Goal: Information Seeking & Learning: Learn about a topic

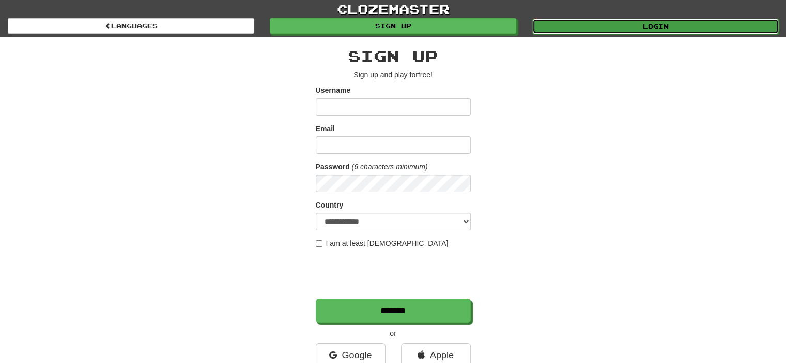
click at [575, 22] on link "Login" at bounding box center [656, 27] width 247 height 16
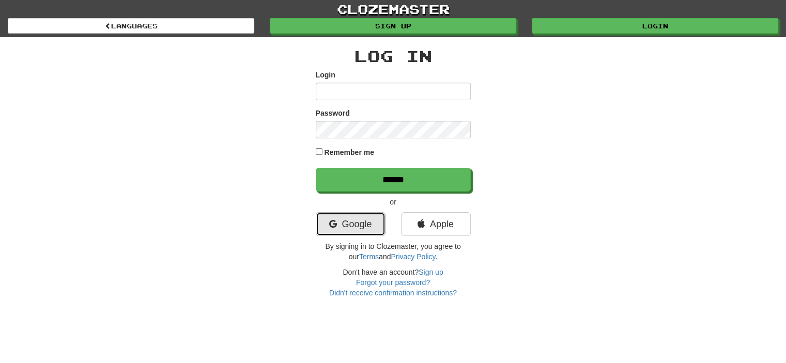
click at [360, 224] on link "Google" at bounding box center [351, 225] width 70 height 24
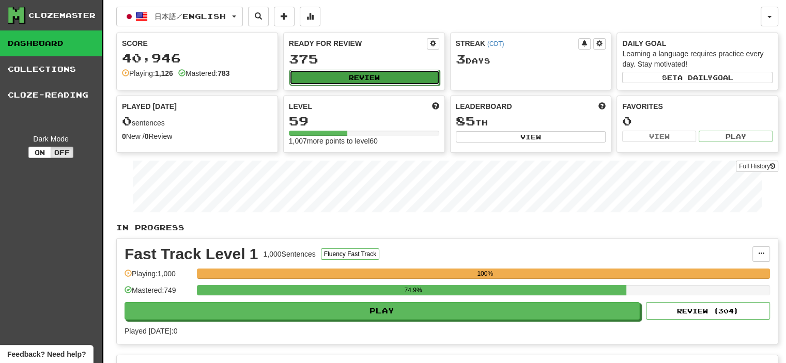
click at [372, 80] on button "Review" at bounding box center [365, 78] width 150 height 16
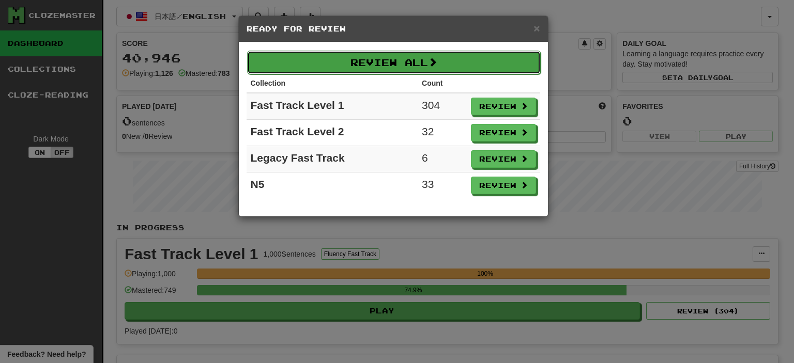
click at [378, 64] on button "Review All" at bounding box center [394, 63] width 294 height 24
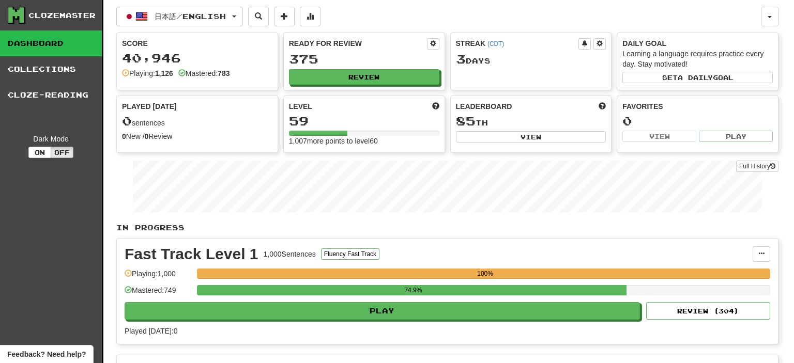
select select "**"
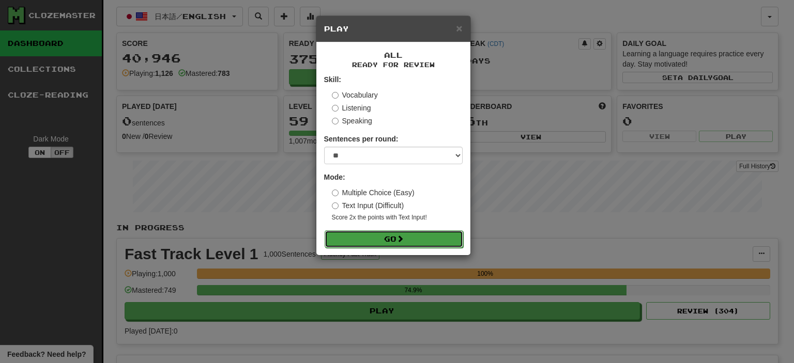
click at [419, 241] on button "Go" at bounding box center [394, 240] width 139 height 18
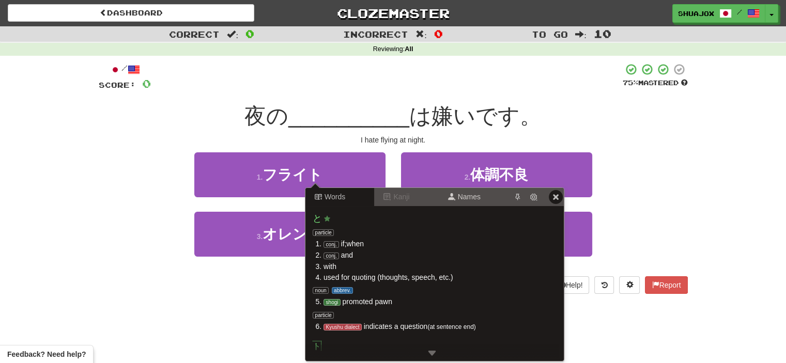
click at [321, 181] on div at bounding box center [315, 184] width 14 height 7
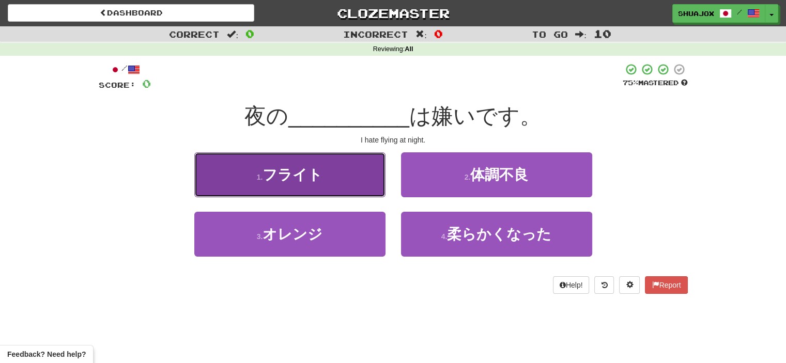
click at [350, 178] on button "1 . フライト" at bounding box center [289, 175] width 191 height 45
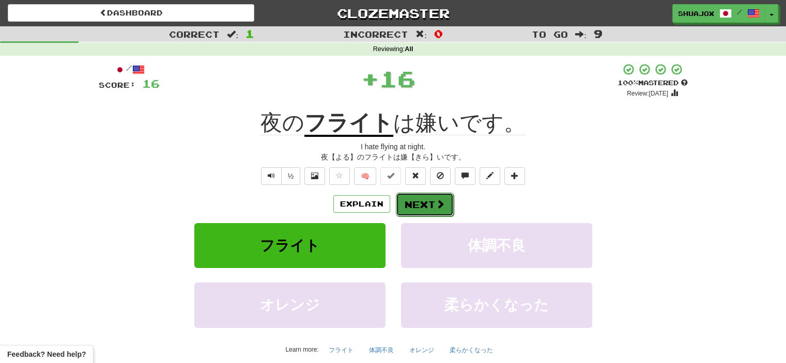
click at [399, 202] on button "Next" at bounding box center [425, 205] width 58 height 24
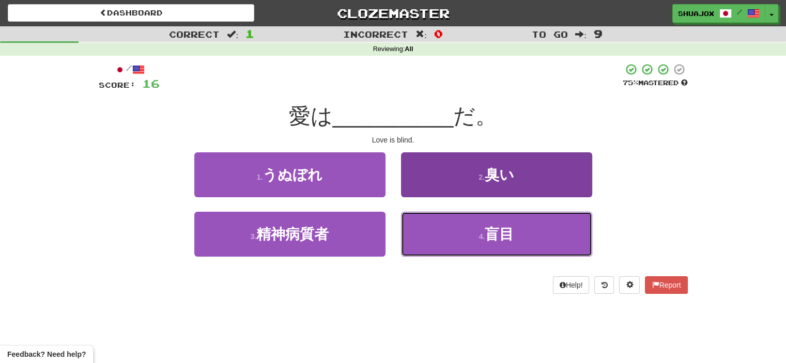
click at [446, 226] on button "4 . 盲目" at bounding box center [496, 234] width 191 height 45
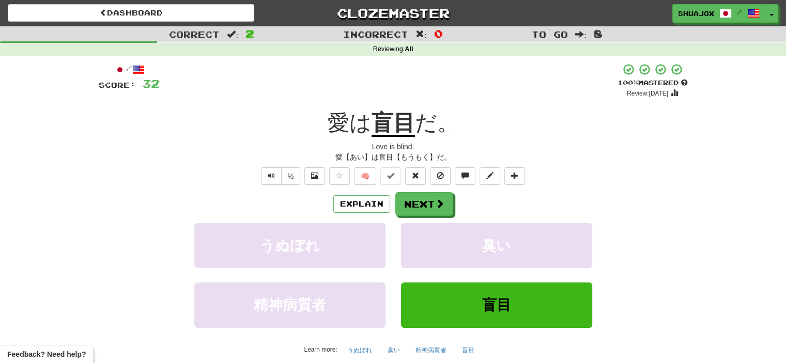
click at [380, 128] on u "盲目" at bounding box center [393, 124] width 43 height 26
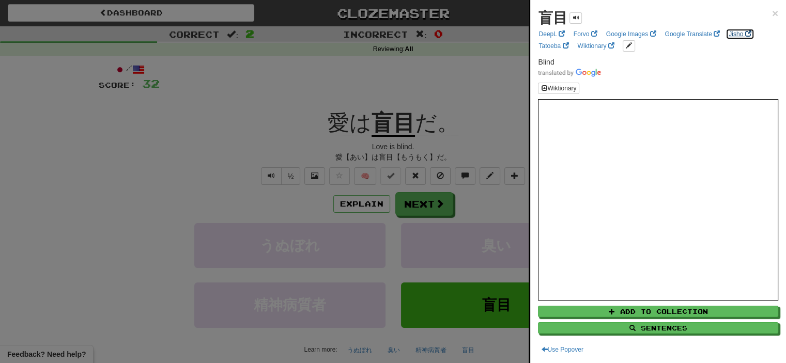
click at [737, 31] on link "Jisho" at bounding box center [740, 33] width 28 height 11
click at [456, 176] on div at bounding box center [393, 181] width 786 height 363
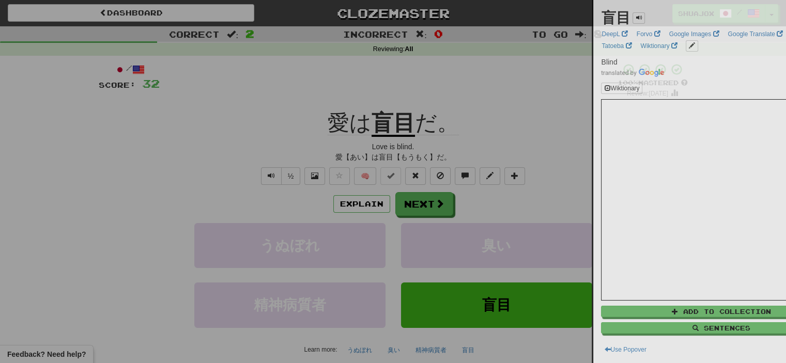
click at [447, 195] on div at bounding box center [393, 181] width 786 height 363
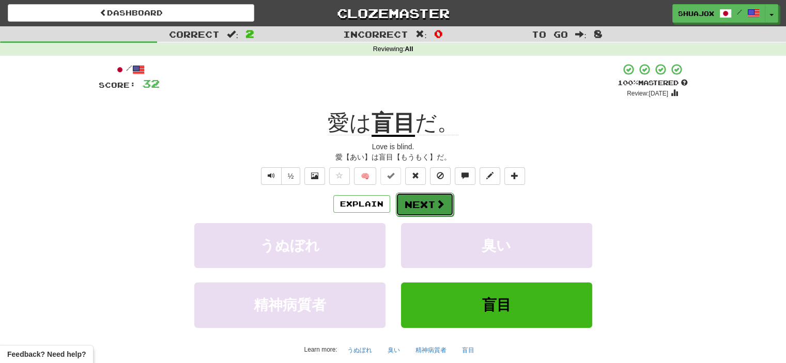
click at [436, 200] on span at bounding box center [440, 204] width 9 height 9
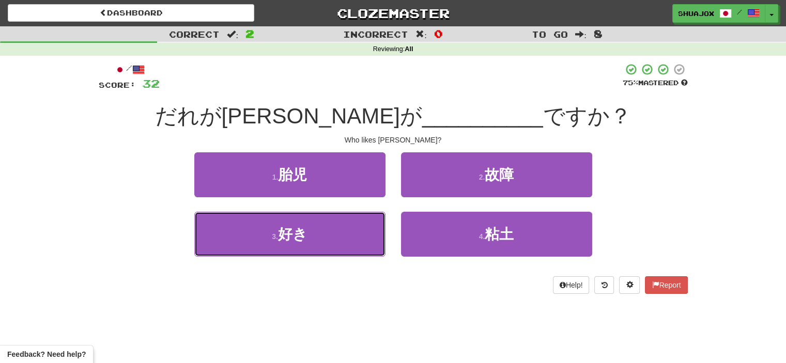
click at [337, 231] on button "3 . 好き" at bounding box center [289, 234] width 191 height 45
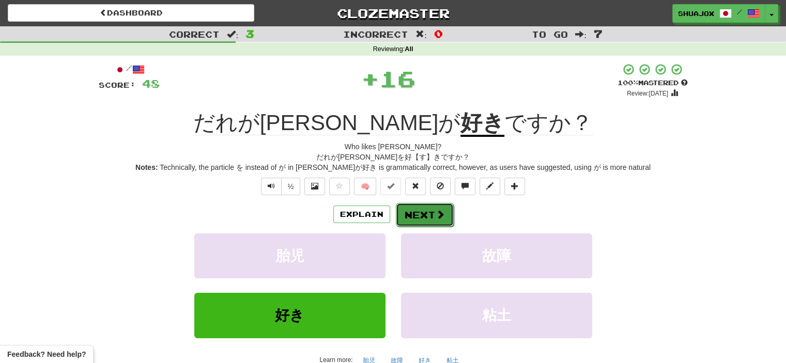
click at [445, 224] on button "Next" at bounding box center [425, 215] width 58 height 24
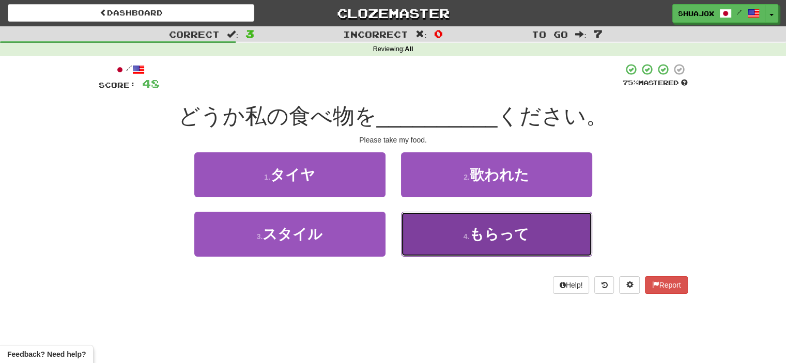
click at [455, 245] on button "4 . もらって" at bounding box center [496, 234] width 191 height 45
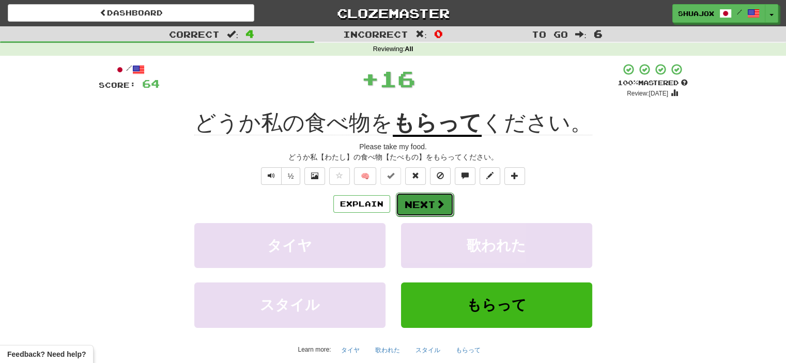
click at [398, 200] on button "Next" at bounding box center [425, 205] width 58 height 24
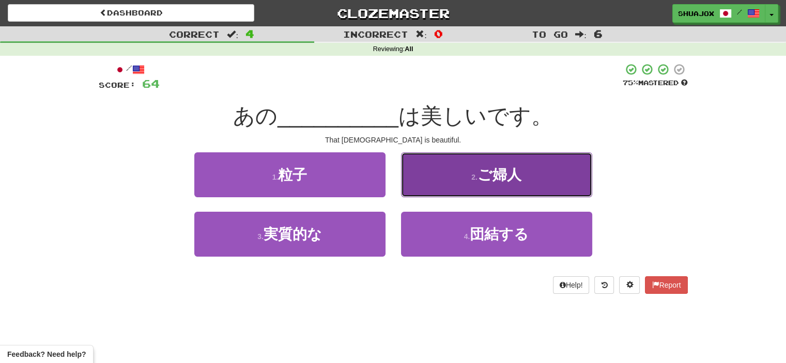
click at [484, 189] on button "2 . ご婦人" at bounding box center [496, 175] width 191 height 45
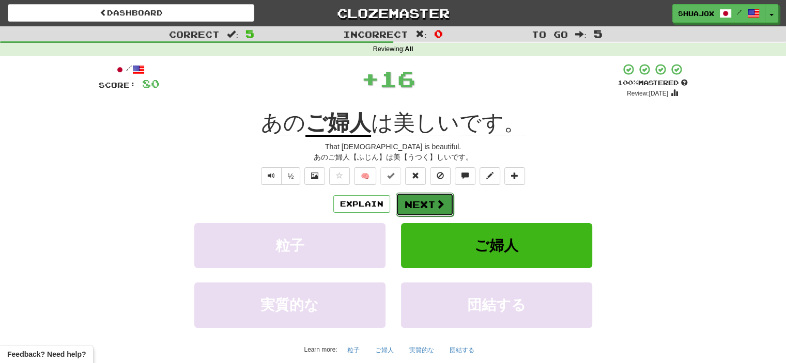
click at [402, 199] on button "Next" at bounding box center [425, 205] width 58 height 24
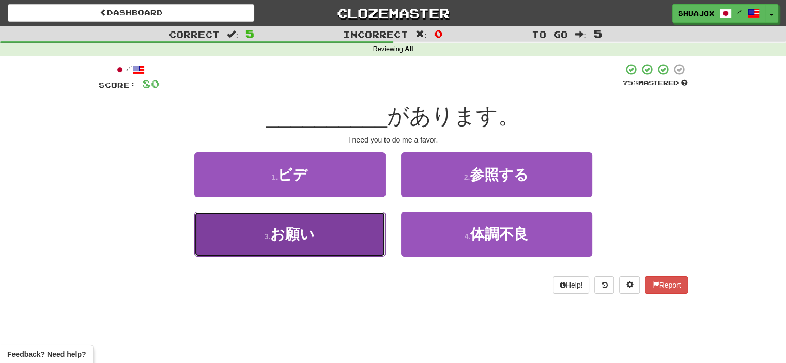
click at [322, 238] on button "3 . お願い" at bounding box center [289, 234] width 191 height 45
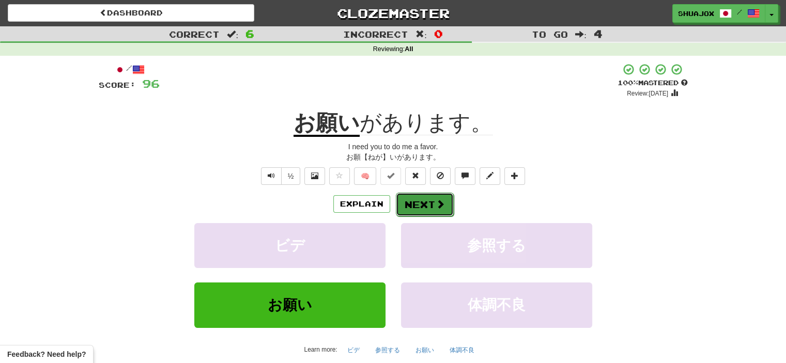
click at [438, 212] on button "Next" at bounding box center [425, 205] width 58 height 24
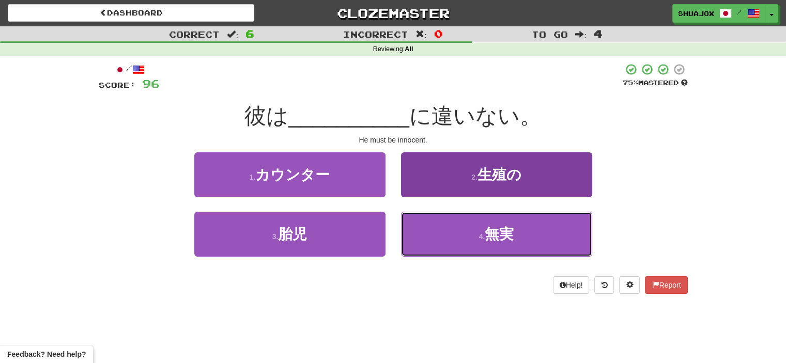
click at [488, 246] on button "4 . 無実" at bounding box center [496, 234] width 191 height 45
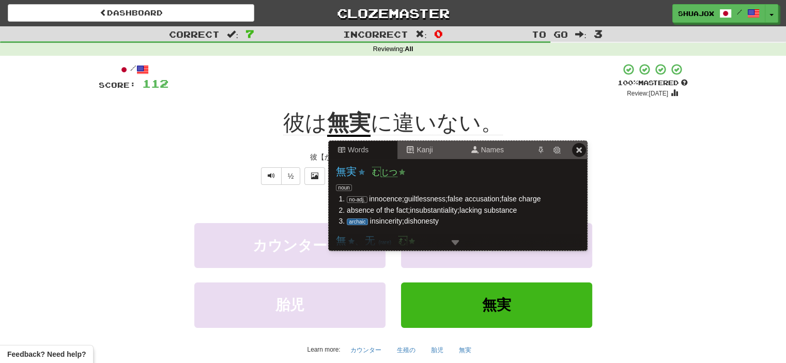
click at [336, 124] on u "無実" at bounding box center [348, 124] width 43 height 26
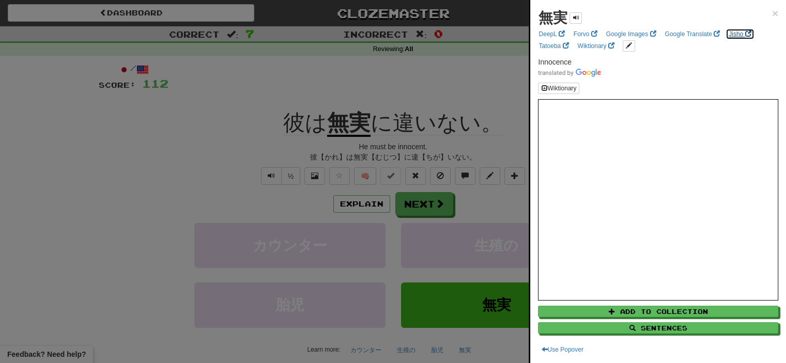
click at [735, 35] on link "Jisho" at bounding box center [740, 33] width 28 height 11
click at [434, 198] on div at bounding box center [393, 181] width 786 height 363
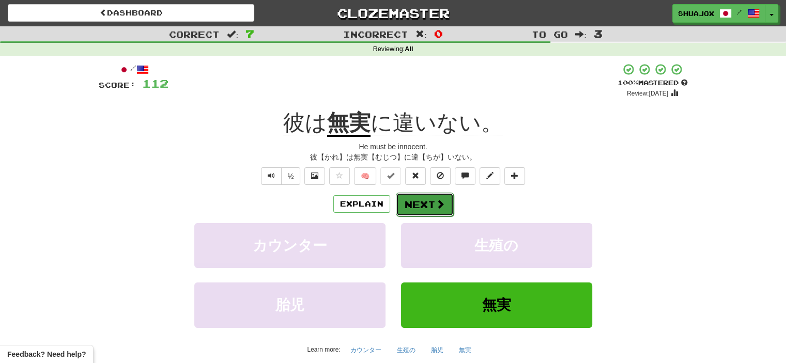
click at [436, 207] on span at bounding box center [440, 204] width 9 height 9
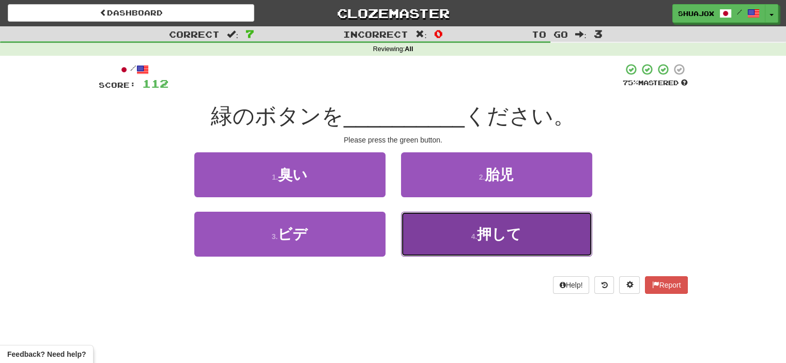
click at [435, 232] on button "4 . 押して" at bounding box center [496, 234] width 191 height 45
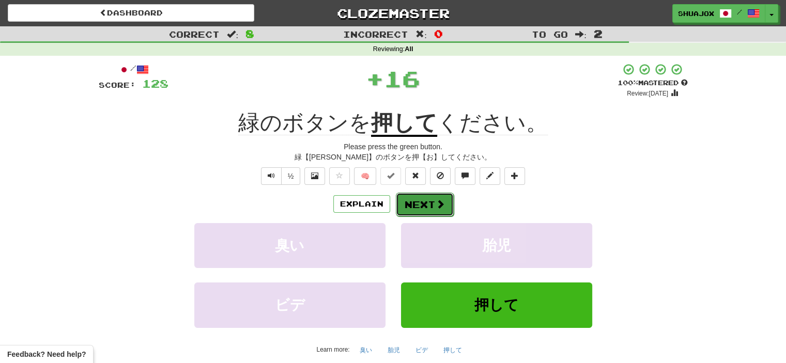
click at [408, 200] on button "Next" at bounding box center [425, 205] width 58 height 24
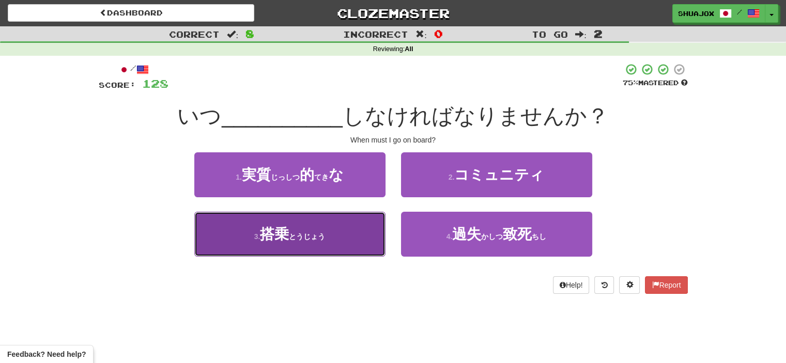
click at [294, 256] on button "3 . 搭乗 ( とうじょう )" at bounding box center [289, 234] width 191 height 45
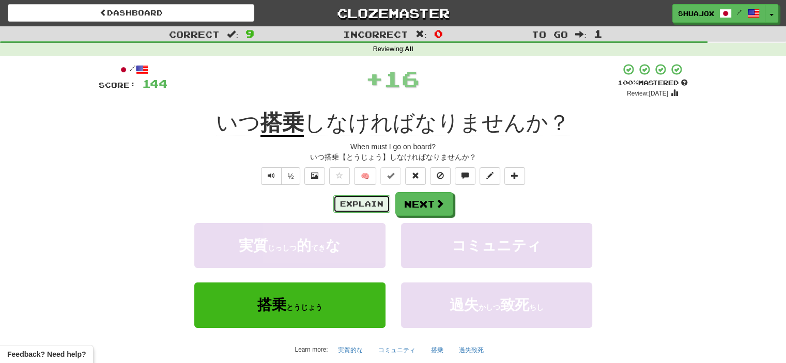
click at [359, 199] on button "Explain" at bounding box center [361, 204] width 57 height 18
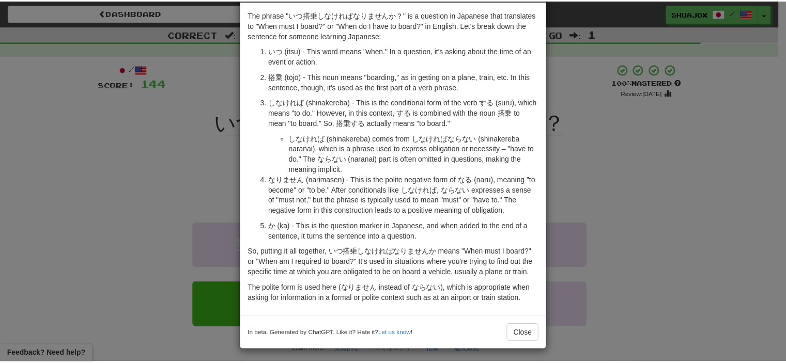
scroll to position [43, 0]
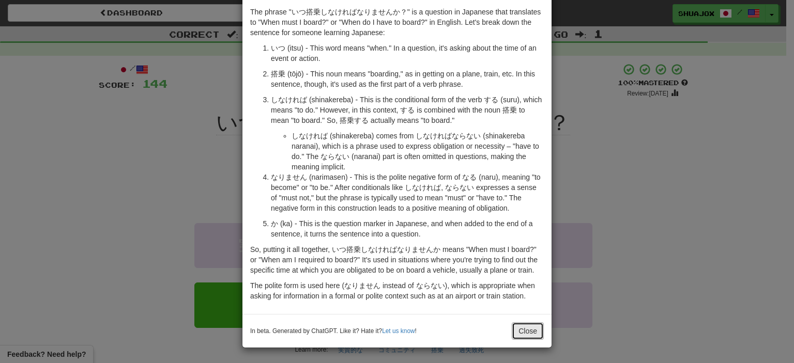
click at [519, 330] on button "Close" at bounding box center [528, 332] width 32 height 18
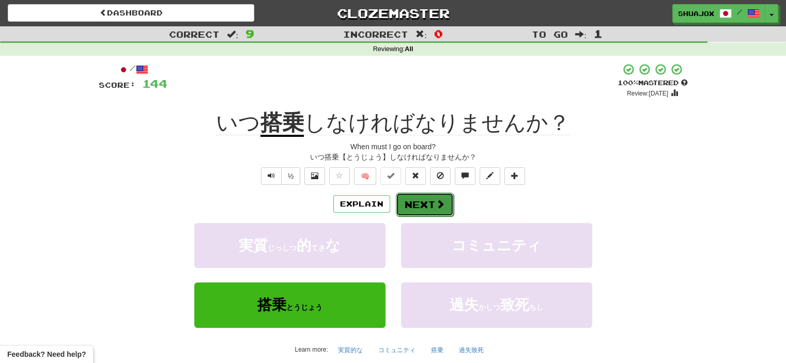
click at [396, 199] on button "Next" at bounding box center [425, 205] width 58 height 24
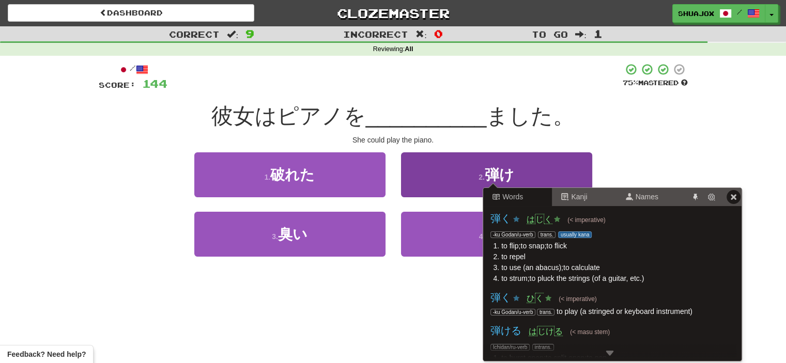
scroll to position [0, 0]
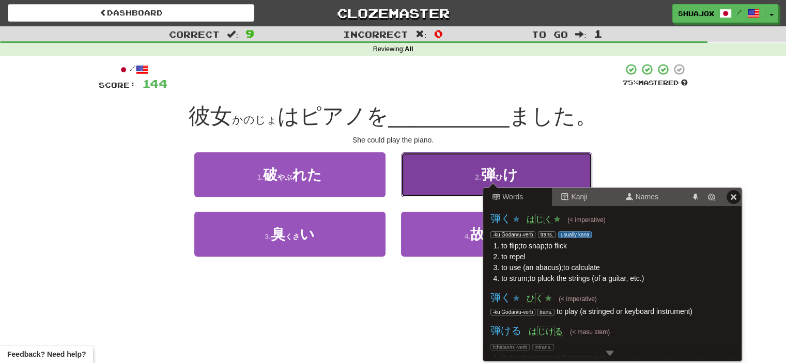
click at [572, 170] on button "2 . 弾 ( ひ ) け" at bounding box center [496, 175] width 191 height 45
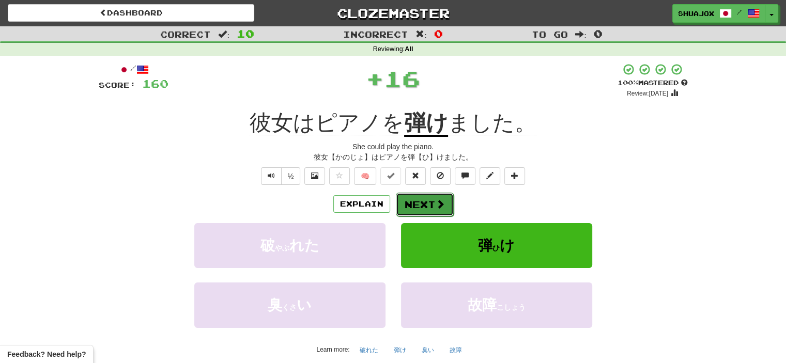
click at [437, 209] on button "Next" at bounding box center [425, 205] width 58 height 24
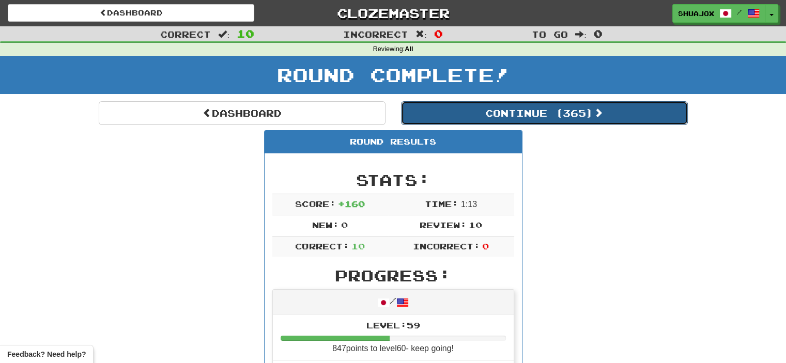
click at [490, 108] on button "Continue ( 365 )" at bounding box center [544, 113] width 287 height 24
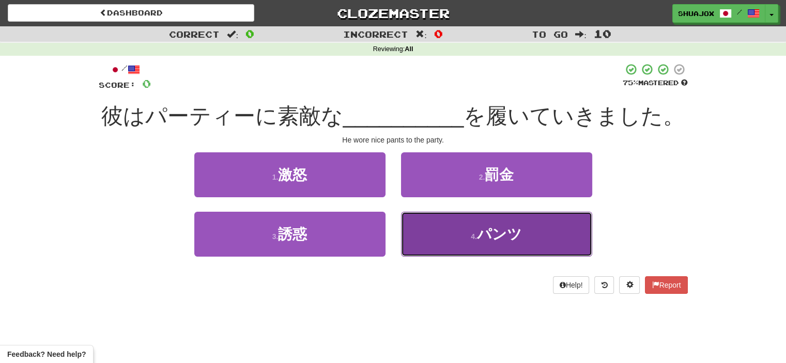
click at [472, 246] on button "4 . パンツ" at bounding box center [496, 234] width 191 height 45
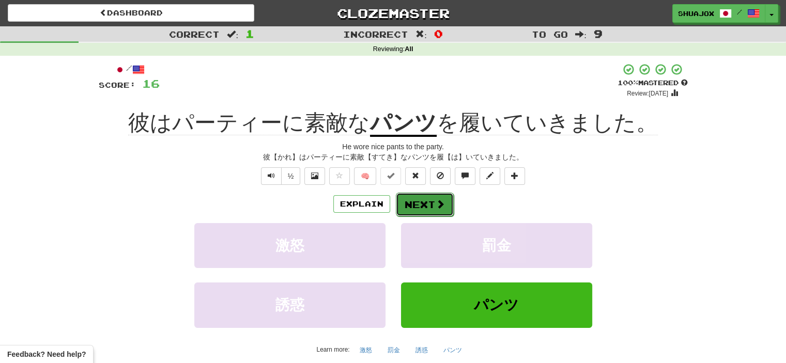
click at [400, 204] on button "Next" at bounding box center [425, 205] width 58 height 24
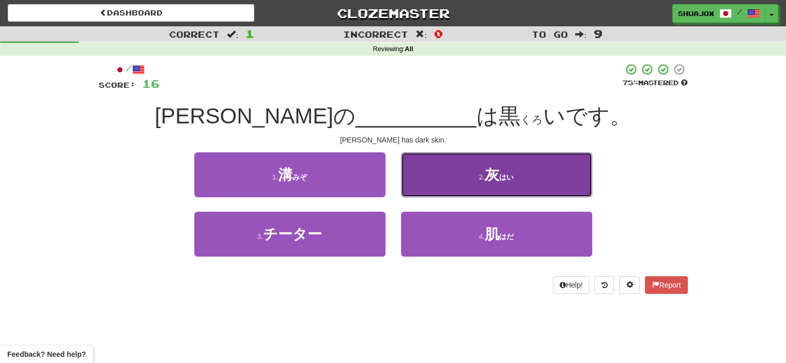
click at [446, 177] on button "2 . 灰 ( はい )" at bounding box center [496, 175] width 191 height 45
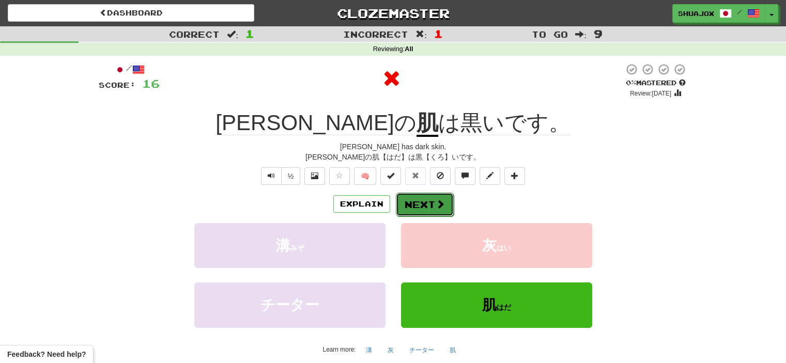
click at [427, 196] on button "Next" at bounding box center [425, 205] width 58 height 24
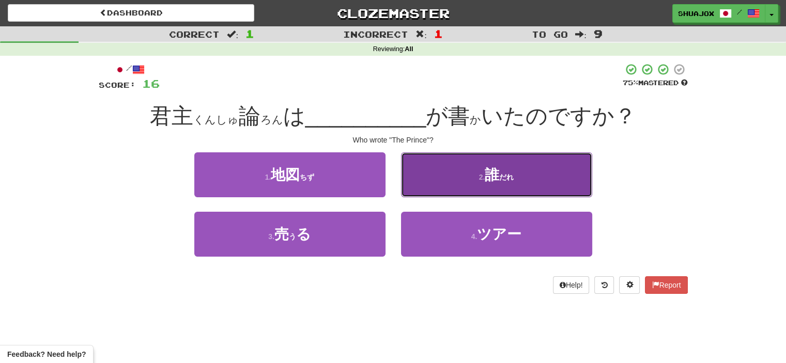
click at [427, 196] on button "2 . 誰 ( だれ )" at bounding box center [496, 175] width 191 height 45
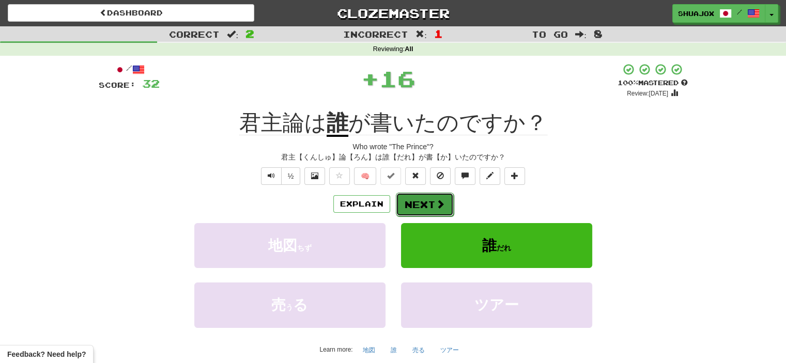
click at [404, 204] on button "Next" at bounding box center [425, 205] width 58 height 24
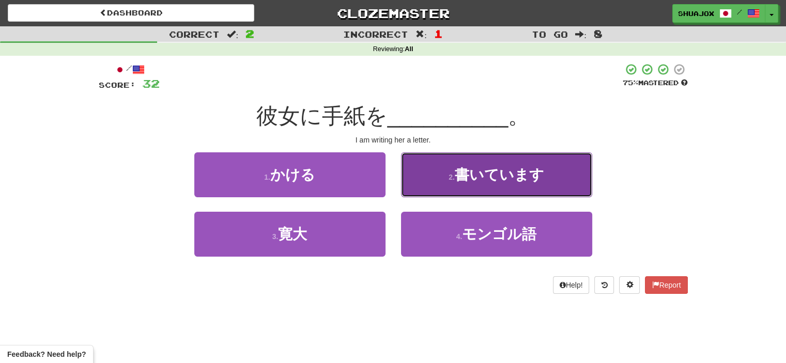
click at [469, 158] on button "2 . 書いています" at bounding box center [496, 175] width 191 height 45
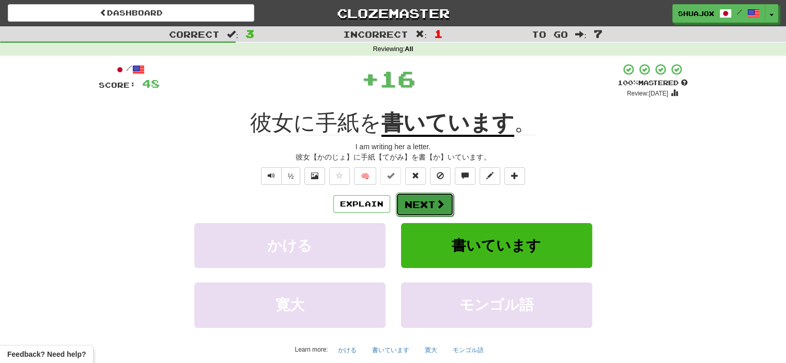
click at [419, 193] on button "Next" at bounding box center [425, 205] width 58 height 24
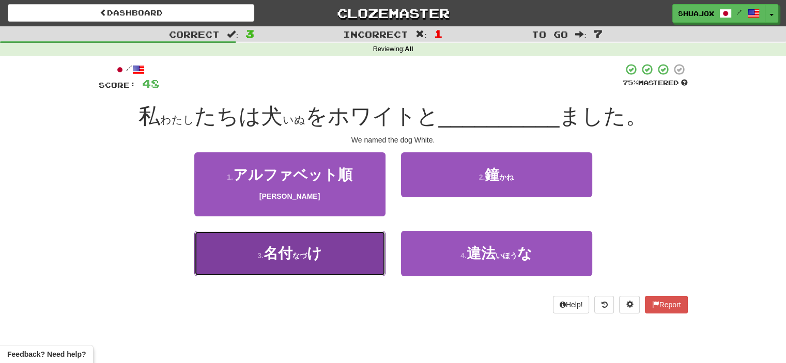
click at [353, 251] on button "3 . 名付 ( なづ ) け" at bounding box center [289, 253] width 191 height 45
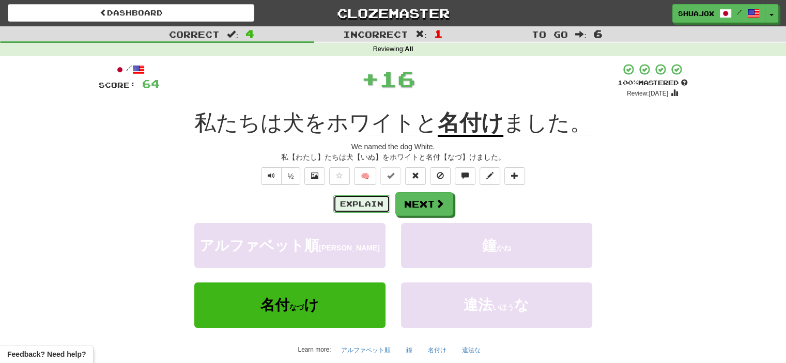
click at [372, 204] on button "Explain" at bounding box center [361, 204] width 57 height 18
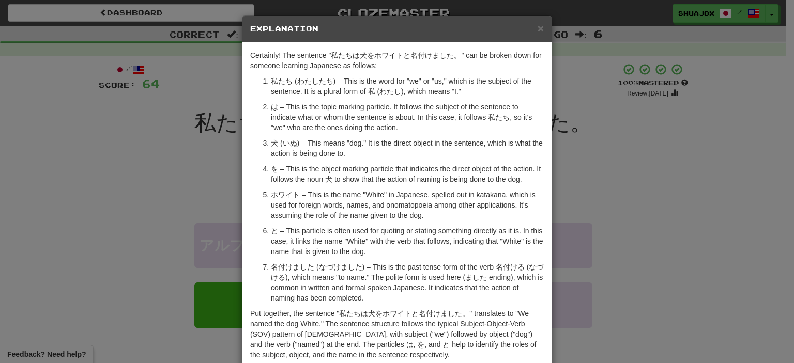
click at [372, 204] on p "ホワイト – This is the name "White" in Japanese, spelled out in katakana, which is …" at bounding box center [407, 205] width 273 height 31
click at [625, 174] on div "× Explanation Certainly! The sentence "私たちは犬をホワイトと名付けました。" can be broken down f…" at bounding box center [397, 181] width 794 height 363
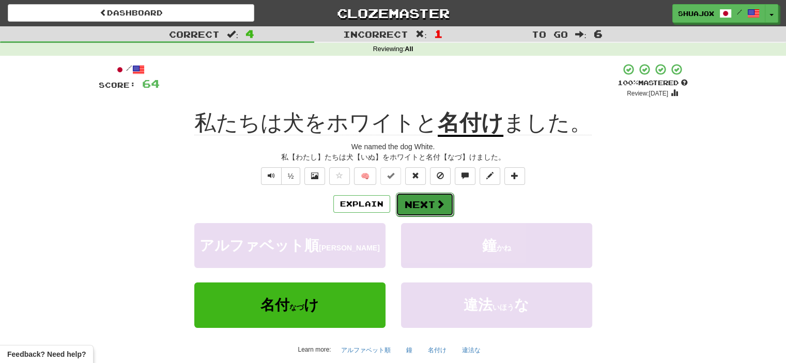
click at [428, 206] on button "Next" at bounding box center [425, 205] width 58 height 24
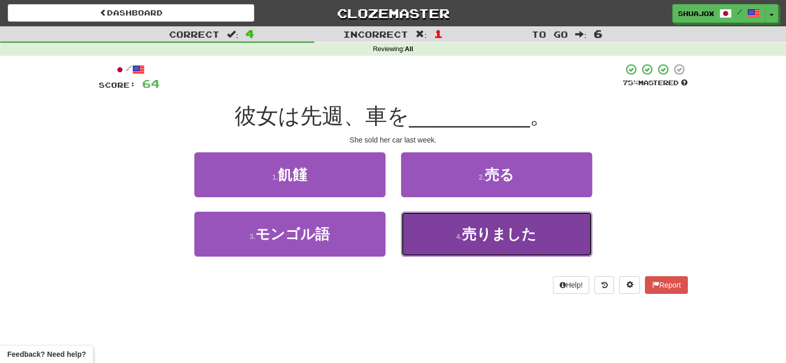
click at [446, 229] on button "4 . 売りました" at bounding box center [496, 234] width 191 height 45
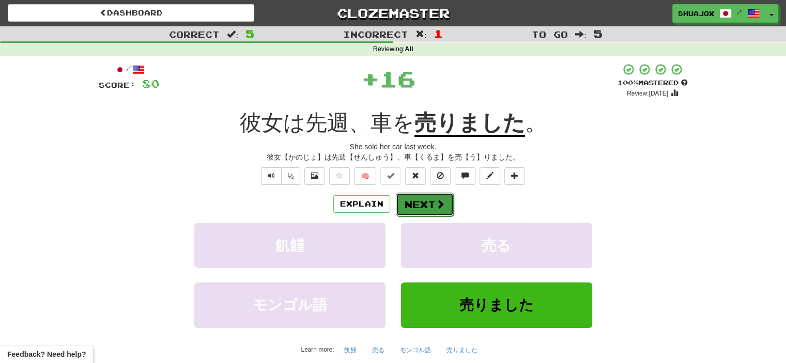
click at [414, 200] on button "Next" at bounding box center [425, 205] width 58 height 24
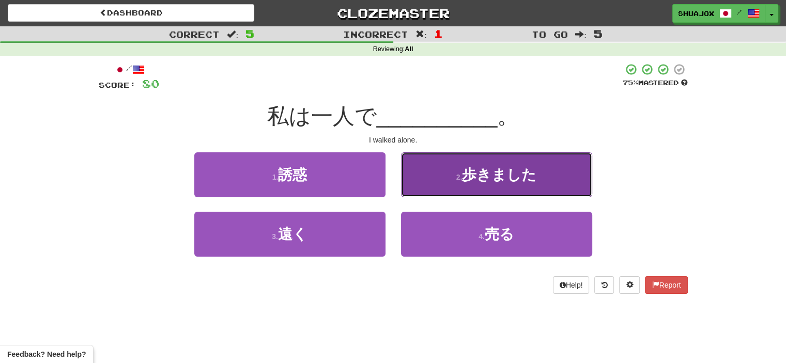
click at [471, 177] on span "歩きました" at bounding box center [499, 175] width 74 height 16
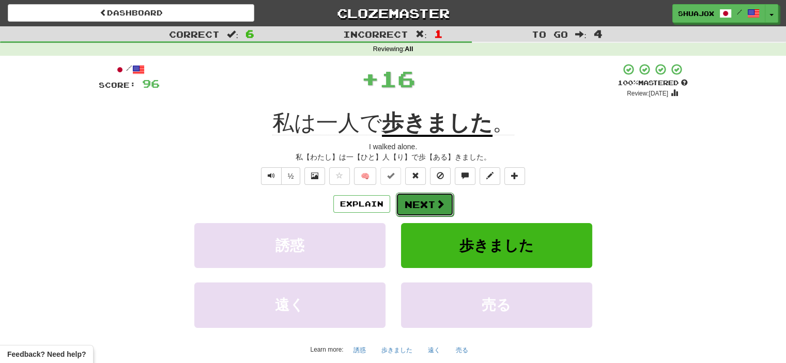
click at [428, 199] on button "Next" at bounding box center [425, 205] width 58 height 24
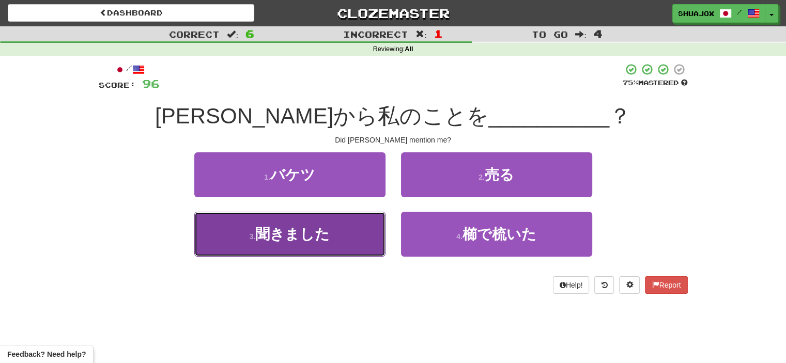
click at [339, 236] on button "3 . 聞きました" at bounding box center [289, 234] width 191 height 45
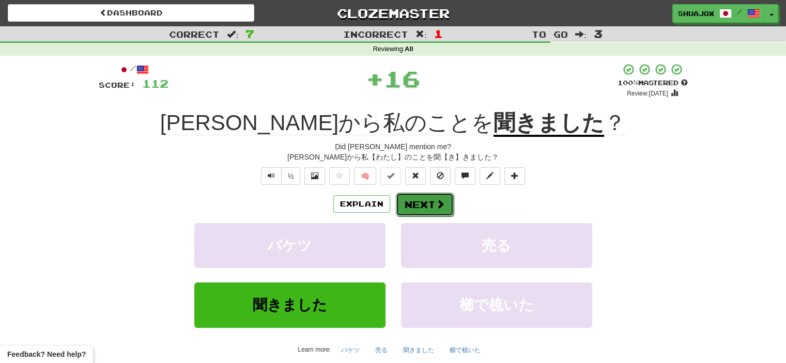
click at [443, 206] on span at bounding box center [440, 204] width 9 height 9
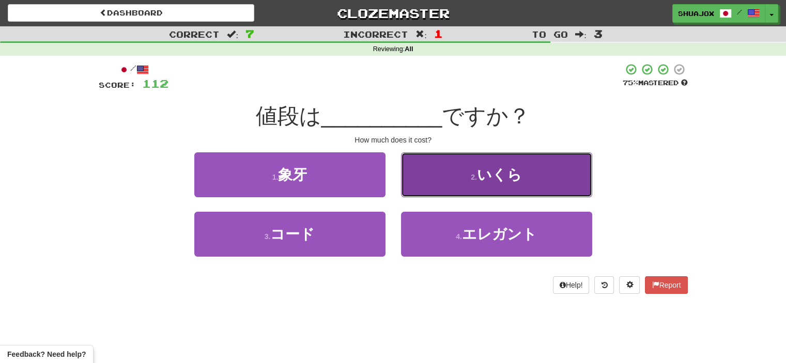
click at [457, 181] on button "2 . いくら" at bounding box center [496, 175] width 191 height 45
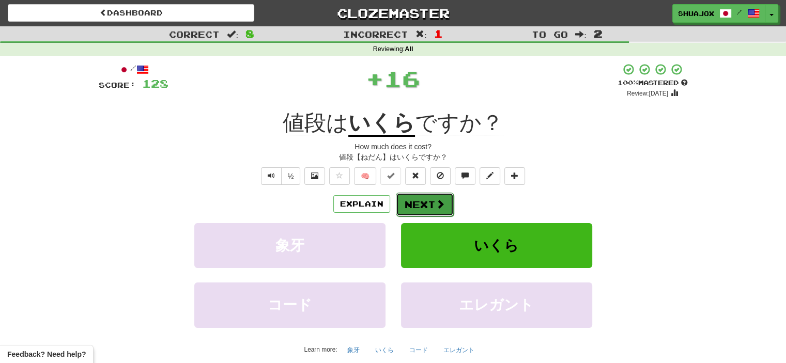
click at [405, 206] on button "Next" at bounding box center [425, 205] width 58 height 24
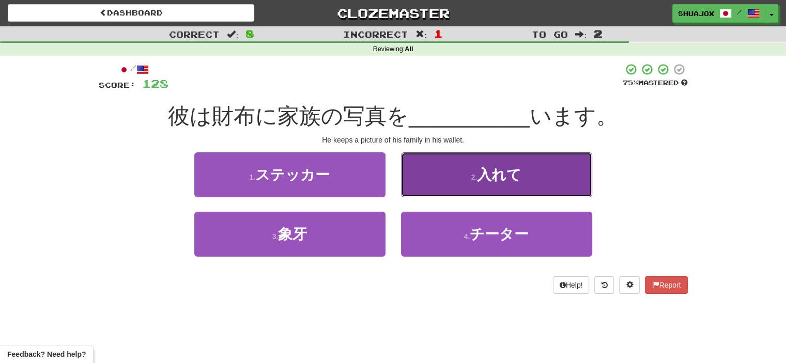
click at [436, 189] on button "2 . 入れて" at bounding box center [496, 175] width 191 height 45
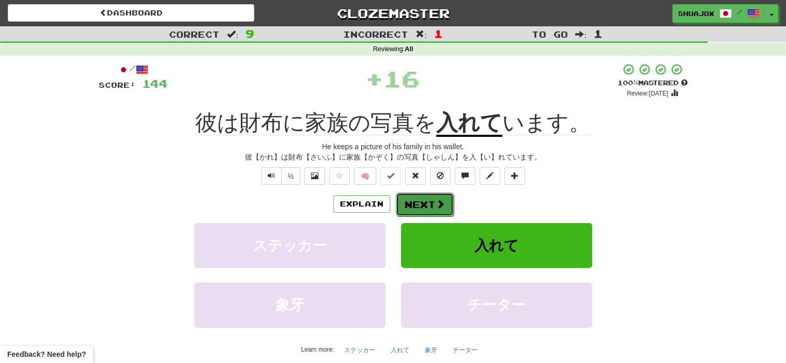
click at [433, 199] on button "Next" at bounding box center [425, 205] width 58 height 24
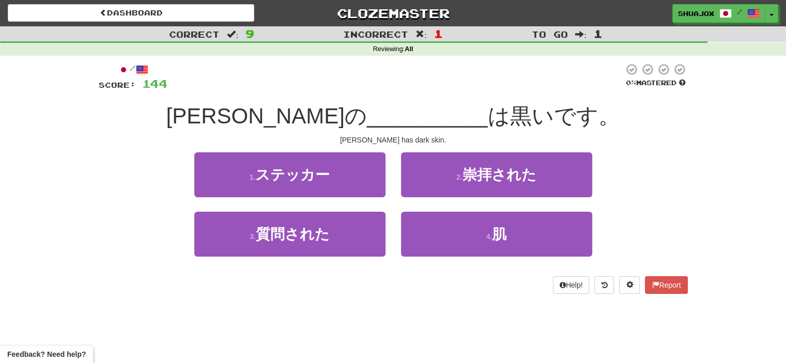
drag, startPoint x: 433, startPoint y: 199, endPoint x: 402, endPoint y: 270, distance: 78.0
click at [402, 270] on div "4 . 肌" at bounding box center [496, 241] width 207 height 59
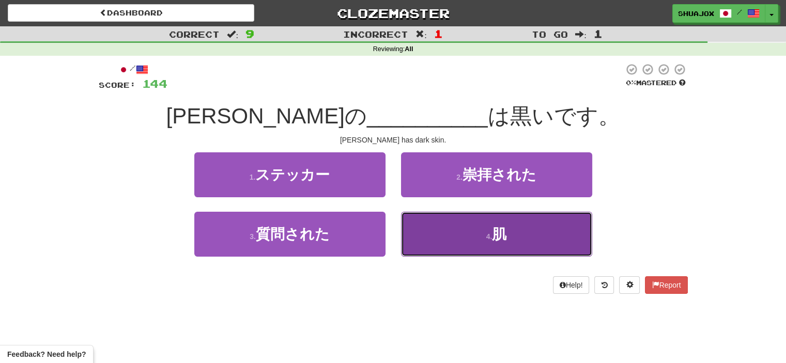
click at [445, 226] on button "4 . 肌" at bounding box center [496, 234] width 191 height 45
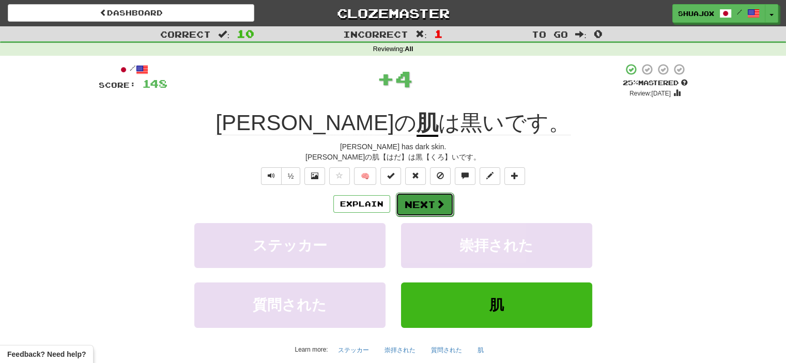
click at [433, 208] on button "Next" at bounding box center [425, 205] width 58 height 24
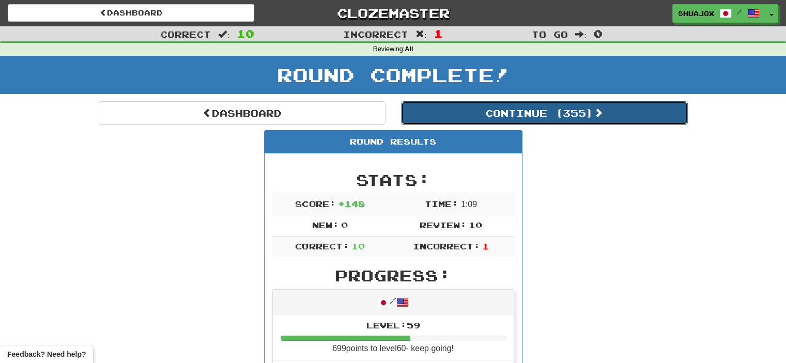
click at [496, 118] on button "Continue ( 355 )" at bounding box center [544, 113] width 287 height 24
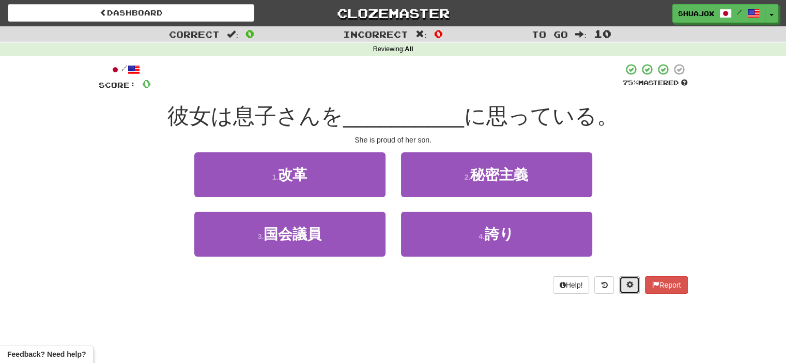
click at [632, 284] on button at bounding box center [629, 286] width 21 height 18
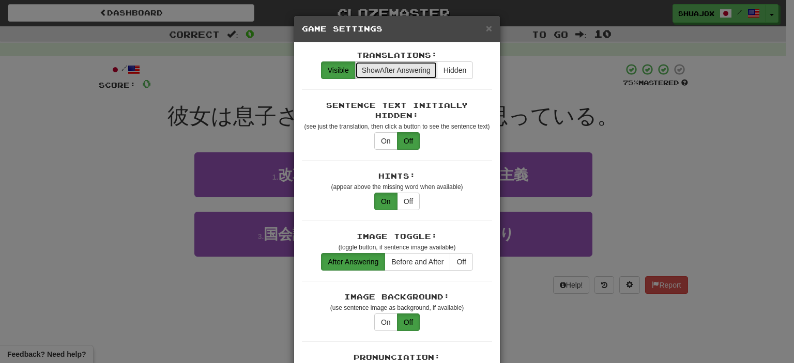
click at [384, 74] on button "Show After Answering" at bounding box center [396, 71] width 82 height 18
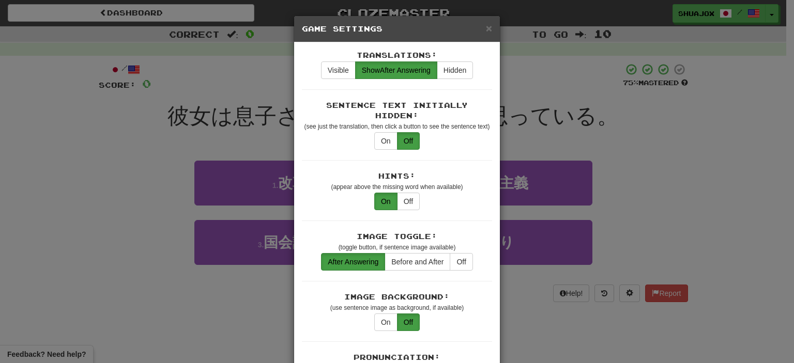
click at [135, 201] on div "× Game Settings Translations: Visible Show After Answering Hidden Sentence Text…" at bounding box center [397, 181] width 794 height 363
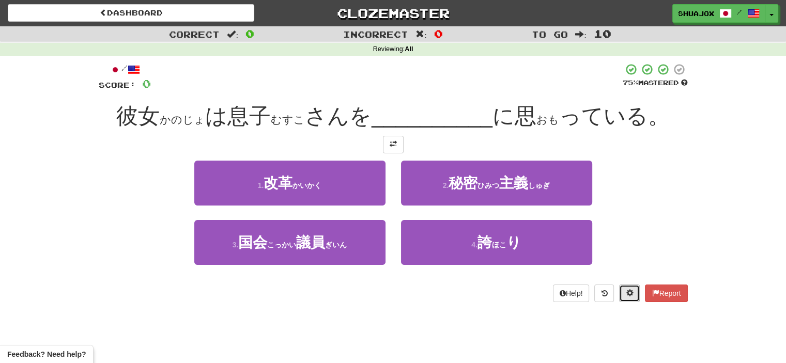
click at [629, 297] on span at bounding box center [629, 293] width 7 height 7
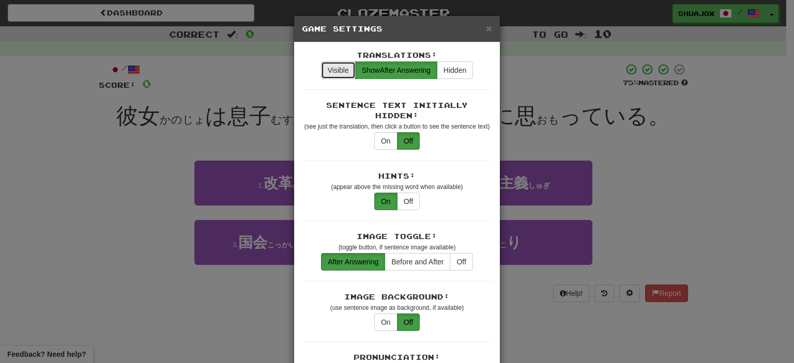
click at [337, 72] on button "Visible" at bounding box center [338, 71] width 35 height 18
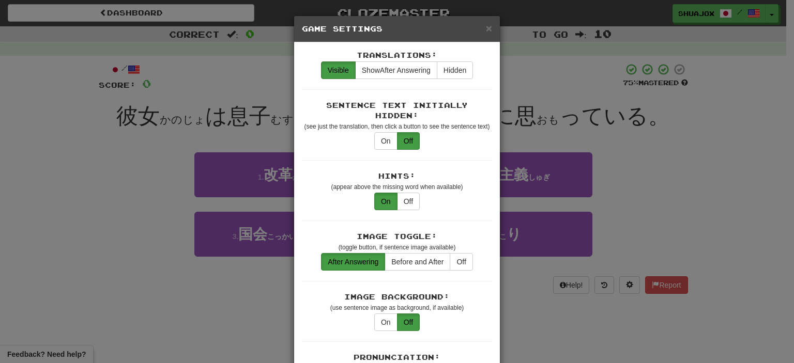
click at [93, 144] on div "× Game Settings Translations: Visible Show After Answering Hidden Sentence Text…" at bounding box center [397, 181] width 794 height 363
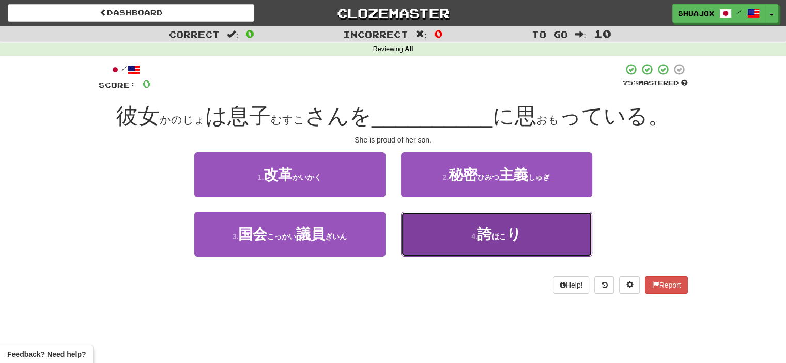
click at [496, 242] on ruby "誇 ( ほこ )" at bounding box center [492, 234] width 29 height 16
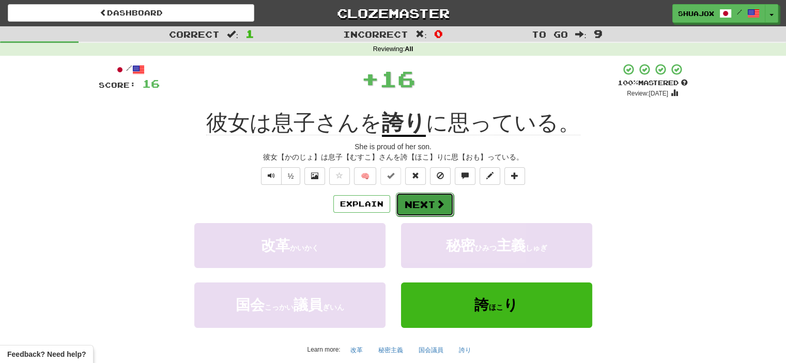
click at [405, 200] on button "Next" at bounding box center [425, 205] width 58 height 24
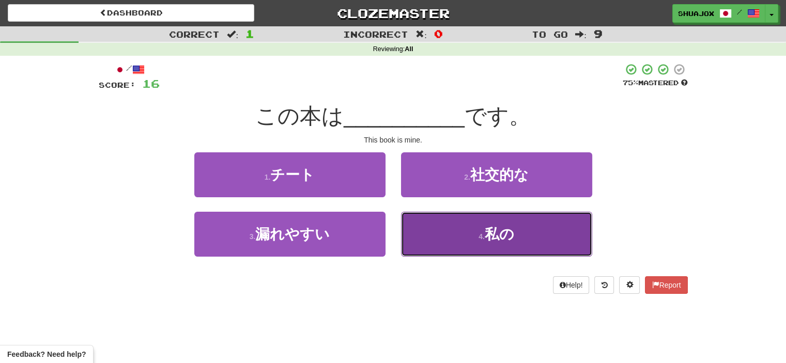
click at [517, 241] on button "4 . 私の" at bounding box center [496, 234] width 191 height 45
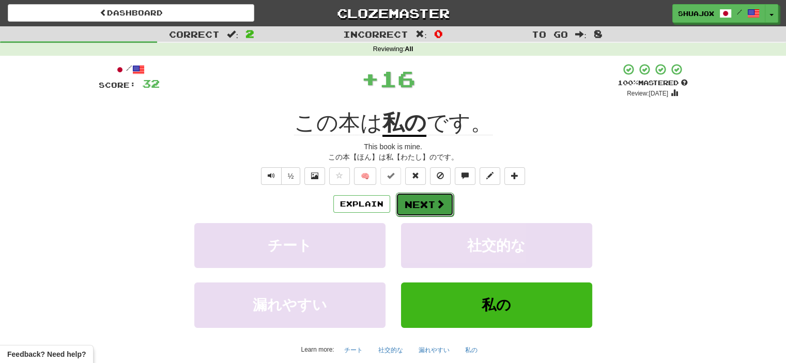
click at [401, 201] on button "Next" at bounding box center [425, 205] width 58 height 24
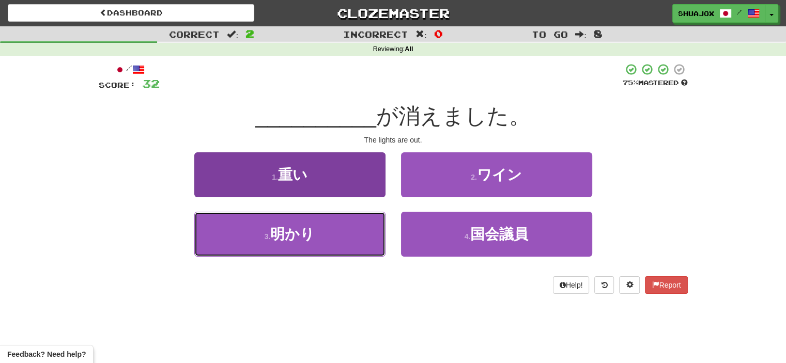
click at [339, 224] on button "3 . 明かり" at bounding box center [289, 234] width 191 height 45
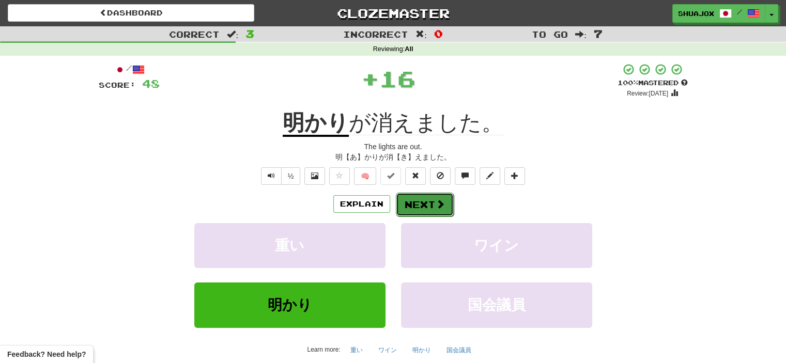
click at [449, 201] on button "Next" at bounding box center [425, 205] width 58 height 24
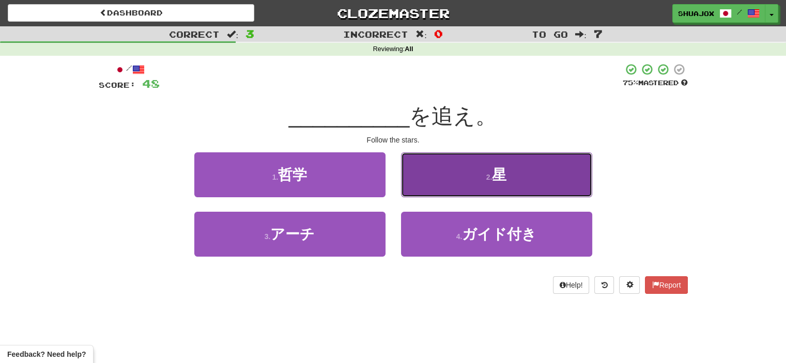
click at [457, 183] on button "2 . 星" at bounding box center [496, 175] width 191 height 45
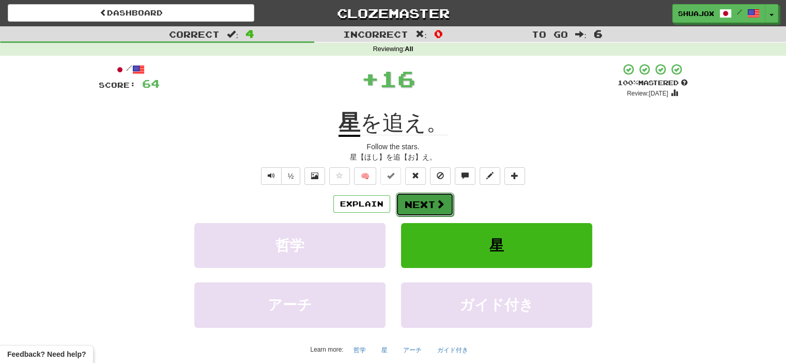
click at [421, 204] on button "Next" at bounding box center [425, 205] width 58 height 24
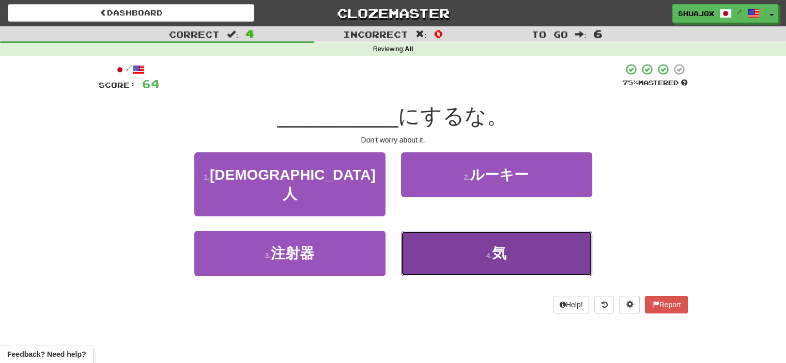
click at [438, 231] on button "4 . 気" at bounding box center [496, 253] width 191 height 45
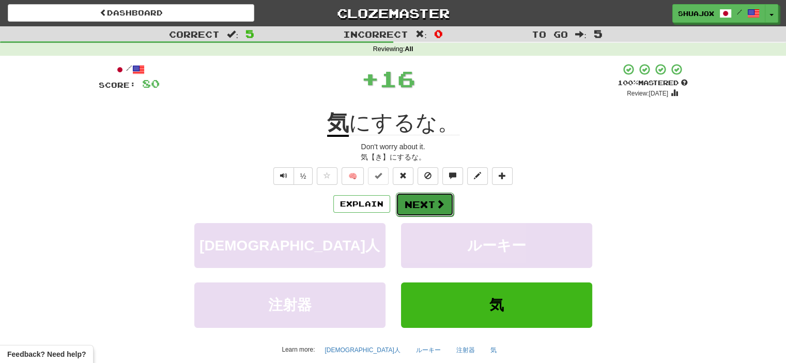
click at [405, 202] on button "Next" at bounding box center [425, 205] width 58 height 24
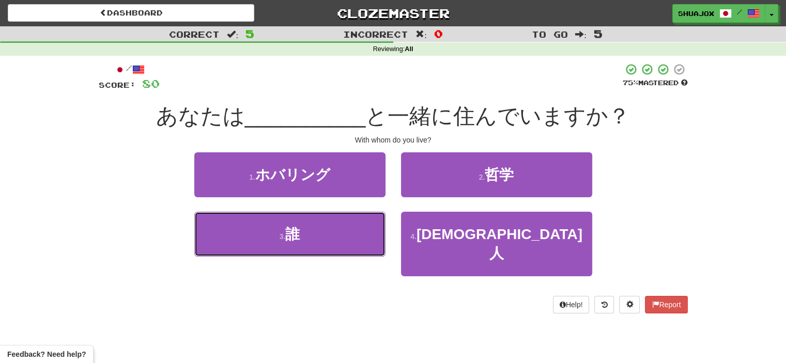
click at [331, 221] on button "3 . 誰" at bounding box center [289, 234] width 191 height 45
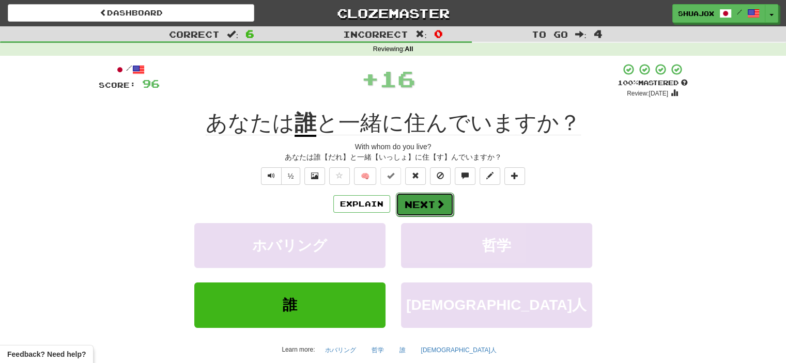
click at [430, 209] on button "Next" at bounding box center [425, 205] width 58 height 24
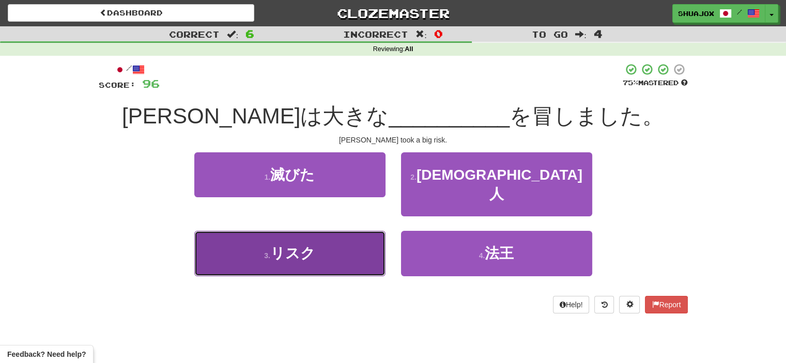
click at [373, 231] on button "3 . リスク" at bounding box center [289, 253] width 191 height 45
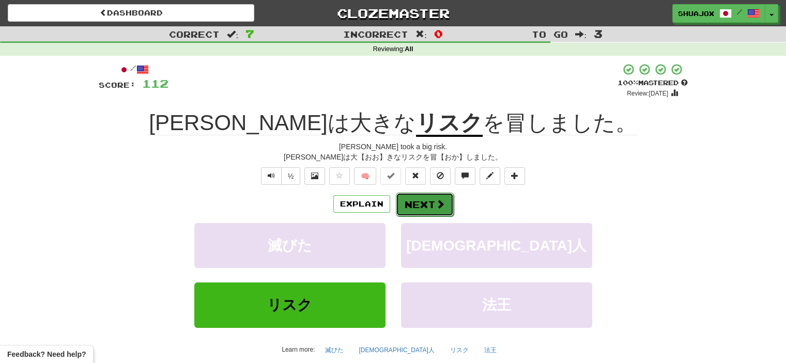
click at [428, 205] on button "Next" at bounding box center [425, 205] width 58 height 24
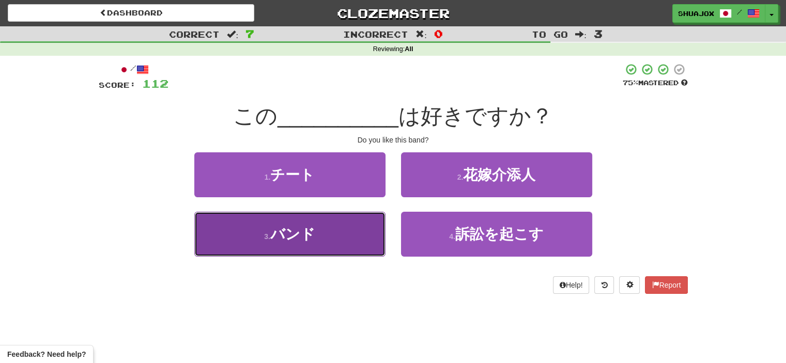
click at [348, 232] on button "3 . バンド" at bounding box center [289, 234] width 191 height 45
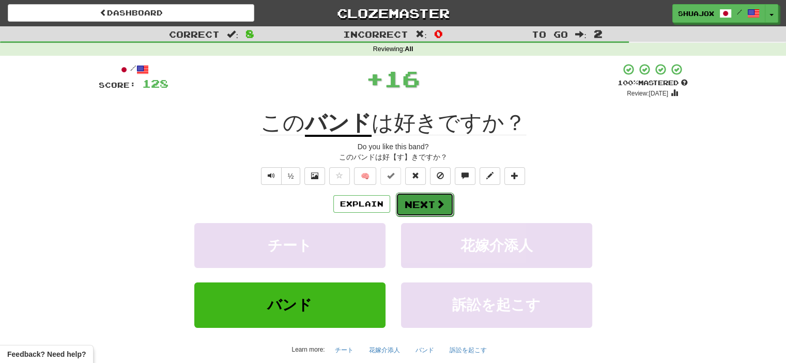
click at [429, 204] on button "Next" at bounding box center [425, 205] width 58 height 24
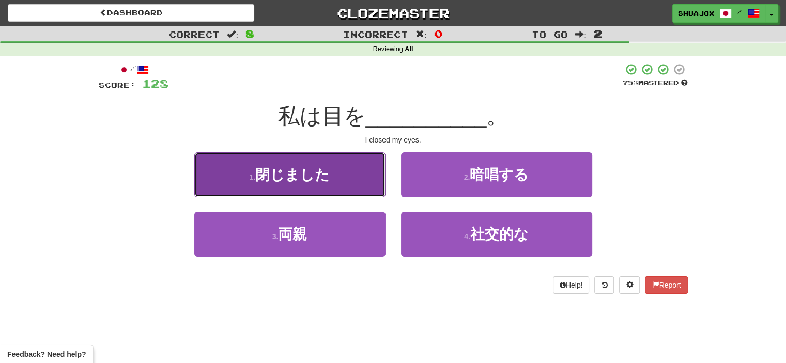
click at [265, 170] on span "閉じました" at bounding box center [292, 175] width 74 height 16
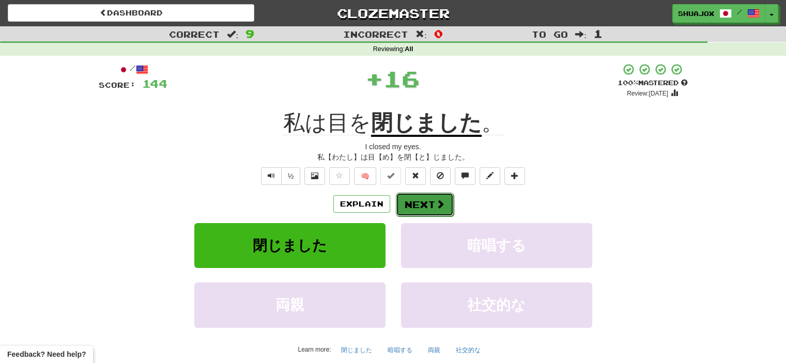
click at [402, 206] on button "Next" at bounding box center [425, 205] width 58 height 24
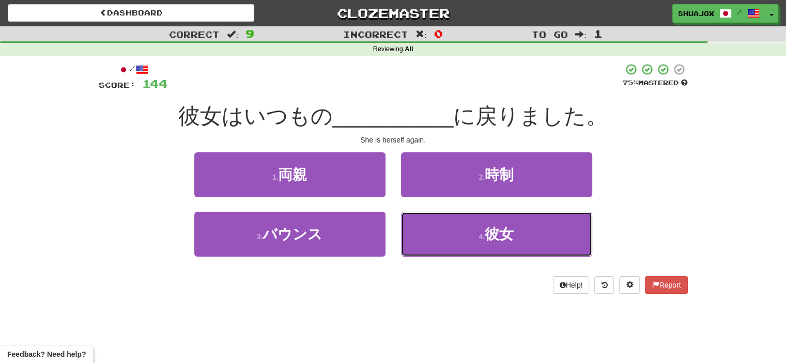
drag, startPoint x: 498, startPoint y: 233, endPoint x: 456, endPoint y: 221, distance: 44.0
click at [497, 233] on span "彼女" at bounding box center [499, 234] width 29 height 16
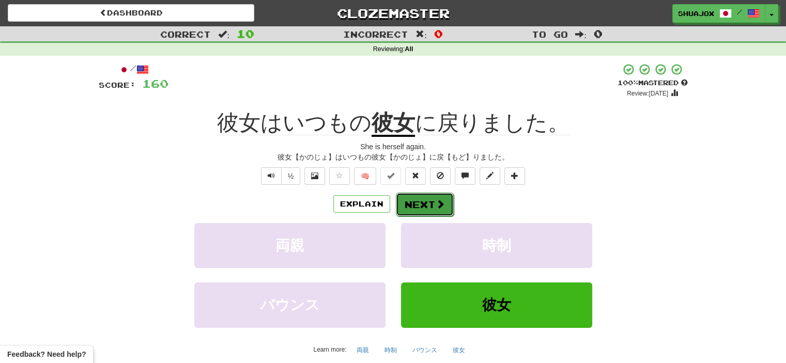
click at [418, 202] on button "Next" at bounding box center [425, 205] width 58 height 24
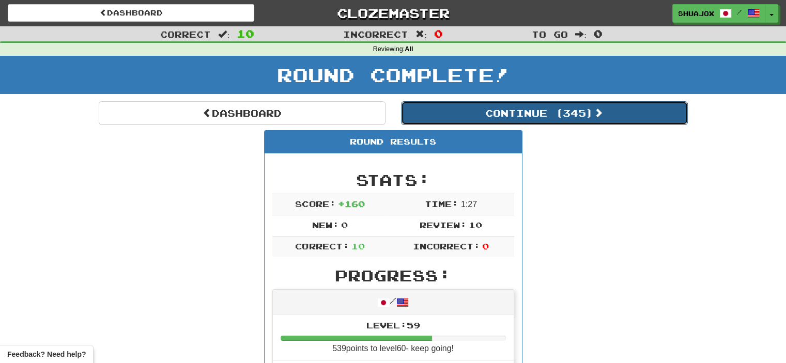
click at [460, 114] on button "Continue ( 345 )" at bounding box center [544, 113] width 287 height 24
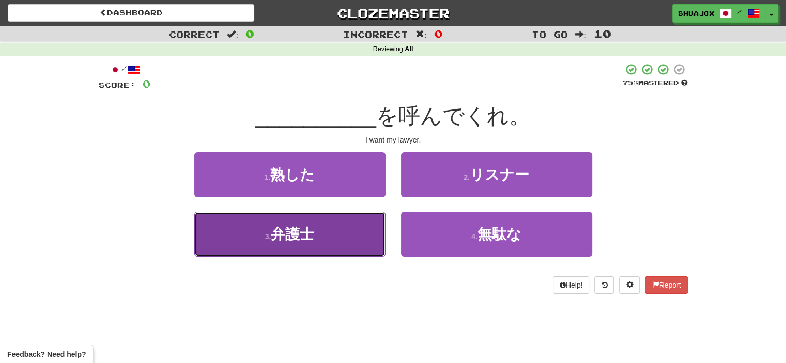
click at [277, 233] on span "弁護士" at bounding box center [292, 234] width 43 height 16
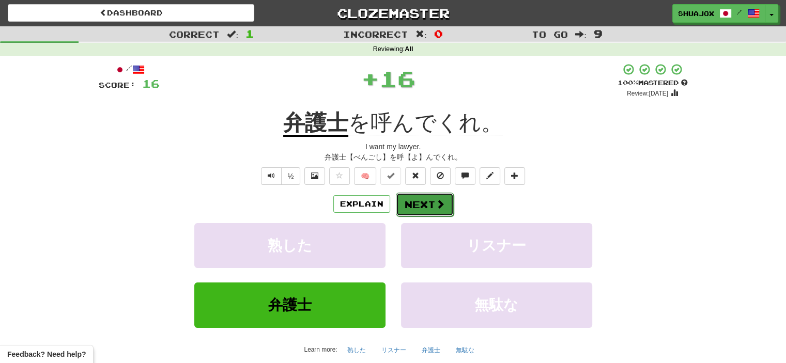
click at [407, 201] on button "Next" at bounding box center [425, 205] width 58 height 24
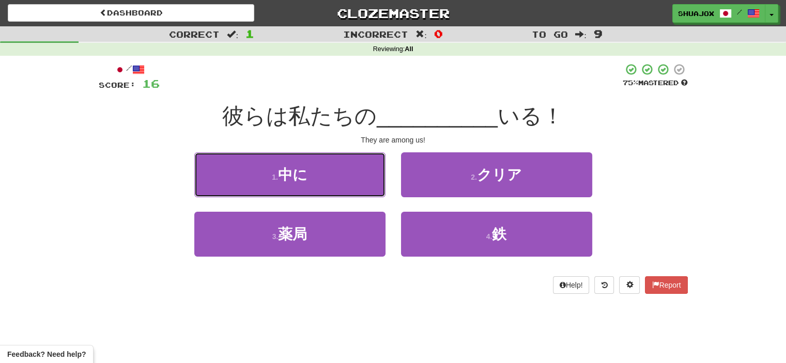
click at [351, 184] on button "1 . 中に" at bounding box center [289, 175] width 191 height 45
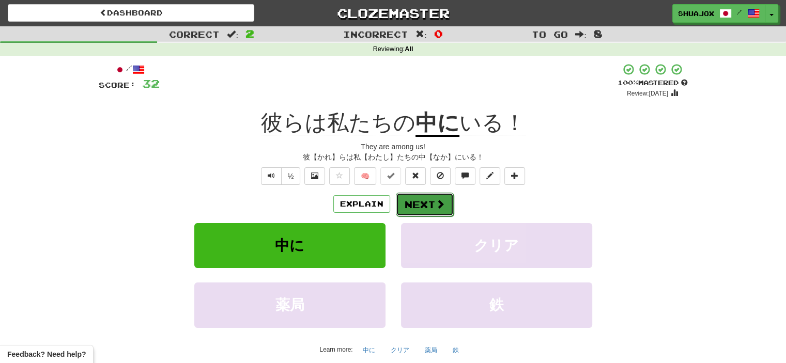
click at [409, 205] on button "Next" at bounding box center [425, 205] width 58 height 24
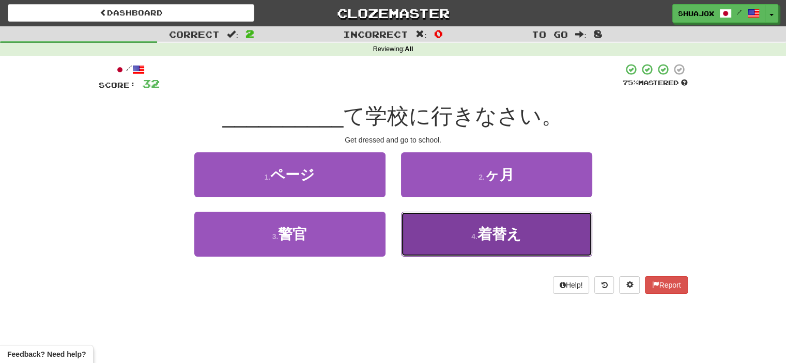
click at [499, 253] on button "4 . 着替え" at bounding box center [496, 234] width 191 height 45
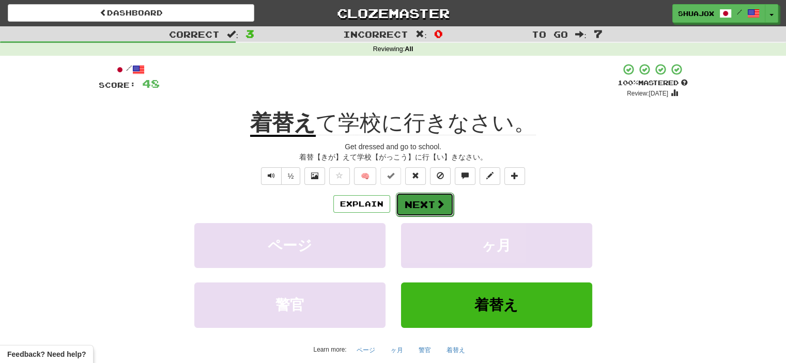
click at [406, 201] on button "Next" at bounding box center [425, 205] width 58 height 24
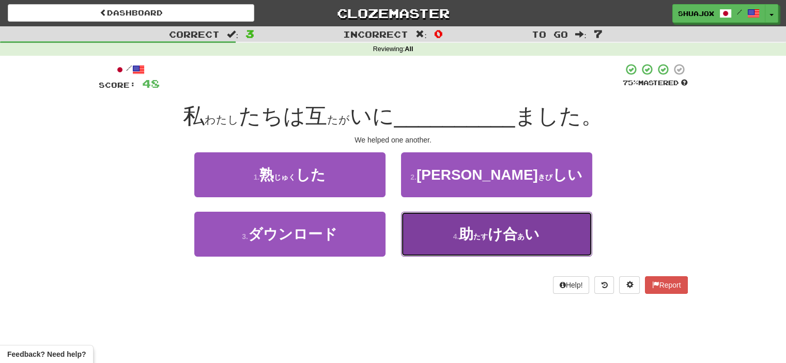
click at [418, 244] on button "4 . 助 ( たす ) け 合 ( あ ) い" at bounding box center [496, 234] width 191 height 45
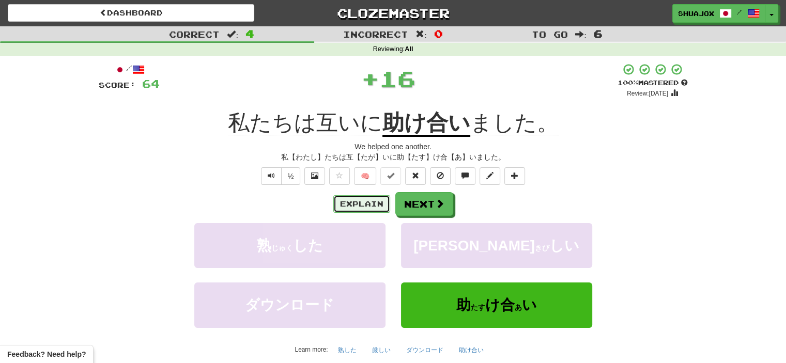
click at [360, 211] on button "Explain" at bounding box center [361, 204] width 57 height 18
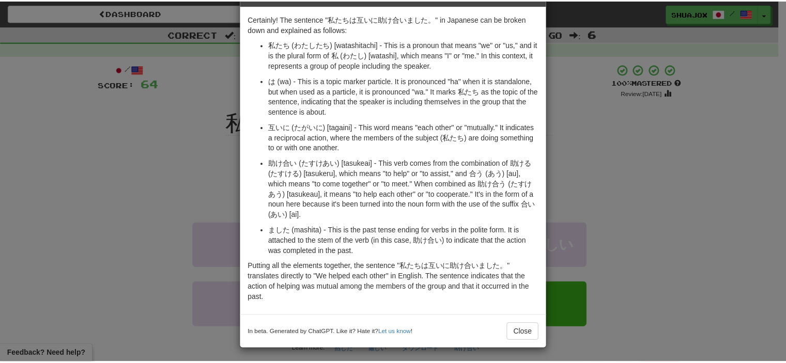
scroll to position [38, 0]
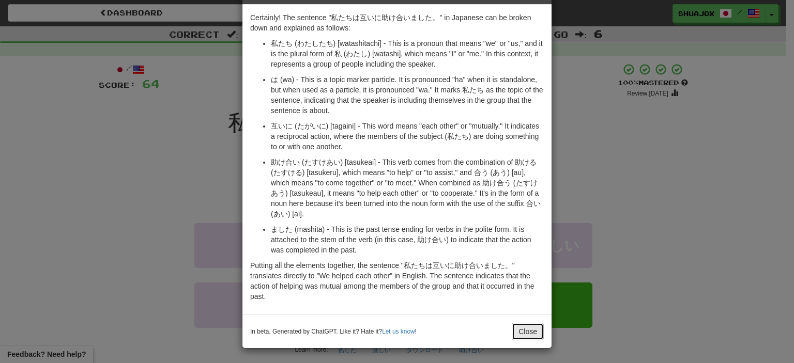
click at [529, 337] on button "Close" at bounding box center [528, 332] width 32 height 18
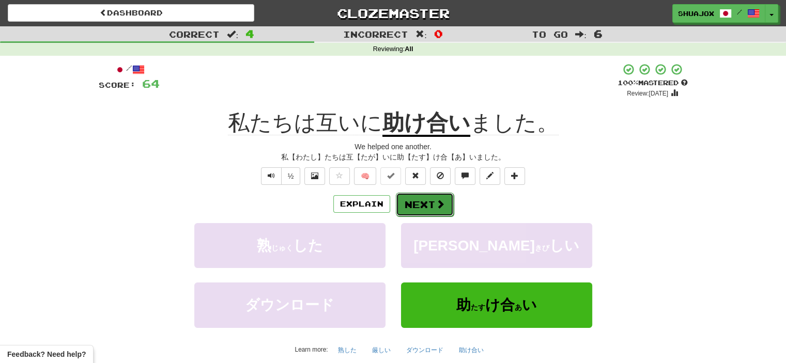
click at [438, 204] on span at bounding box center [440, 204] width 9 height 9
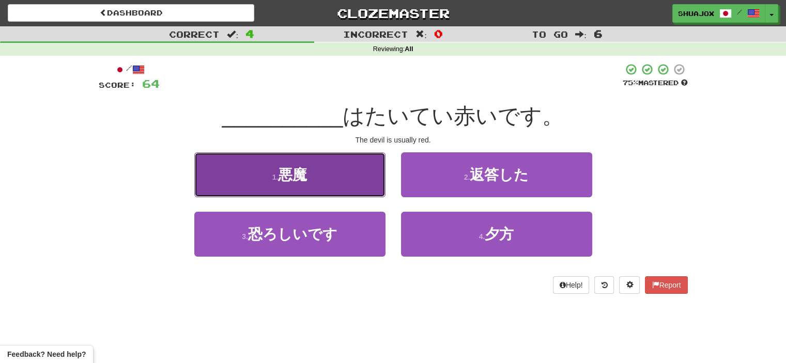
click at [341, 173] on button "1 . 悪魔" at bounding box center [289, 175] width 191 height 45
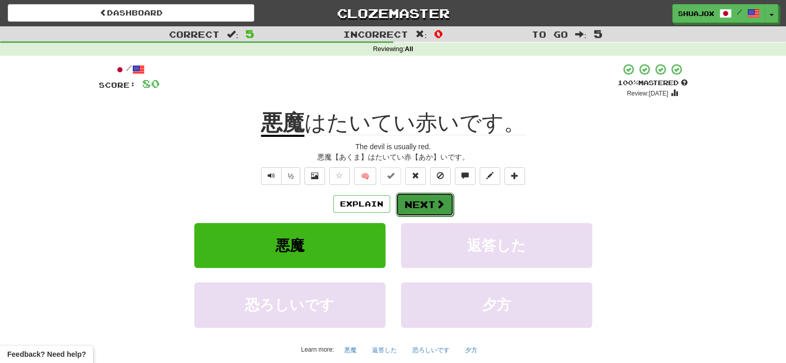
click at [424, 204] on button "Next" at bounding box center [425, 205] width 58 height 24
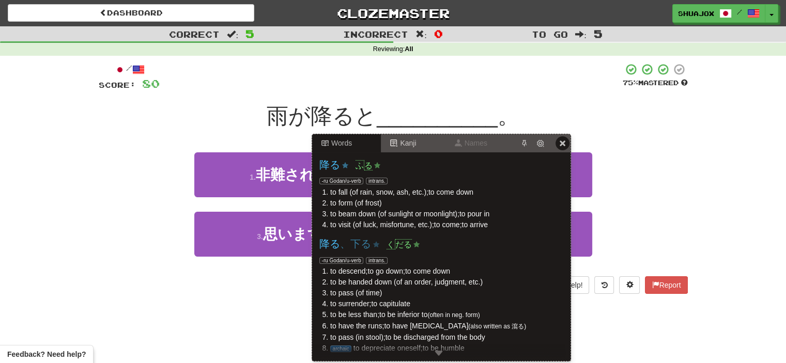
scroll to position [0, 0]
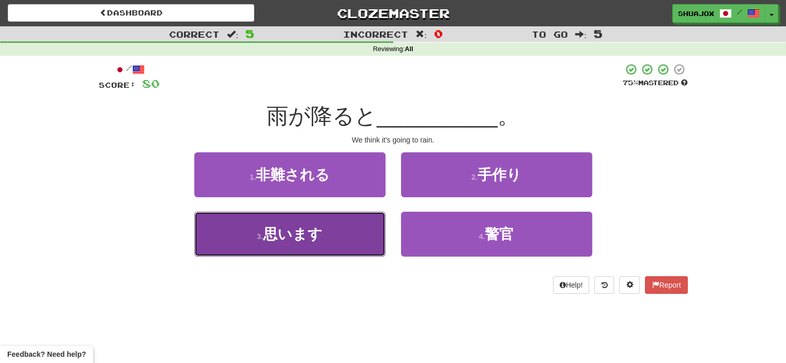
click at [337, 241] on button "3 . 思います" at bounding box center [289, 234] width 191 height 45
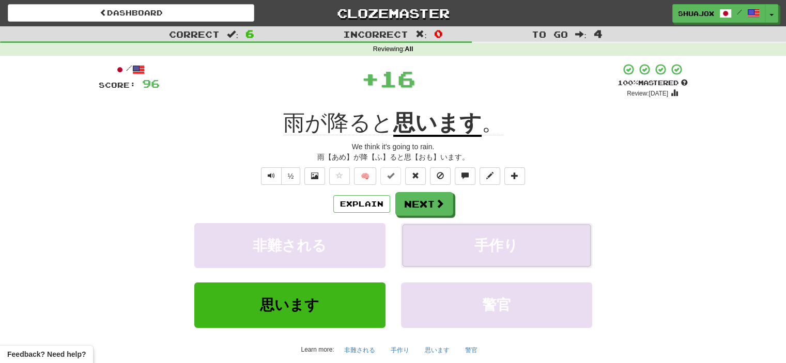
drag, startPoint x: 416, startPoint y: 226, endPoint x: 417, endPoint y: 218, distance: 7.8
click at [417, 221] on div "Explain Next 非難される 手作り 思います 警官 Learn more: 非難される 手作り 思います 警官" at bounding box center [393, 275] width 589 height 166
click at [408, 208] on button "Next" at bounding box center [425, 205] width 58 height 24
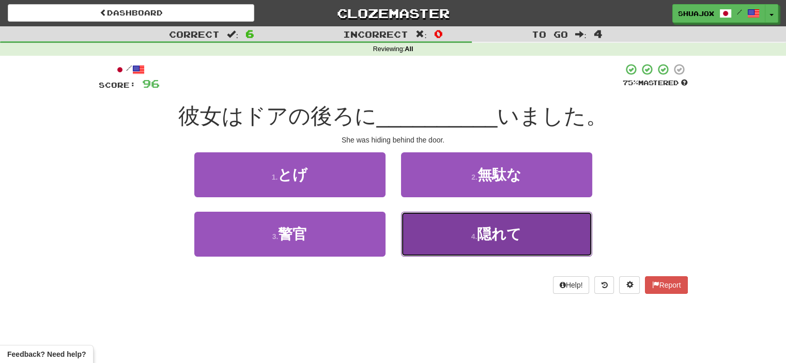
click at [469, 234] on button "4 . 隠れて" at bounding box center [496, 234] width 191 height 45
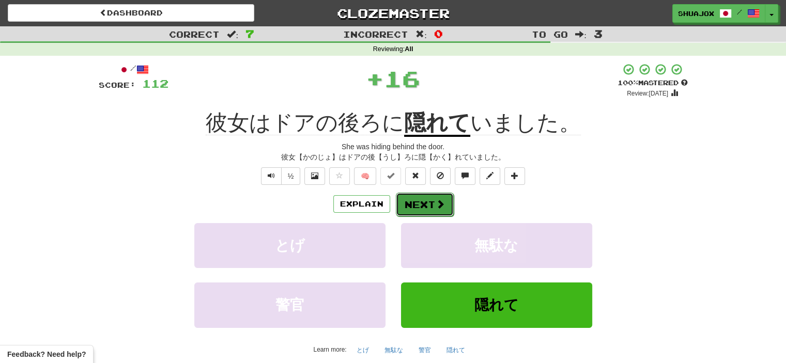
click at [406, 203] on button "Next" at bounding box center [425, 205] width 58 height 24
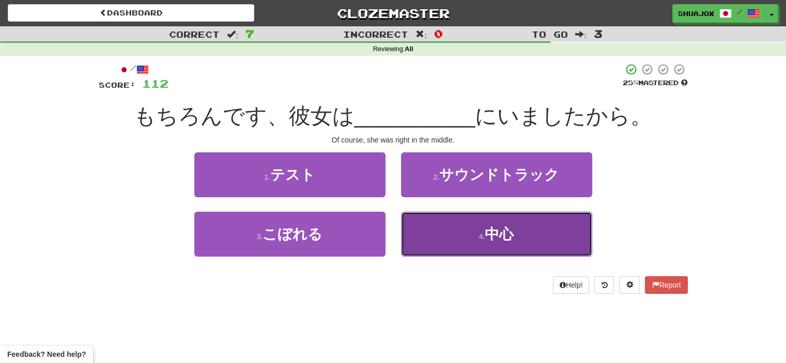
click at [460, 236] on button "4 . 中心" at bounding box center [496, 234] width 191 height 45
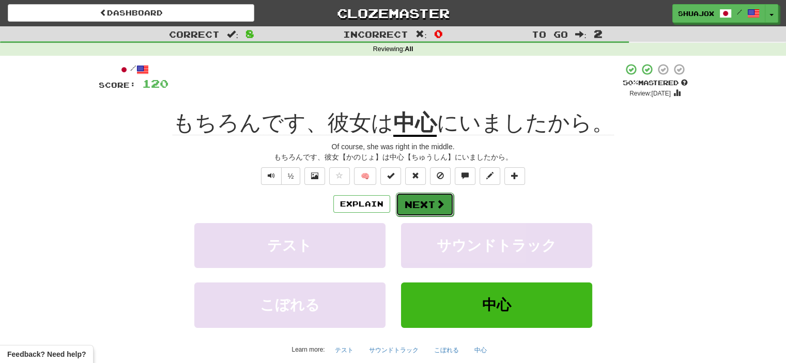
click at [407, 203] on button "Next" at bounding box center [425, 205] width 58 height 24
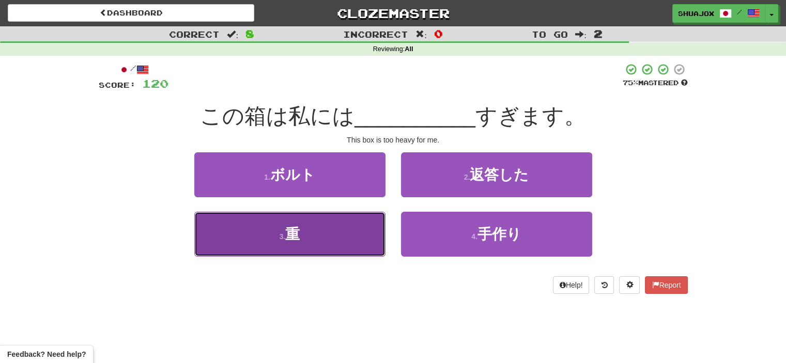
click at [333, 248] on button "3 . 重" at bounding box center [289, 234] width 191 height 45
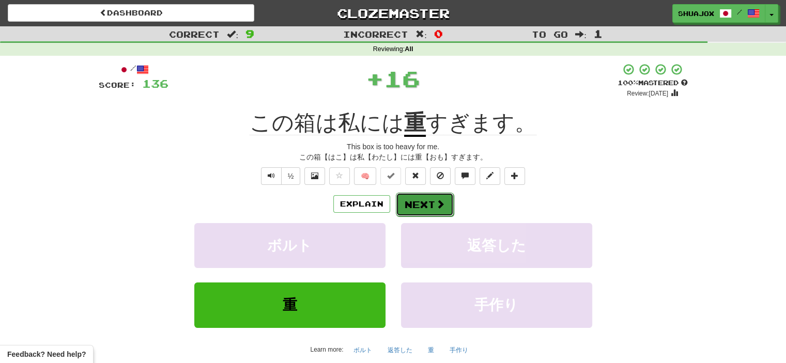
click at [421, 208] on button "Next" at bounding box center [425, 205] width 58 height 24
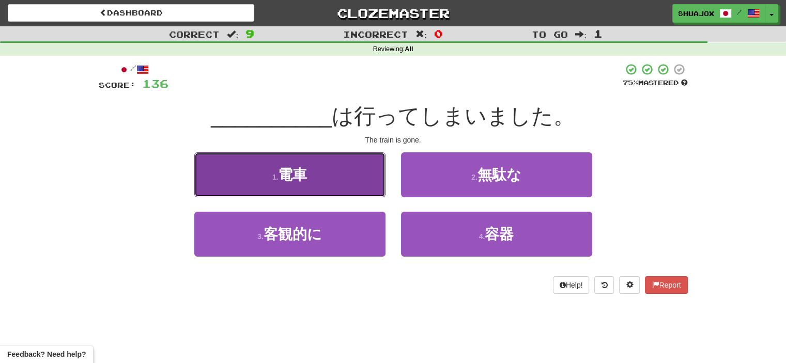
click at [350, 188] on button "1 . 電車" at bounding box center [289, 175] width 191 height 45
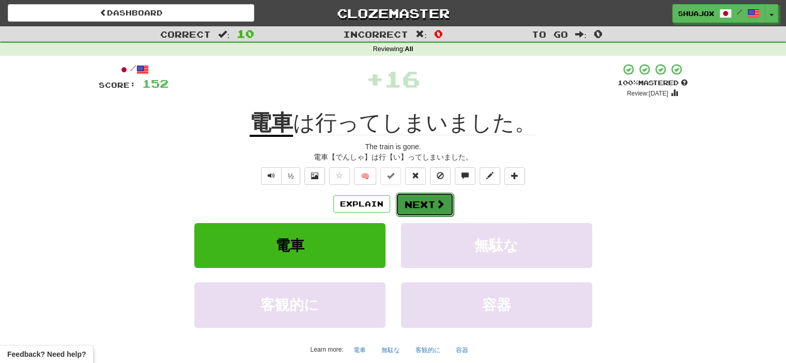
click at [413, 198] on button "Next" at bounding box center [425, 205] width 58 height 24
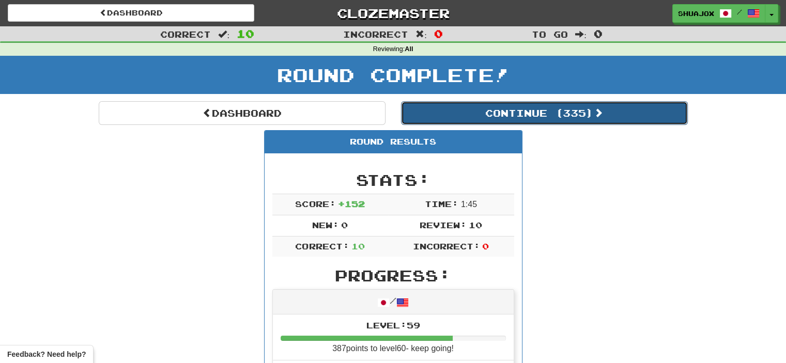
click at [463, 110] on button "Continue ( 335 )" at bounding box center [544, 113] width 287 height 24
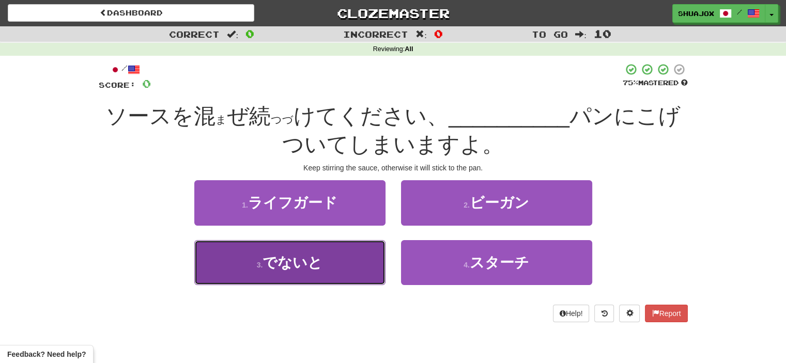
click at [345, 274] on button "3 . でないと" at bounding box center [289, 262] width 191 height 45
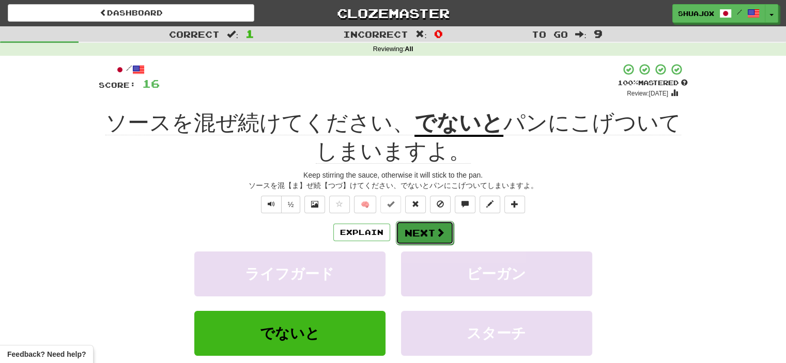
click at [429, 229] on button "Next" at bounding box center [425, 233] width 58 height 24
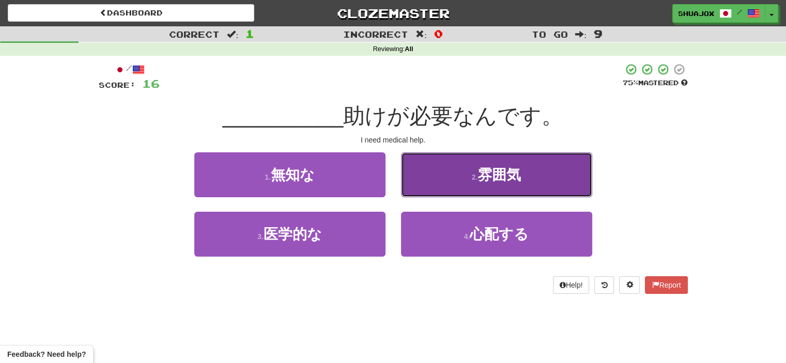
click at [443, 181] on button "2 . 雰囲気" at bounding box center [496, 175] width 191 height 45
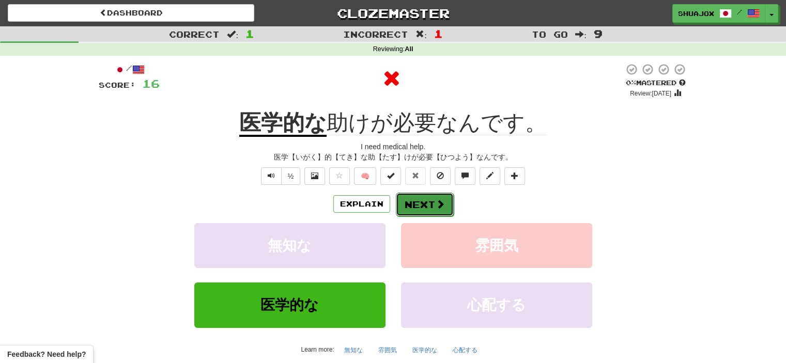
click at [423, 210] on button "Next" at bounding box center [425, 205] width 58 height 24
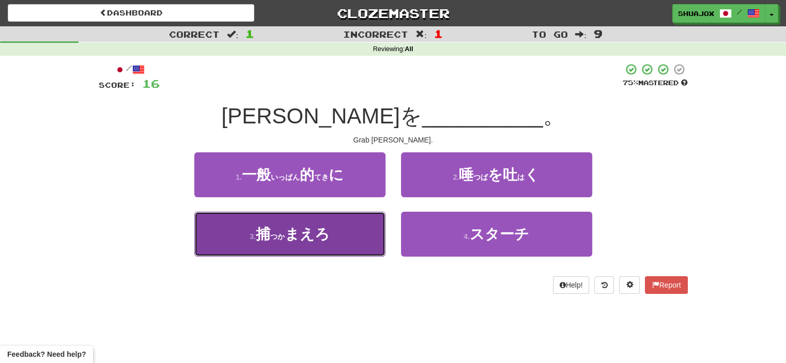
click at [359, 252] on button "3 . 捕 ( つか ) まえろ" at bounding box center [289, 234] width 191 height 45
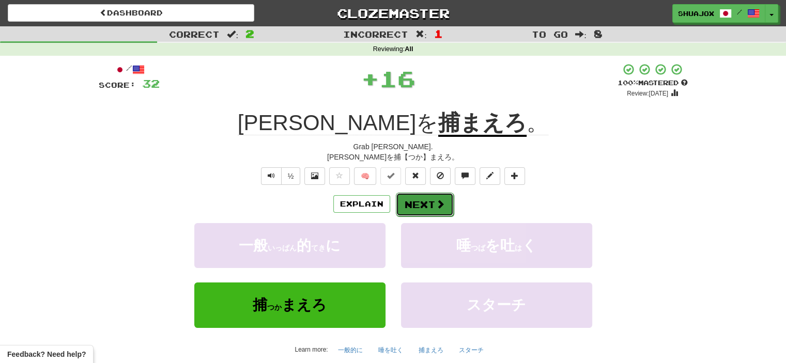
click at [431, 203] on button "Next" at bounding box center [425, 205] width 58 height 24
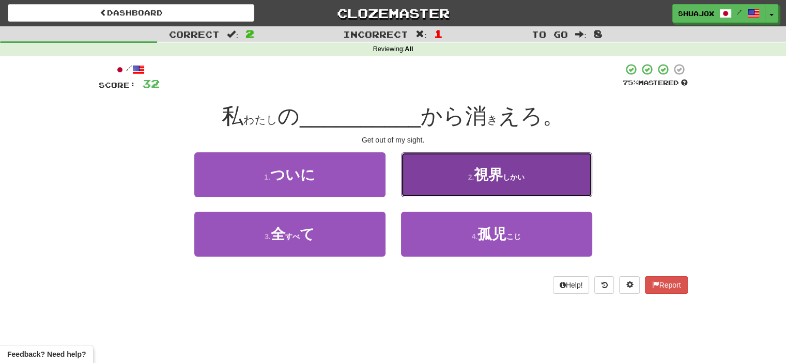
click at [453, 192] on button "2 . 視界 ( しかい )" at bounding box center [496, 175] width 191 height 45
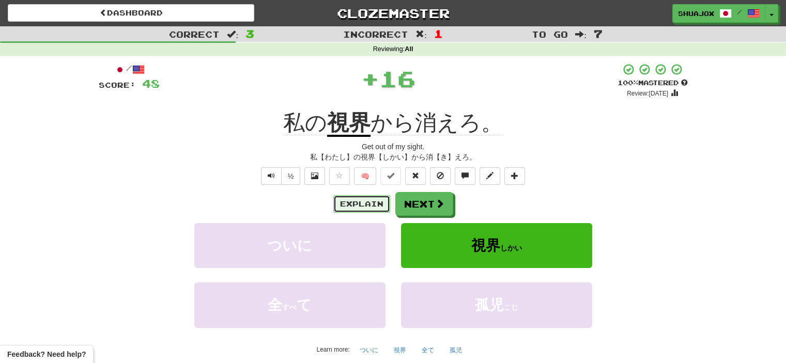
click at [378, 204] on button "Explain" at bounding box center [361, 204] width 57 height 18
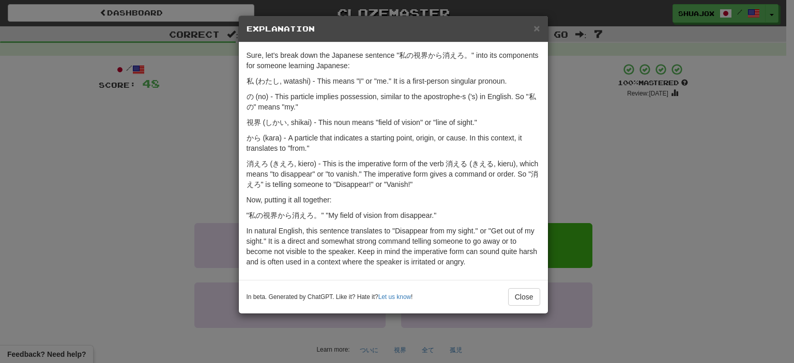
click at [582, 163] on div "× Explanation Sure, let's break down the Japanese sentence "私の視界から消えろ。" into it…" at bounding box center [397, 181] width 794 height 363
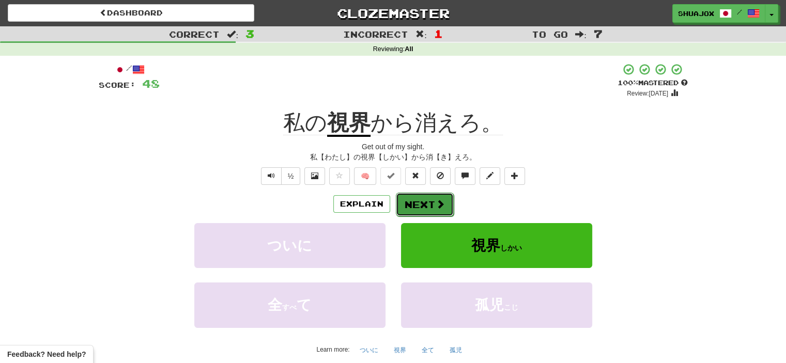
click at [436, 203] on span at bounding box center [440, 204] width 9 height 9
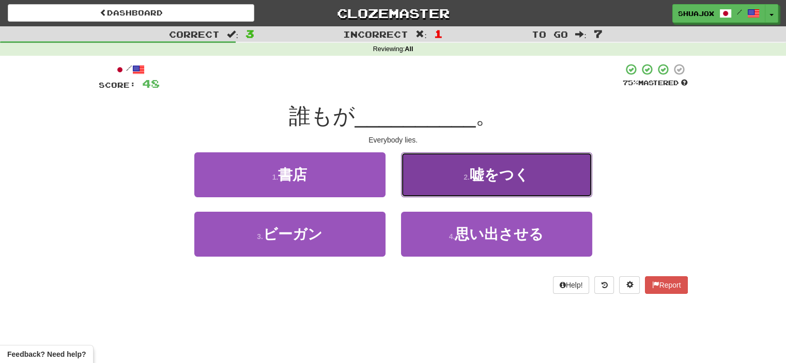
click at [430, 189] on button "2 . 嘘をつく" at bounding box center [496, 175] width 191 height 45
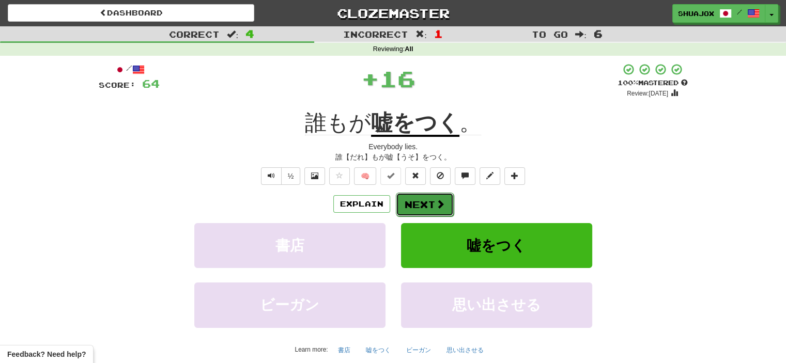
click at [420, 202] on button "Next" at bounding box center [425, 205] width 58 height 24
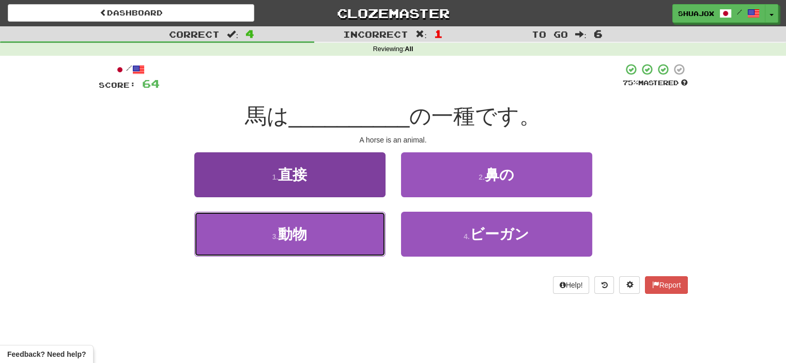
click at [333, 237] on button "3 . 動物" at bounding box center [289, 234] width 191 height 45
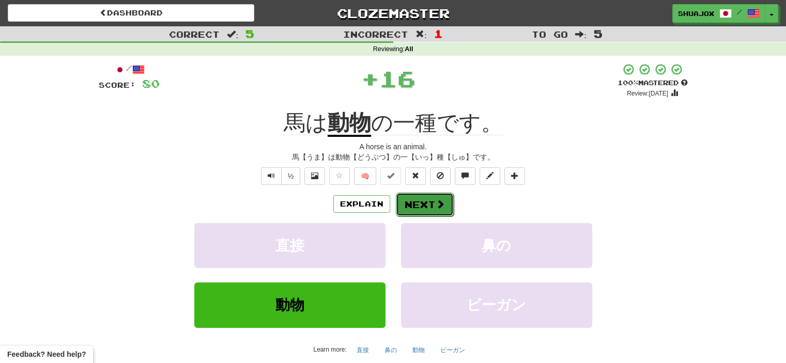
click at [404, 206] on button "Next" at bounding box center [425, 205] width 58 height 24
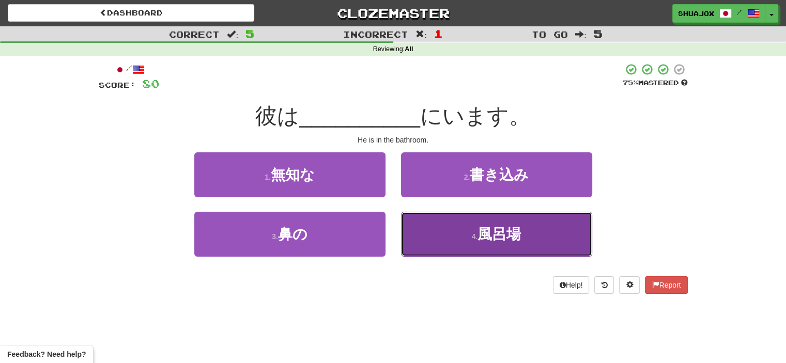
click at [410, 233] on button "4 . 風呂場" at bounding box center [496, 234] width 191 height 45
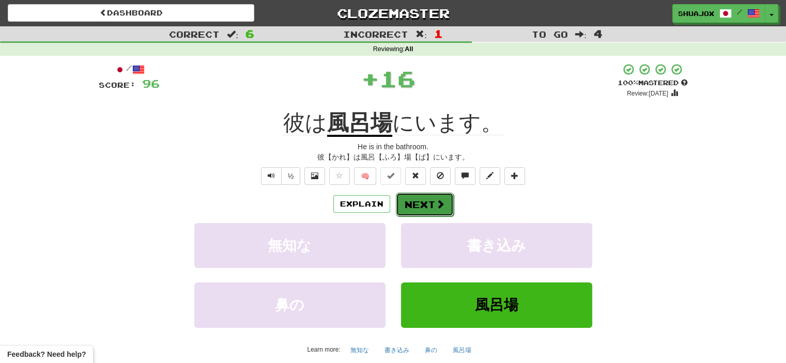
click at [408, 204] on button "Next" at bounding box center [425, 205] width 58 height 24
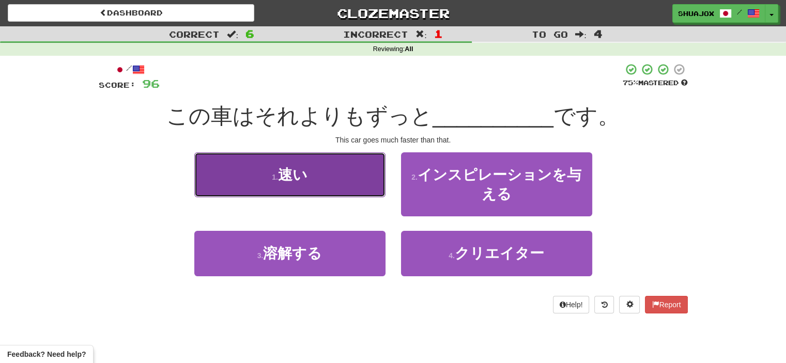
click at [362, 195] on button "1 . 速い" at bounding box center [289, 175] width 191 height 45
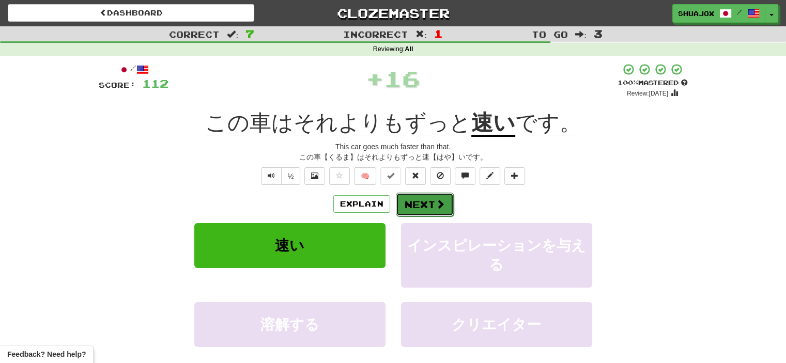
click at [408, 206] on button "Next" at bounding box center [425, 205] width 58 height 24
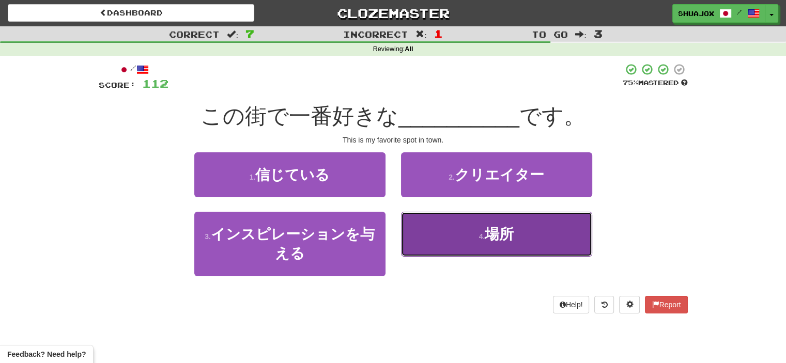
click at [445, 222] on button "4 . 場所" at bounding box center [496, 234] width 191 height 45
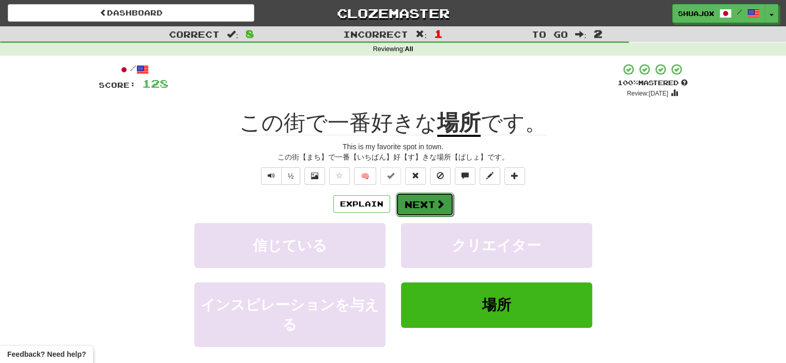
click at [432, 211] on button "Next" at bounding box center [425, 205] width 58 height 24
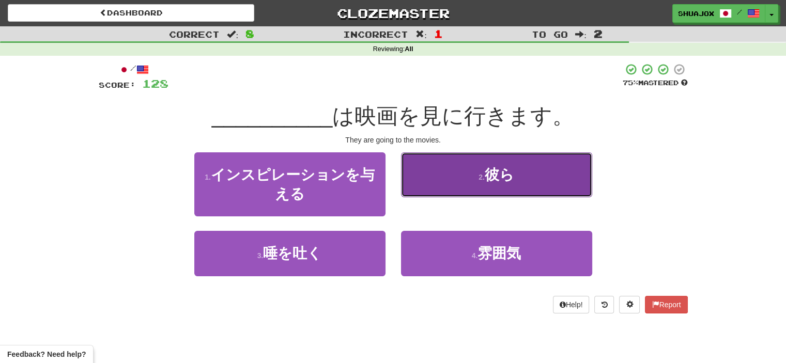
click at [469, 186] on button "2 . 彼ら" at bounding box center [496, 175] width 191 height 45
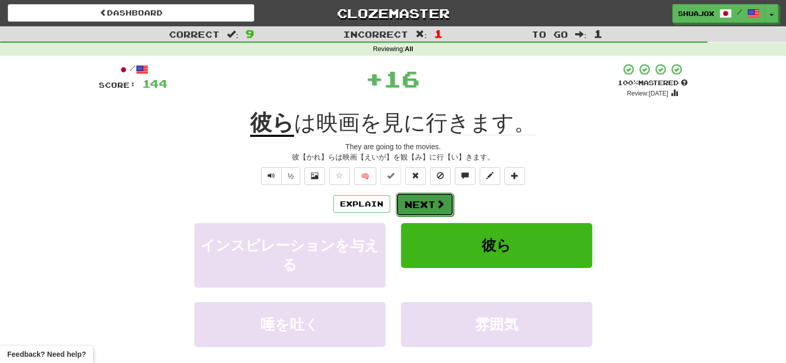
click at [434, 211] on button "Next" at bounding box center [425, 205] width 58 height 24
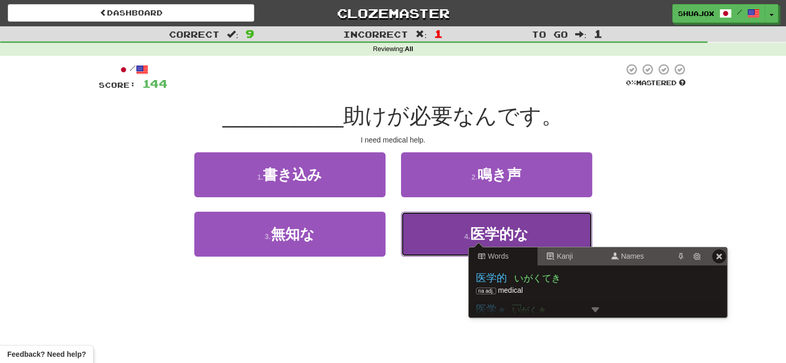
click at [478, 235] on span "医学的な" at bounding box center [500, 234] width 58 height 16
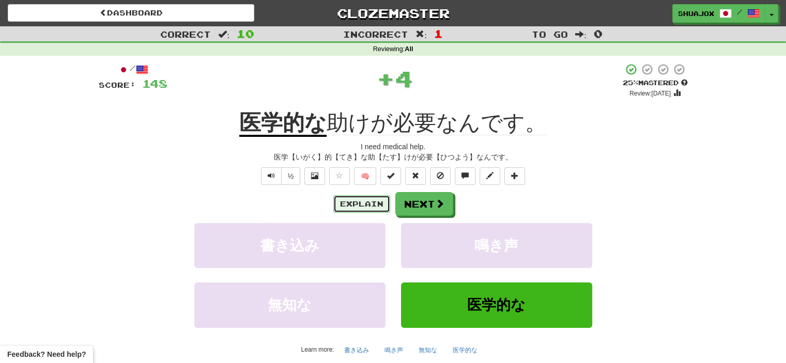
click at [361, 206] on button "Explain" at bounding box center [361, 204] width 57 height 18
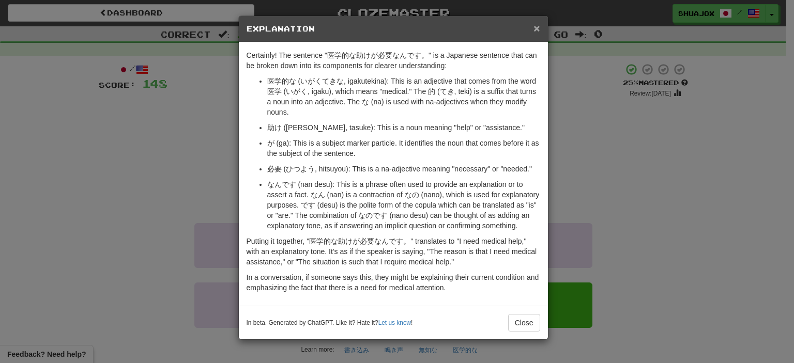
click at [535, 28] on span "×" at bounding box center [537, 28] width 6 height 12
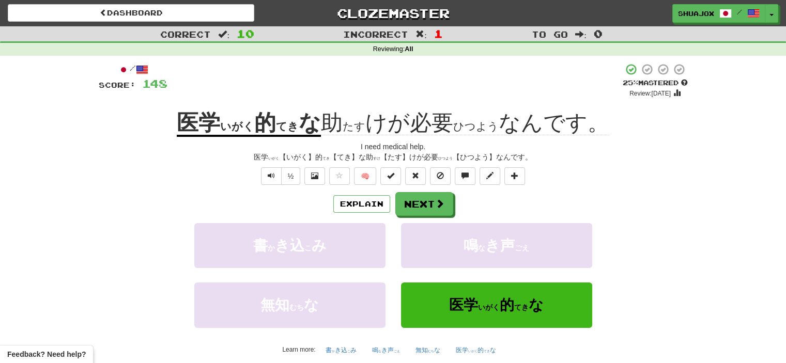
click at [254, 122] on ruby "医学 ( いがく )" at bounding box center [216, 123] width 78 height 24
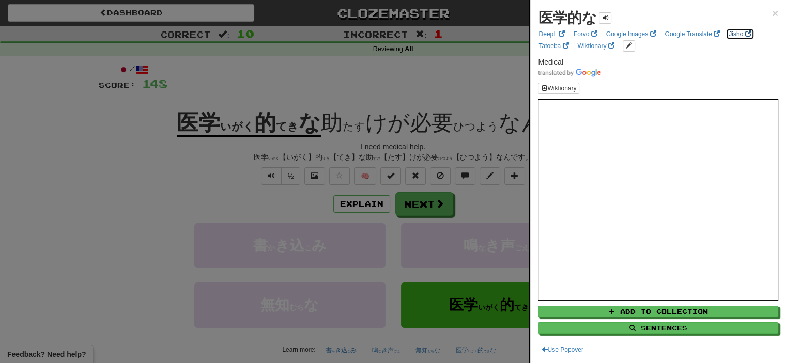
click at [741, 33] on link "Jisho" at bounding box center [740, 33] width 28 height 11
click at [490, 217] on div at bounding box center [393, 181] width 786 height 363
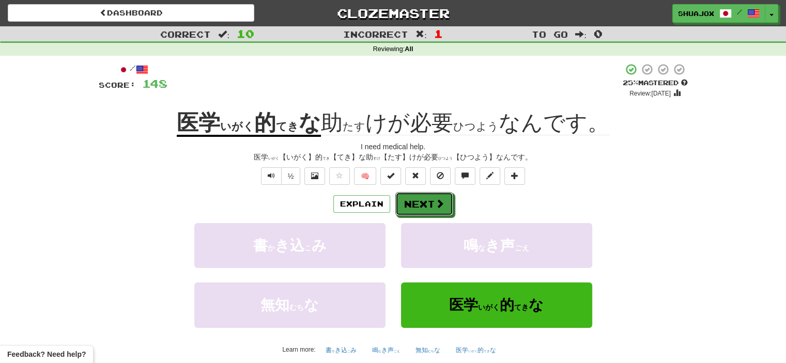
click at [447, 216] on button "Next" at bounding box center [425, 204] width 58 height 24
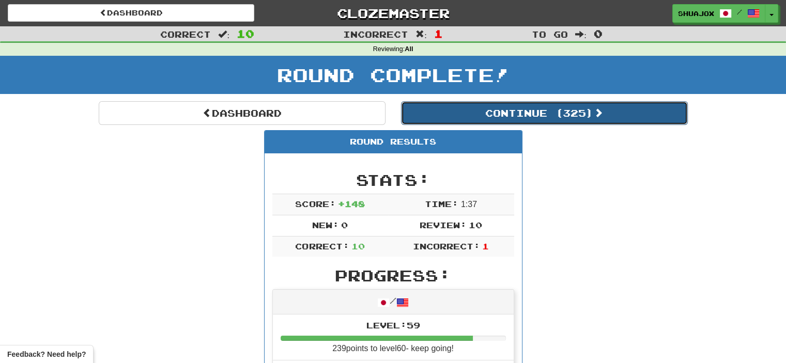
click at [518, 113] on button "Continue ( 325 )" at bounding box center [544, 113] width 287 height 24
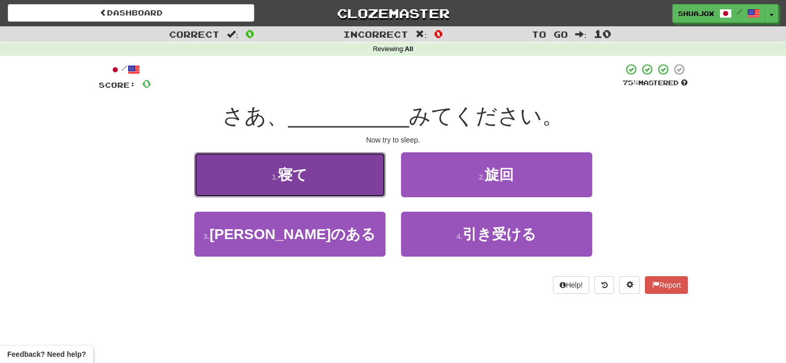
click at [283, 176] on span "寝て" at bounding box center [292, 175] width 29 height 16
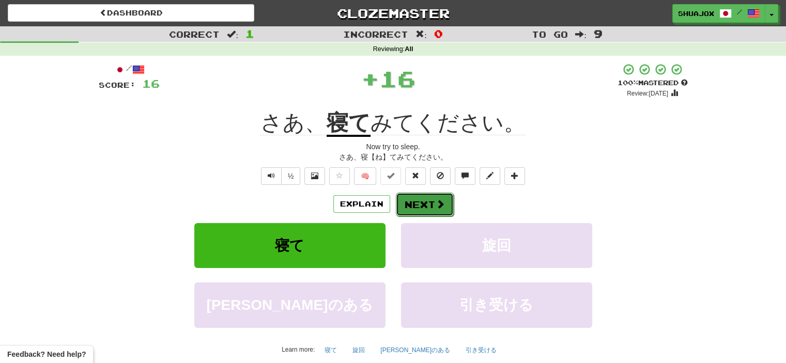
click at [438, 205] on span at bounding box center [440, 204] width 9 height 9
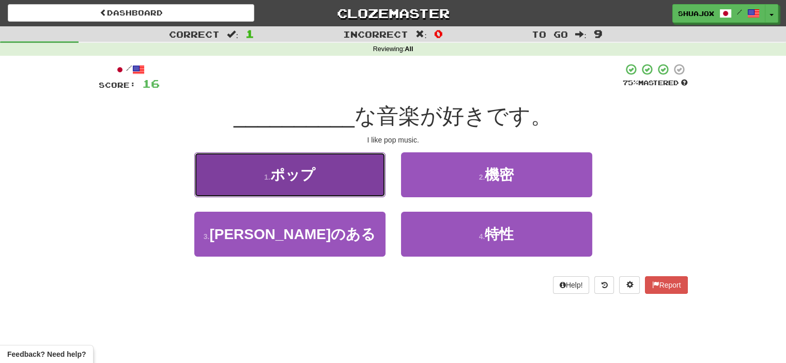
click at [361, 191] on button "1 . ポップ" at bounding box center [289, 175] width 191 height 45
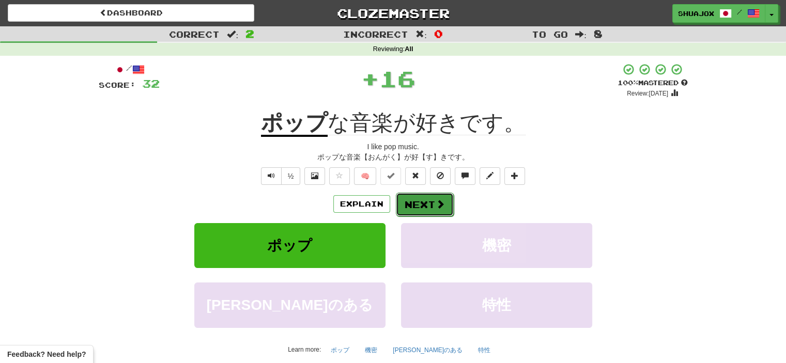
click at [432, 210] on button "Next" at bounding box center [425, 205] width 58 height 24
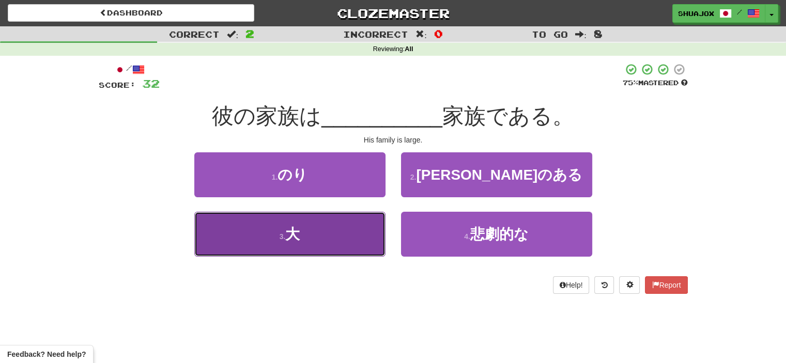
click at [347, 241] on button "3 . 大" at bounding box center [289, 234] width 191 height 45
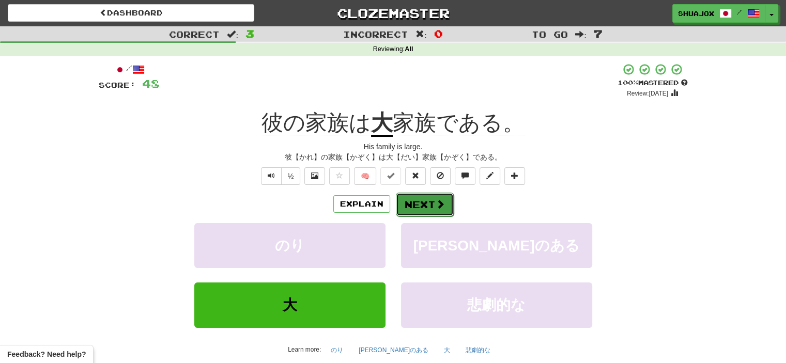
click at [411, 205] on button "Next" at bounding box center [425, 205] width 58 height 24
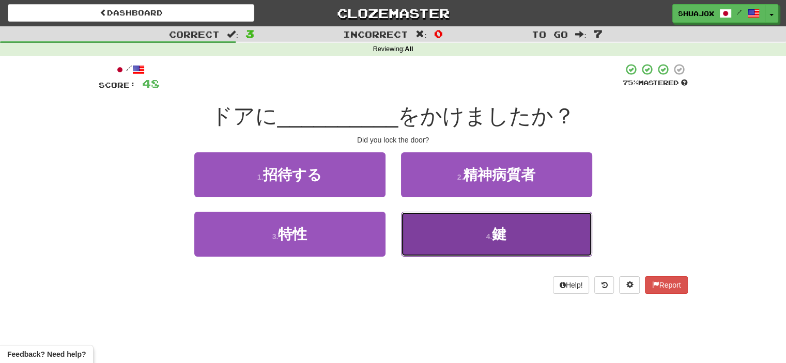
click at [498, 233] on span "鍵" at bounding box center [499, 234] width 14 height 16
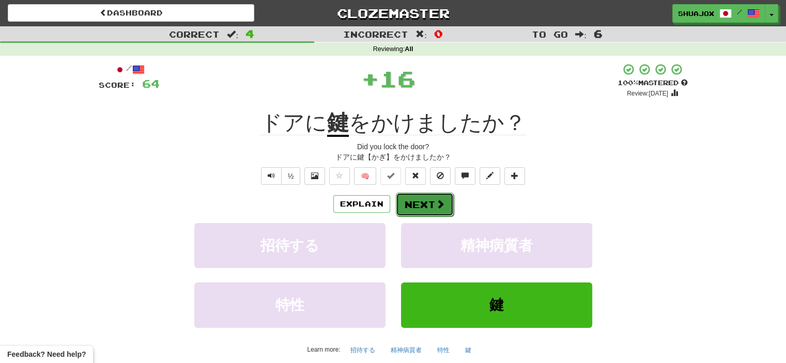
click at [424, 195] on button "Next" at bounding box center [425, 205] width 58 height 24
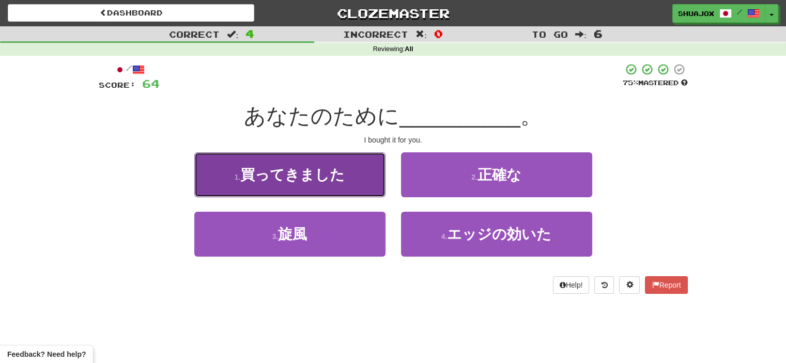
click at [360, 190] on button "1 . 買ってきました" at bounding box center [289, 175] width 191 height 45
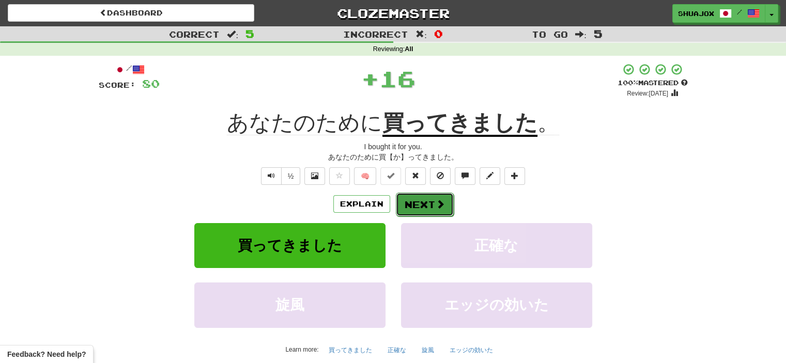
click at [399, 205] on button "Next" at bounding box center [425, 205] width 58 height 24
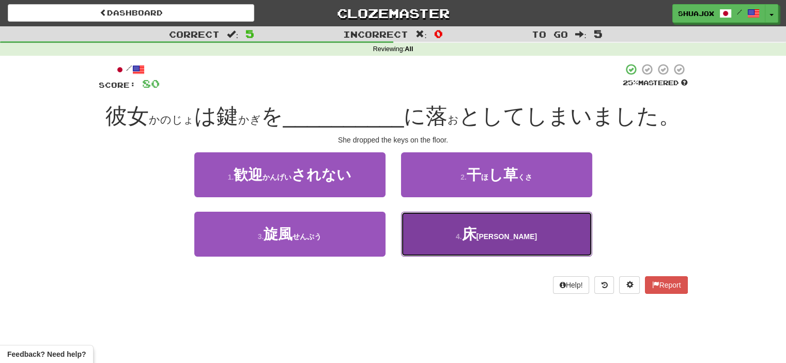
click at [443, 245] on button "4 . 床 ( ゆか )" at bounding box center [496, 234] width 191 height 45
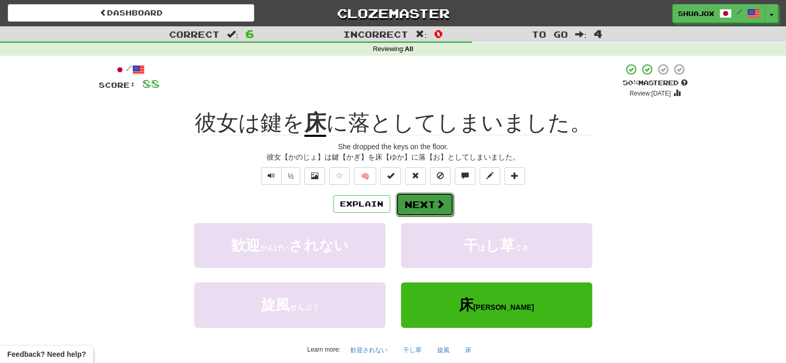
click at [415, 205] on button "Next" at bounding box center [425, 205] width 58 height 24
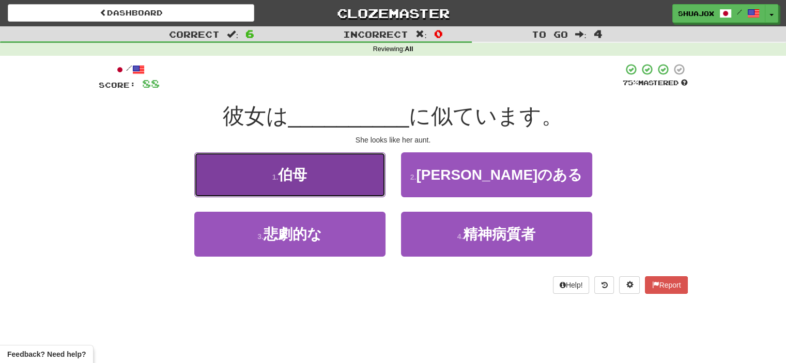
click at [368, 196] on button "1 . 伯母" at bounding box center [289, 175] width 191 height 45
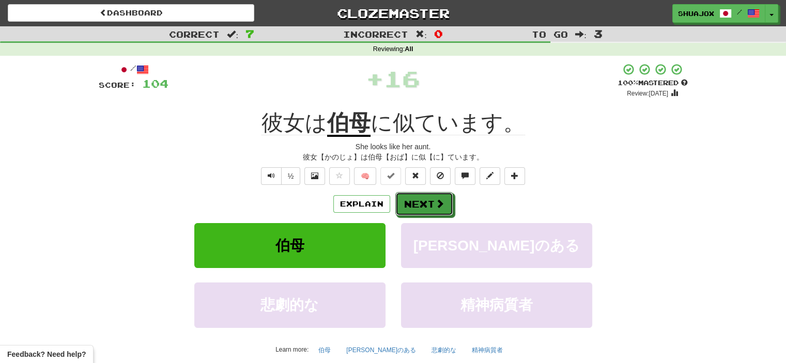
drag, startPoint x: 415, startPoint y: 196, endPoint x: 414, endPoint y: 137, distance: 58.9
click at [417, 144] on div "/ Score: 104 + 16 100 % Mastered Review: 2026-03-17 彼女は 伯母 に似ています。 She looks li…" at bounding box center [393, 221] width 589 height 317
click at [420, 213] on button "Next" at bounding box center [425, 205] width 58 height 24
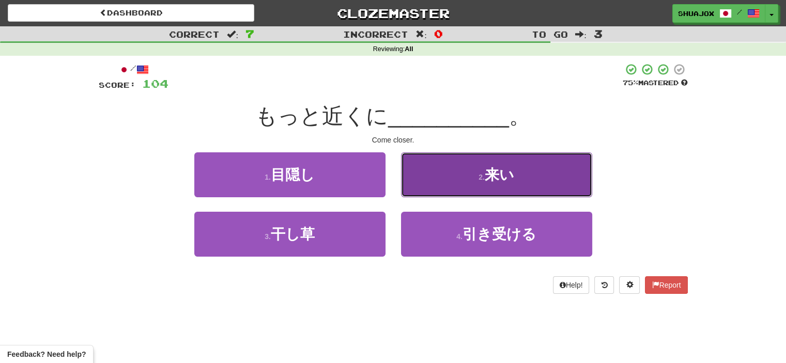
click at [436, 171] on button "2 . 来い" at bounding box center [496, 175] width 191 height 45
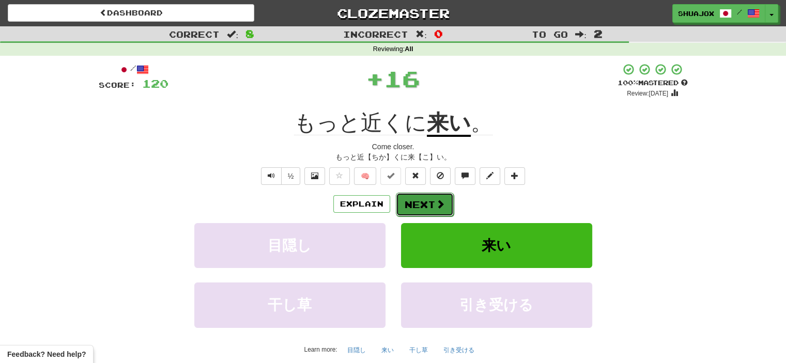
click at [419, 194] on button "Next" at bounding box center [425, 205] width 58 height 24
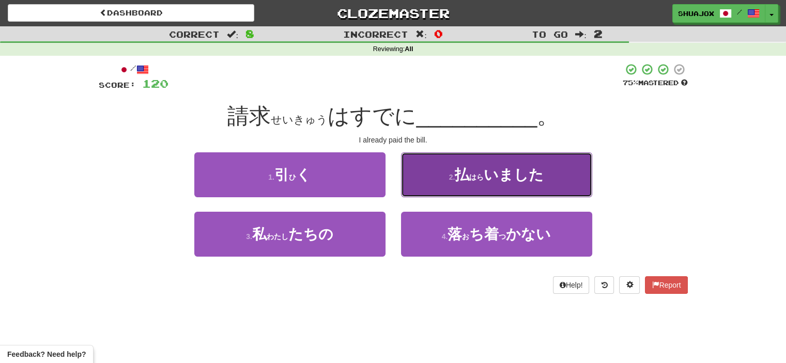
click at [438, 198] on button "2 . 払 ( はら ) いました" at bounding box center [496, 175] width 191 height 45
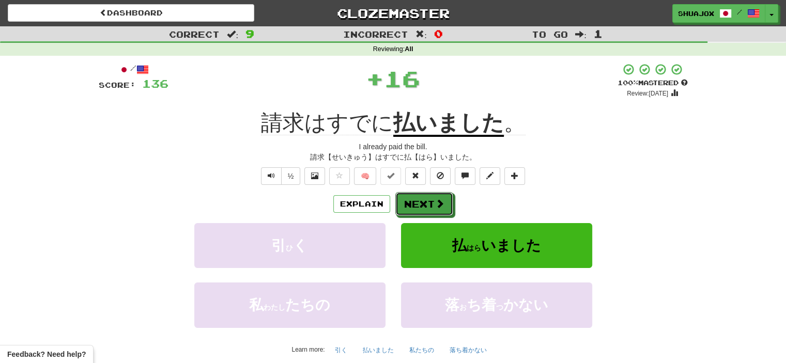
click at [438, 199] on span at bounding box center [439, 203] width 9 height 9
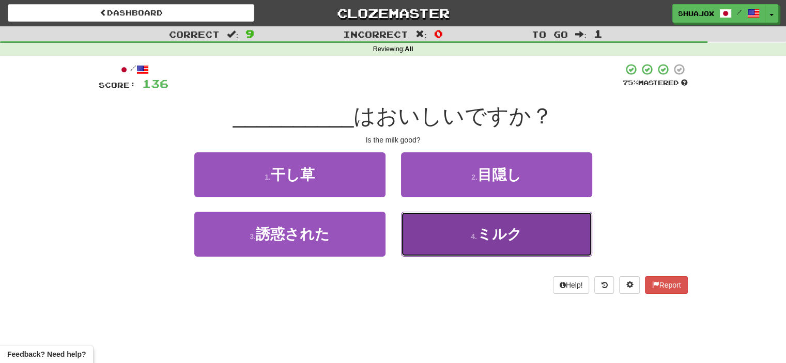
click at [439, 226] on button "4 . ミルク" at bounding box center [496, 234] width 191 height 45
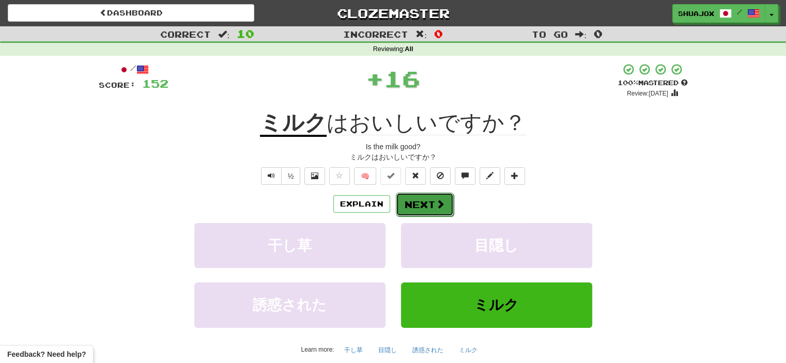
click at [413, 198] on button "Next" at bounding box center [425, 205] width 58 height 24
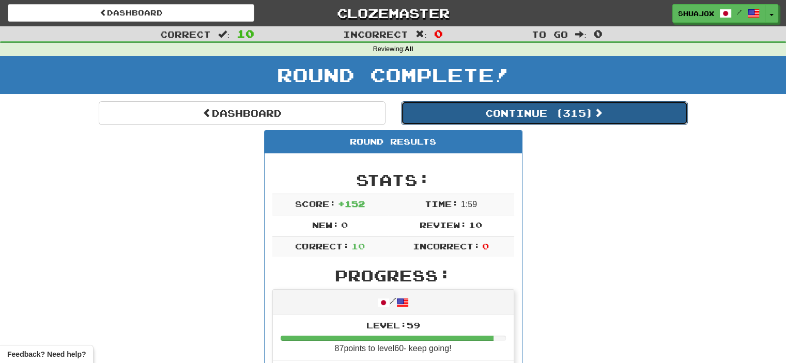
click at [441, 115] on button "Continue ( 315 )" at bounding box center [544, 113] width 287 height 24
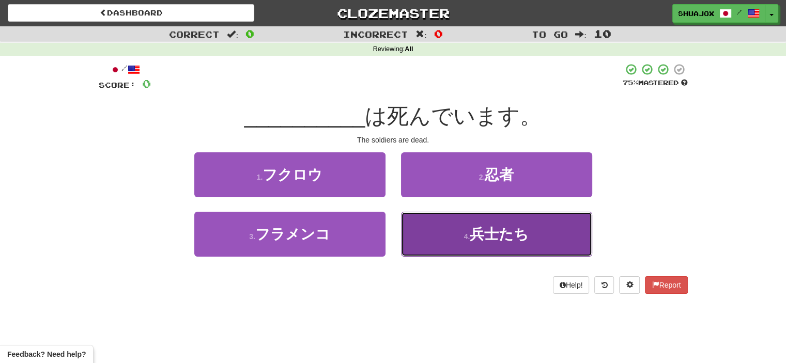
click at [446, 229] on button "4 . 兵士たち" at bounding box center [496, 234] width 191 height 45
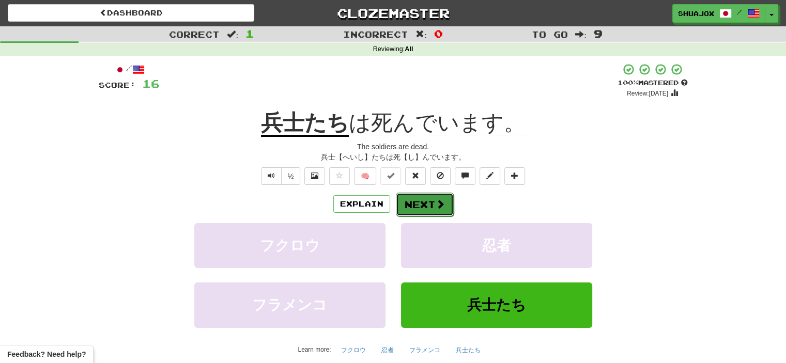
click at [432, 195] on button "Next" at bounding box center [425, 205] width 58 height 24
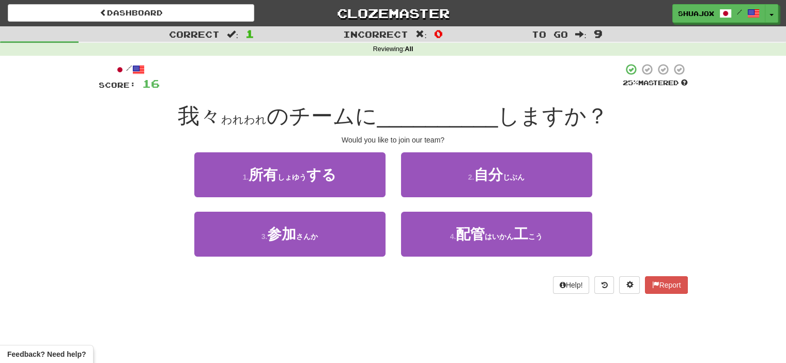
click at [137, 177] on div "1 . 所有 ( しょゆう ) する 2 . 自分 ( じぶん )" at bounding box center [393, 182] width 620 height 59
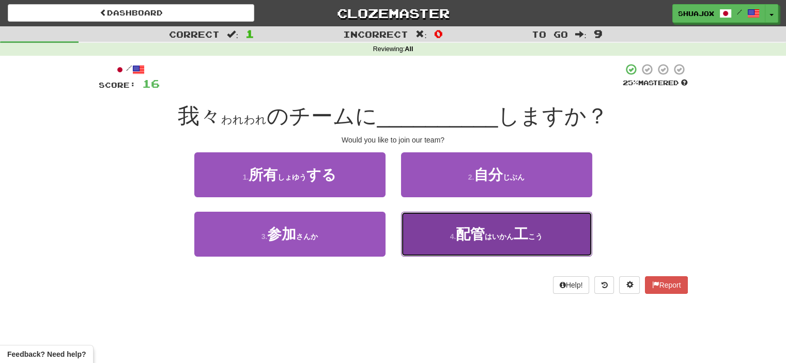
click at [447, 236] on button "4 . 配管 ( はいかん ) 工 ( こう )" at bounding box center [496, 234] width 191 height 45
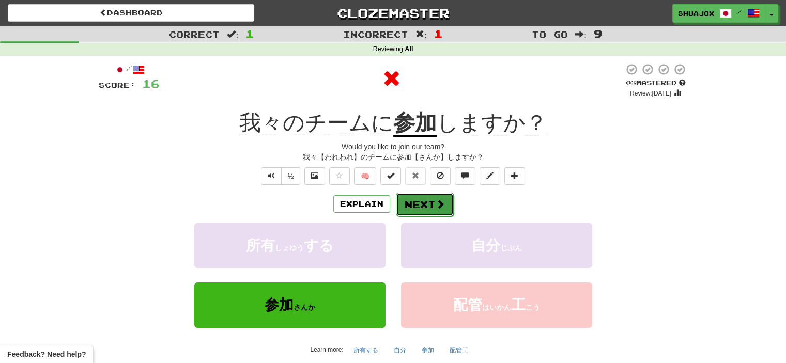
click at [421, 206] on button "Next" at bounding box center [425, 205] width 58 height 24
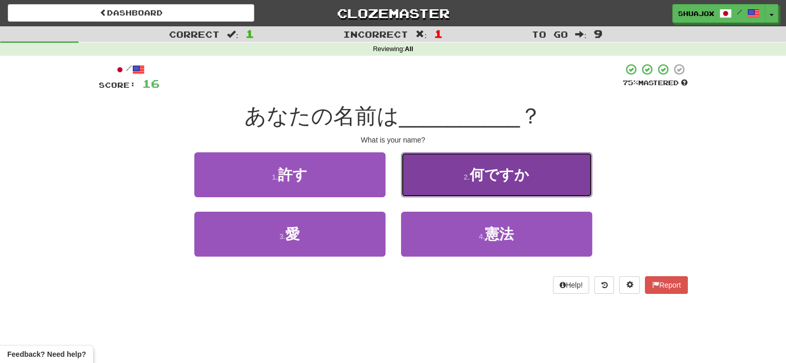
click at [425, 185] on button "2 . 何ですか" at bounding box center [496, 175] width 191 height 45
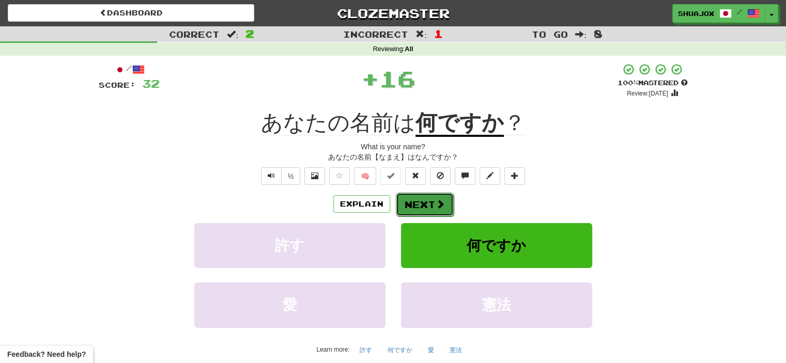
click at [434, 211] on button "Next" at bounding box center [425, 205] width 58 height 24
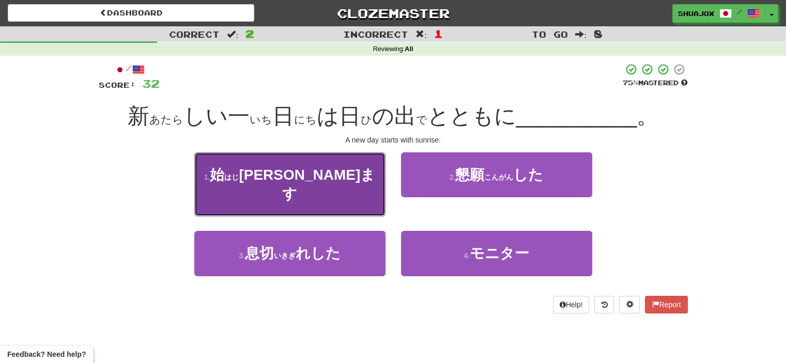
click at [347, 198] on button "1 . 始 ( はじ ) まります" at bounding box center [289, 185] width 191 height 65
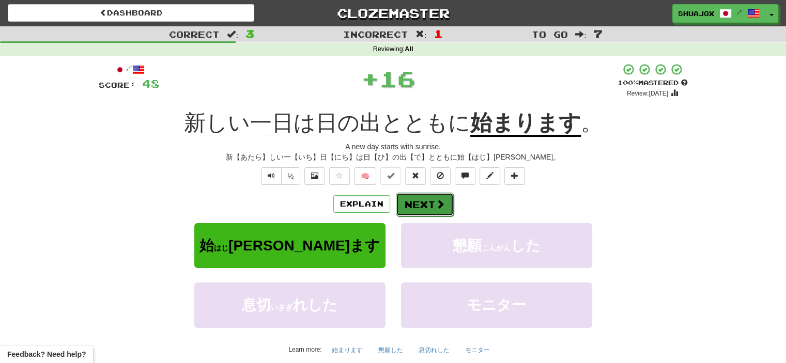
click at [426, 202] on button "Next" at bounding box center [425, 205] width 58 height 24
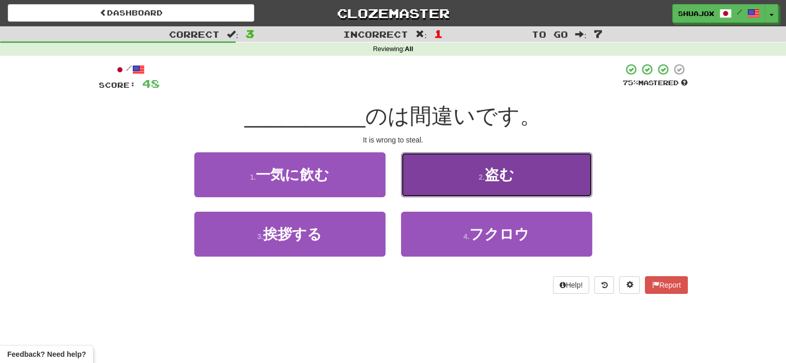
click at [494, 173] on span "盗む" at bounding box center [499, 175] width 29 height 16
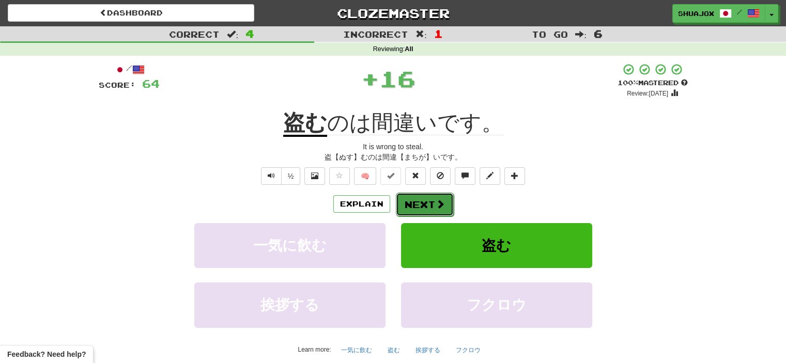
click at [431, 200] on button "Next" at bounding box center [425, 205] width 58 height 24
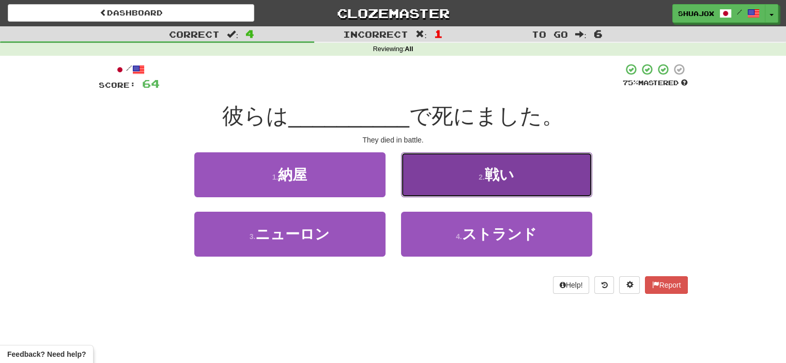
click at [478, 195] on button "2 . 戦い" at bounding box center [496, 175] width 191 height 45
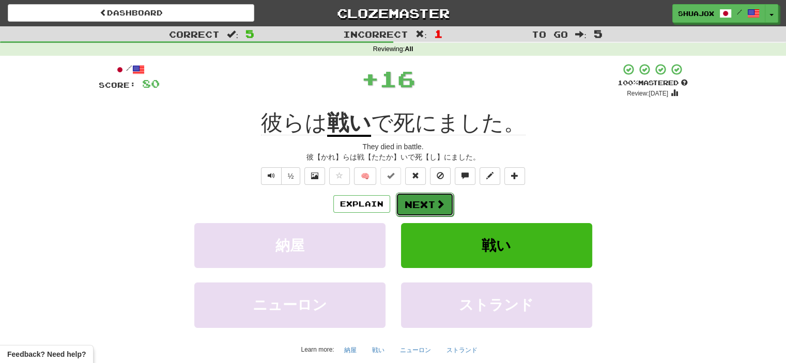
click at [426, 205] on button "Next" at bounding box center [425, 205] width 58 height 24
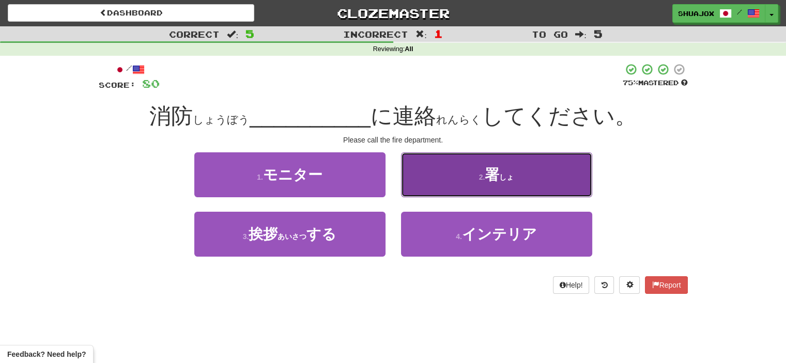
click at [559, 197] on button "2 . 署 ( しょ )" at bounding box center [496, 175] width 191 height 45
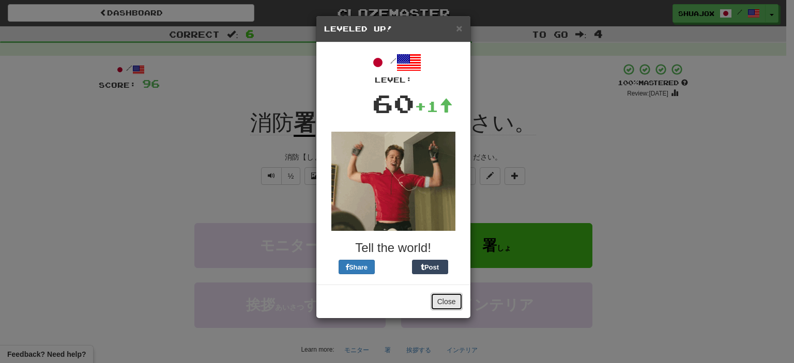
click at [443, 300] on button "Close" at bounding box center [447, 302] width 32 height 18
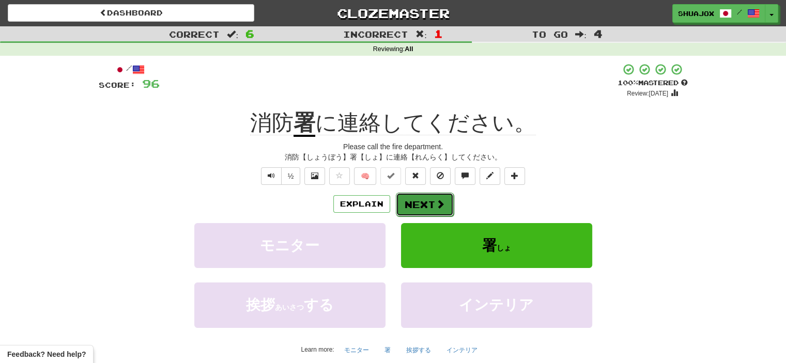
click at [424, 215] on button "Next" at bounding box center [425, 205] width 58 height 24
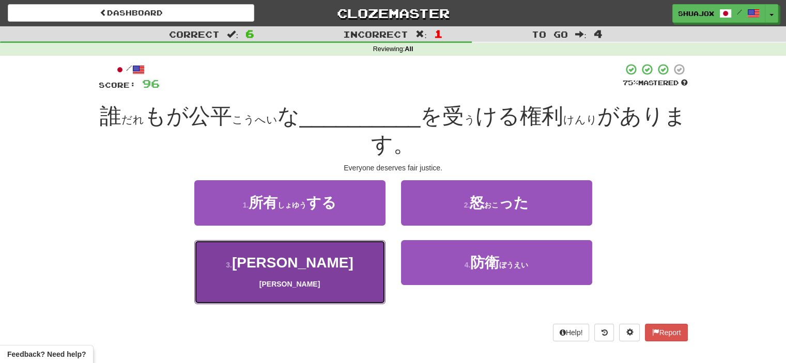
click at [321, 257] on button "3 . 正義 ( まさよし )" at bounding box center [289, 272] width 191 height 65
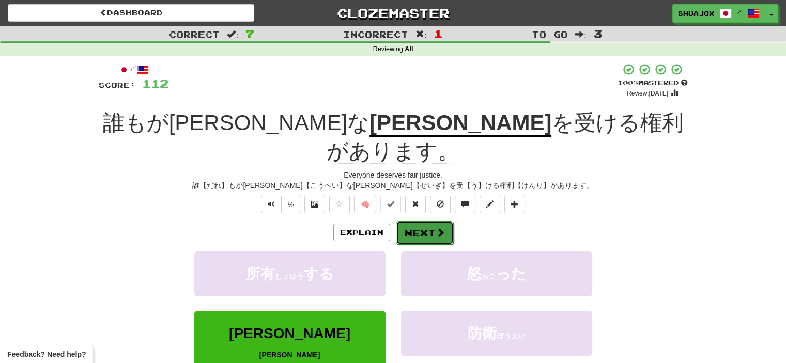
click at [428, 221] on button "Next" at bounding box center [425, 233] width 58 height 24
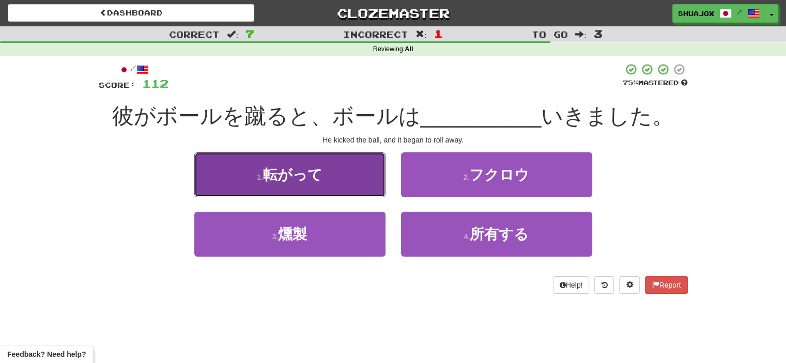
click at [335, 182] on button "1 . 転がって" at bounding box center [289, 175] width 191 height 45
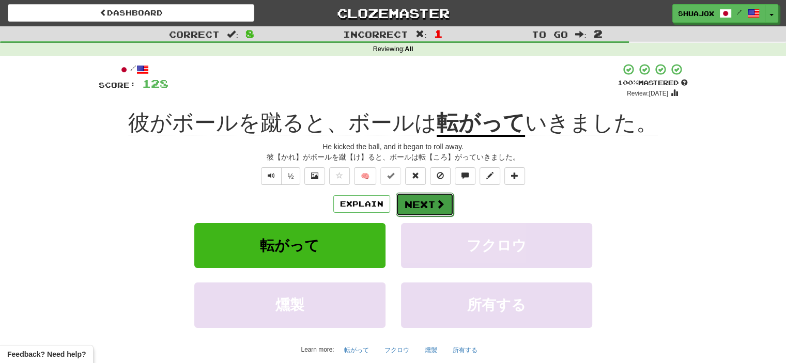
click at [436, 200] on span at bounding box center [440, 204] width 9 height 9
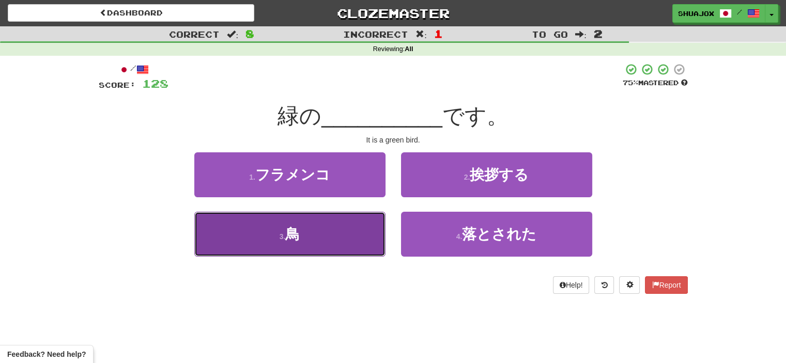
click at [361, 227] on button "3 . 鳥" at bounding box center [289, 234] width 191 height 45
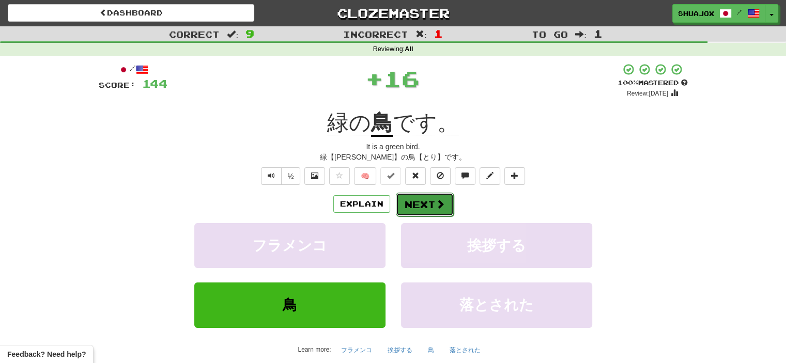
click at [426, 201] on button "Next" at bounding box center [425, 205] width 58 height 24
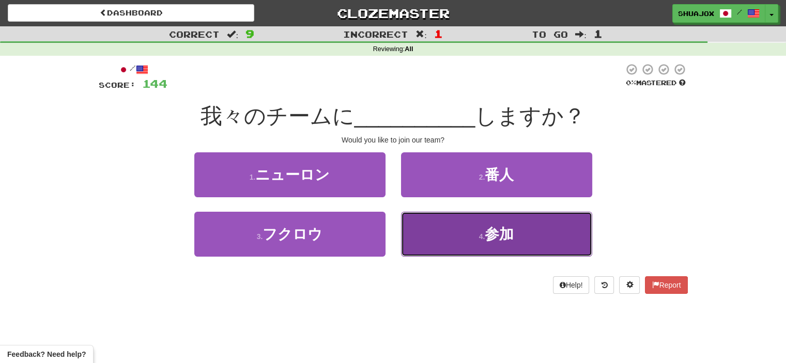
click at [431, 232] on button "4 . 参加" at bounding box center [496, 234] width 191 height 45
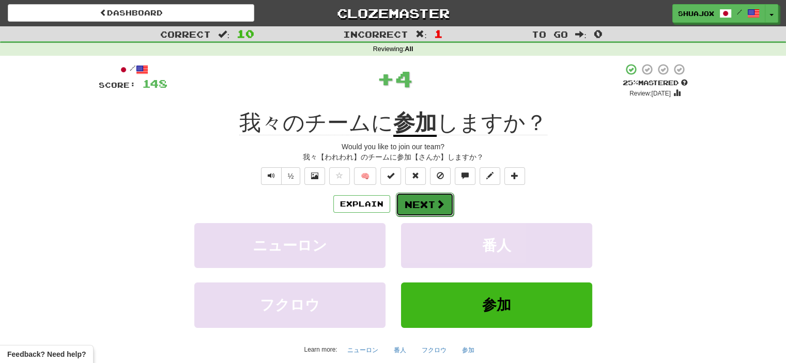
click at [413, 205] on button "Next" at bounding box center [425, 205] width 58 height 24
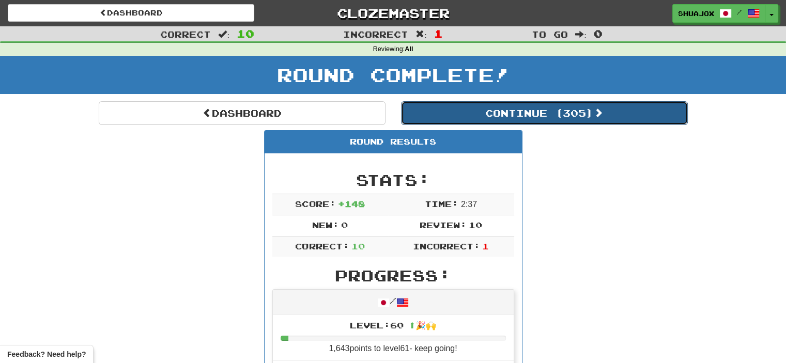
click at [446, 110] on button "Continue ( 305 )" at bounding box center [544, 113] width 287 height 24
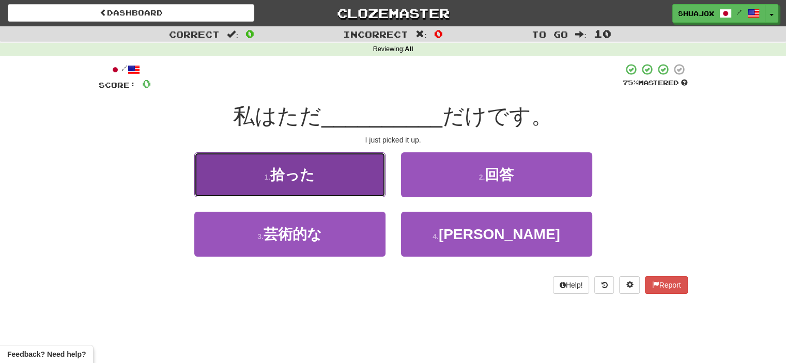
click at [346, 161] on button "1 . 拾った" at bounding box center [289, 175] width 191 height 45
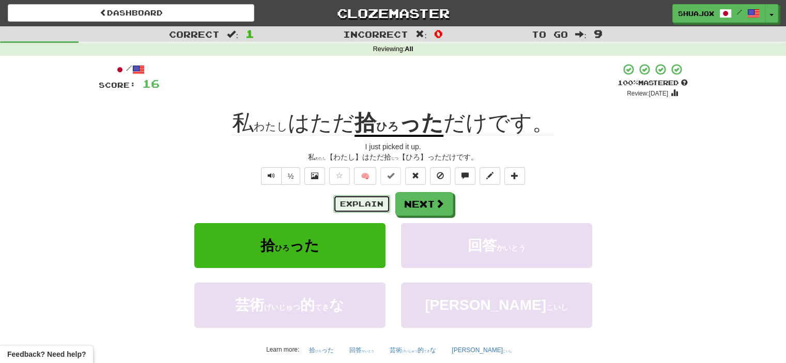
click at [378, 213] on button "Explain" at bounding box center [361, 204] width 57 height 18
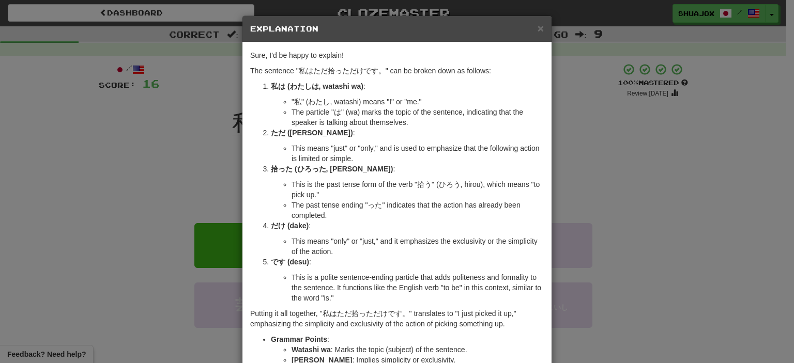
click at [563, 179] on div "× Explanation Sure, I'd be happy to explain! The sentence "私はただ拾っただけです。" can be…" at bounding box center [397, 181] width 794 height 363
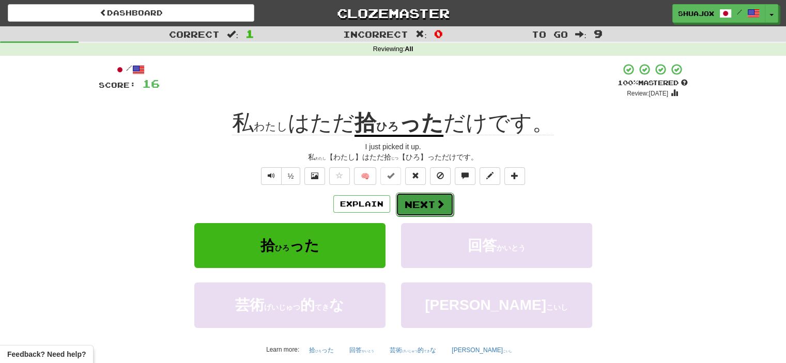
click at [436, 208] on button "Next" at bounding box center [425, 205] width 58 height 24
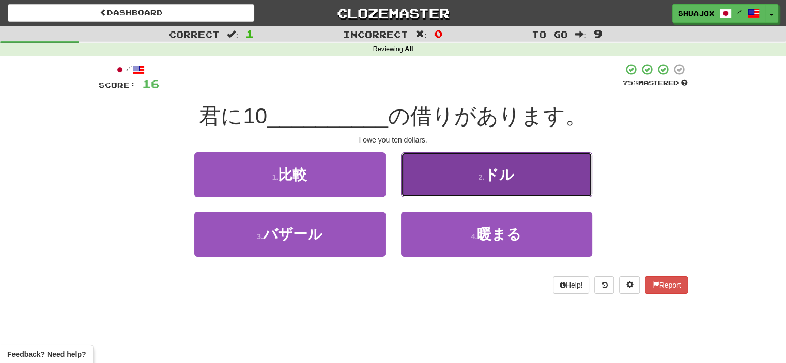
click at [448, 194] on button "2 . ドル" at bounding box center [496, 175] width 191 height 45
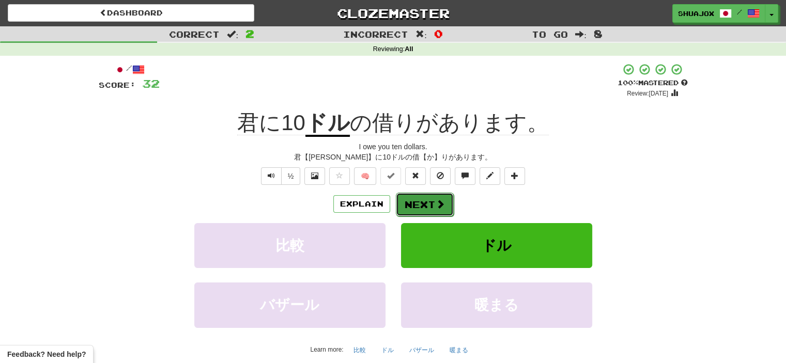
click at [415, 209] on button "Next" at bounding box center [425, 205] width 58 height 24
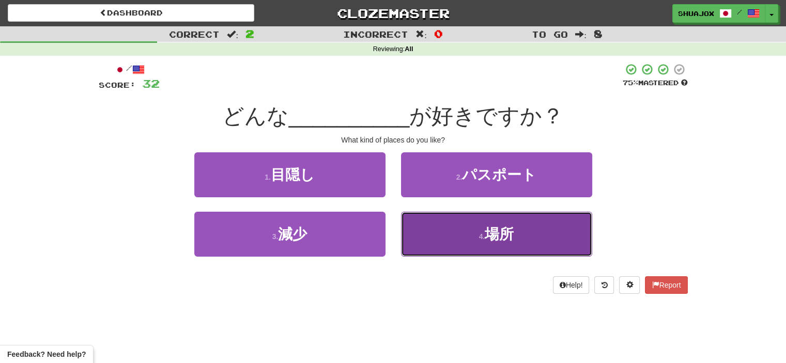
click at [441, 231] on button "4 . 場所" at bounding box center [496, 234] width 191 height 45
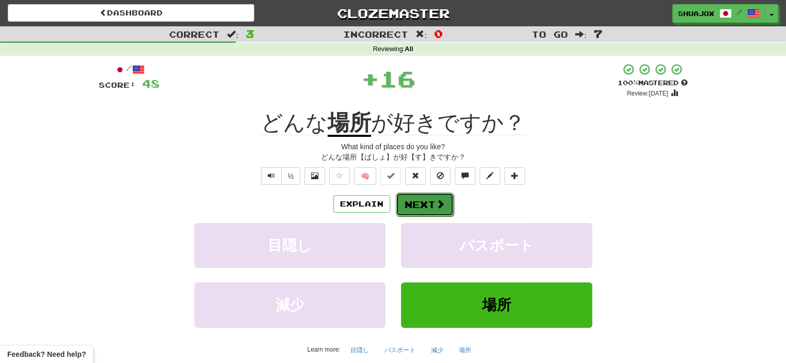
click at [425, 198] on button "Next" at bounding box center [425, 205] width 58 height 24
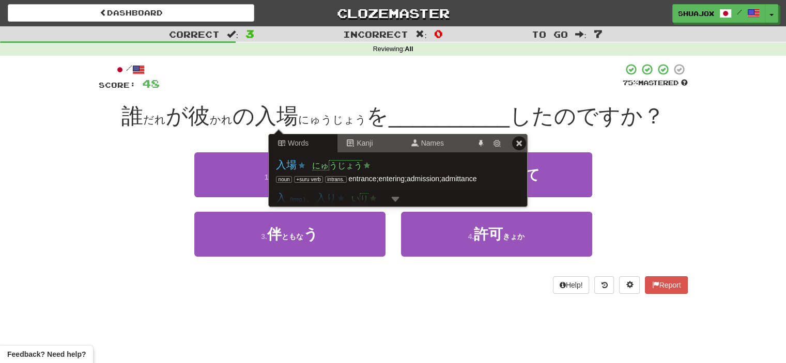
click at [130, 212] on div "1 . コーチ 2 . に 向 ( む ) かって" at bounding box center [393, 182] width 620 height 59
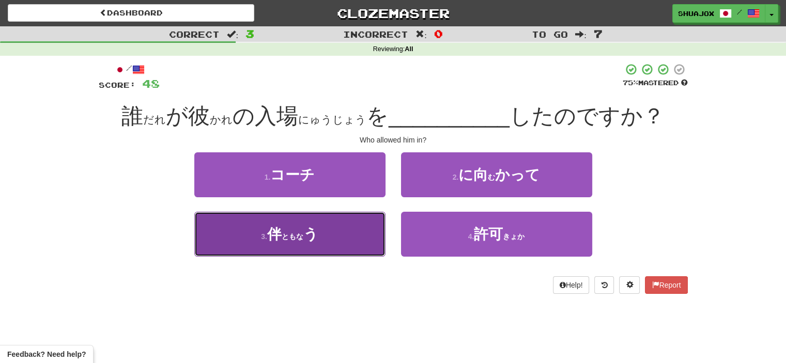
click at [350, 257] on button "3 . 伴 ( ともな ) う" at bounding box center [289, 234] width 191 height 45
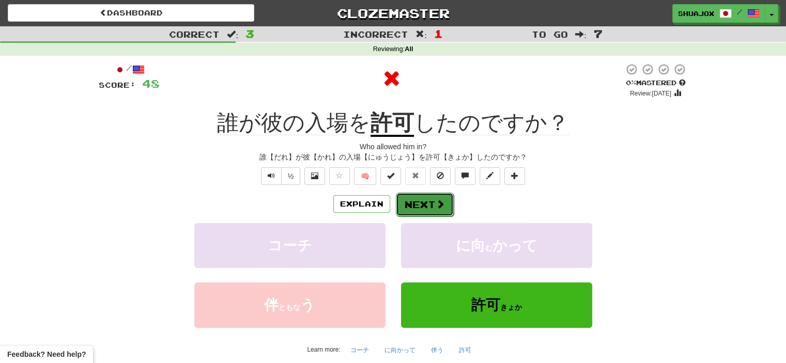
click at [428, 206] on button "Next" at bounding box center [425, 205] width 58 height 24
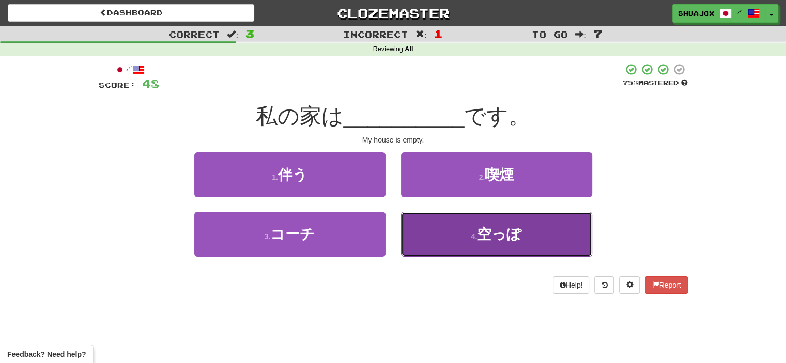
click at [405, 232] on button "4 . 空っぽ" at bounding box center [496, 234] width 191 height 45
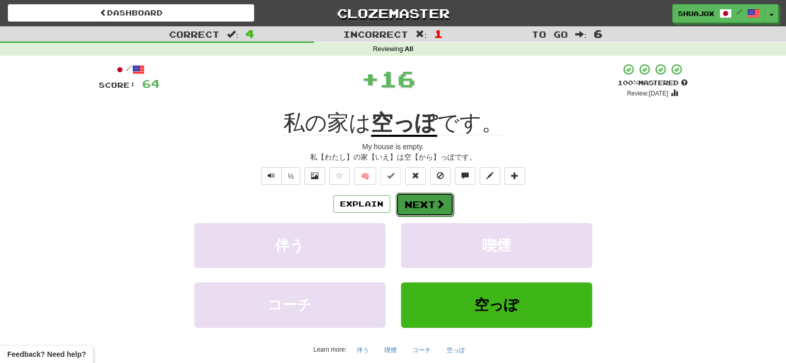
click at [399, 203] on button "Next" at bounding box center [425, 205] width 58 height 24
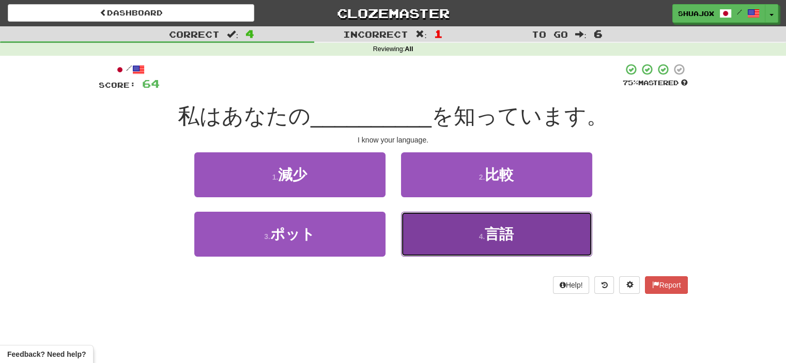
click at [452, 226] on button "4 . 言語" at bounding box center [496, 234] width 191 height 45
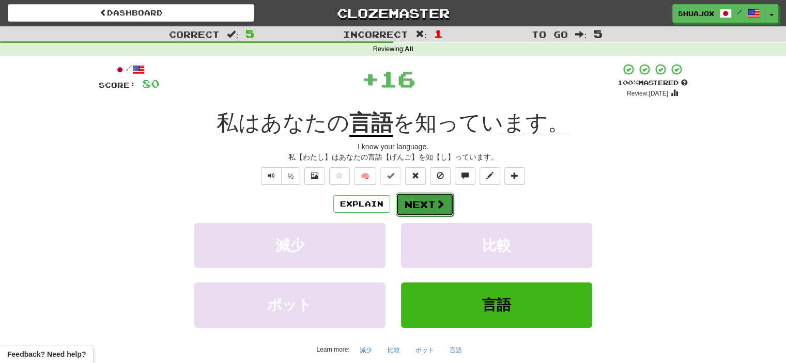
click at [440, 200] on span at bounding box center [440, 204] width 9 height 9
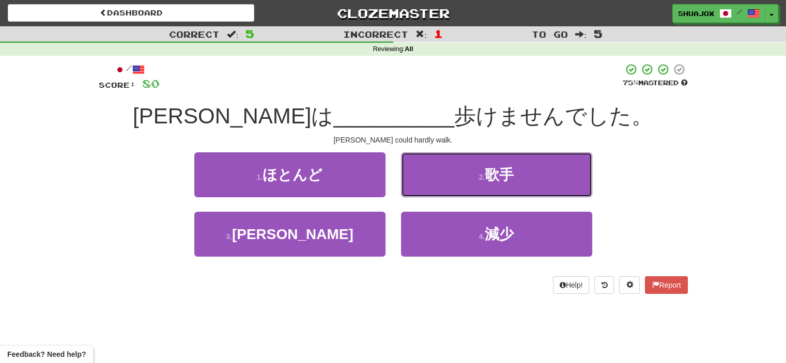
drag, startPoint x: 445, startPoint y: 190, endPoint x: 431, endPoint y: 289, distance: 99.7
click at [431, 289] on div "/ Score: 80 75 % Mastered トムは __________ 歩けませんでした。 Tom could hardly walk. 1 . ほ…" at bounding box center [393, 178] width 589 height 231
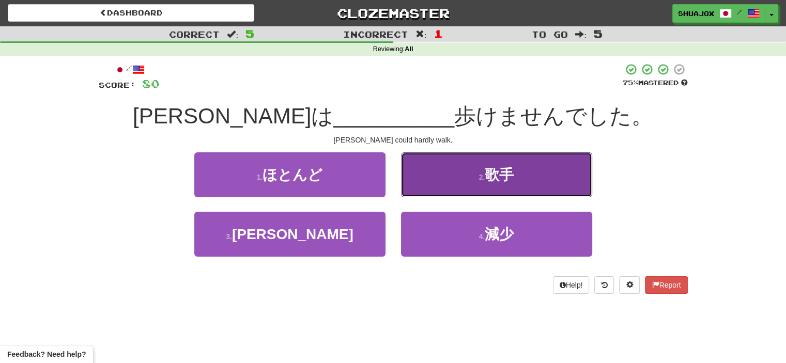
click at [468, 171] on button "2 . 歌手" at bounding box center [496, 175] width 191 height 45
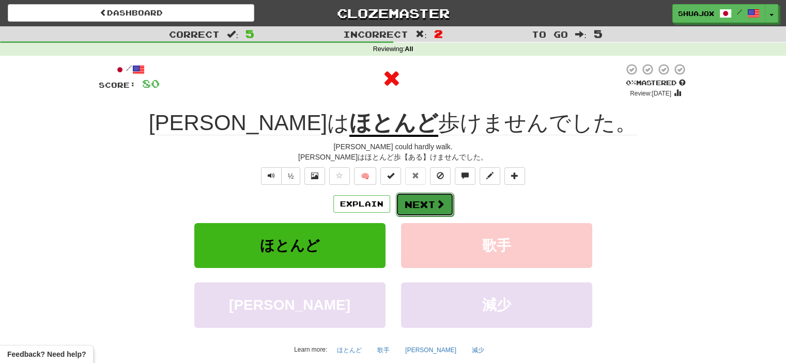
click at [418, 196] on button "Next" at bounding box center [425, 205] width 58 height 24
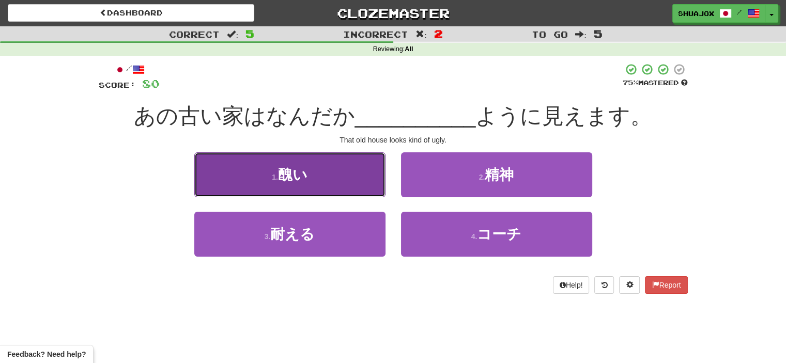
click at [362, 190] on button "1 . 醜い" at bounding box center [289, 175] width 191 height 45
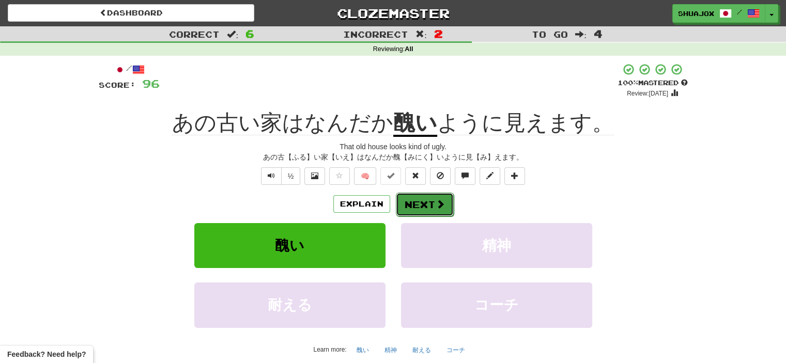
click at [400, 201] on button "Next" at bounding box center [425, 205] width 58 height 24
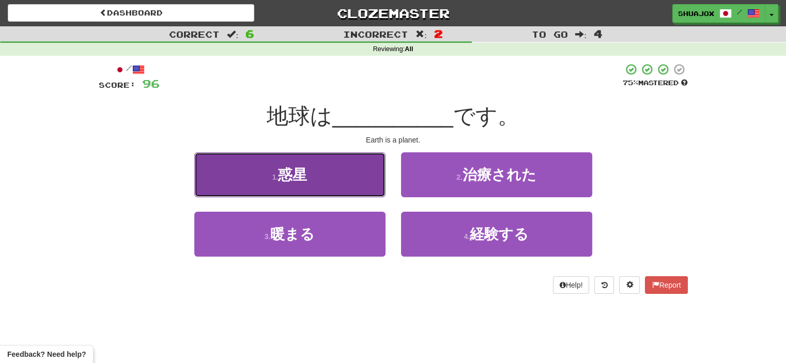
click at [364, 193] on button "1 . 惑星" at bounding box center [289, 175] width 191 height 45
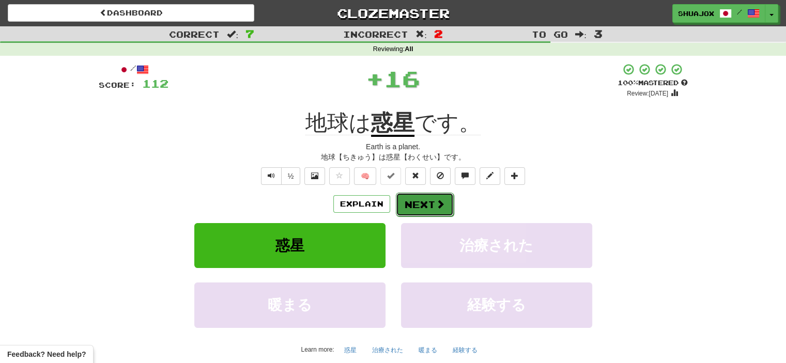
click at [407, 199] on button "Next" at bounding box center [425, 205] width 58 height 24
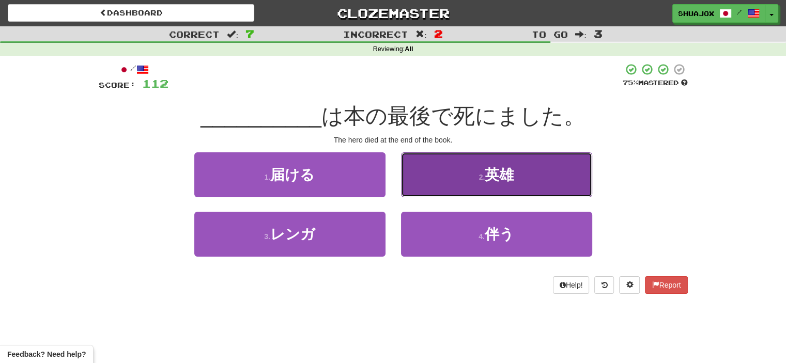
click at [443, 188] on button "2 . 英雄" at bounding box center [496, 175] width 191 height 45
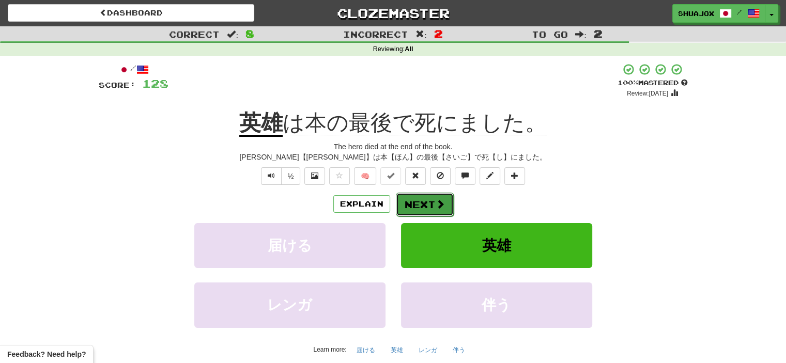
click at [439, 194] on button "Next" at bounding box center [425, 205] width 58 height 24
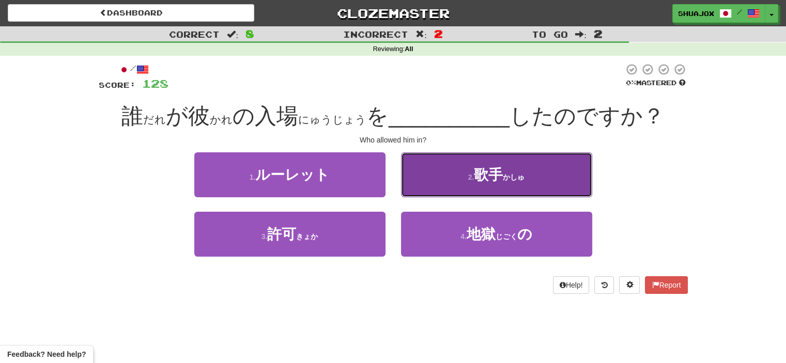
click at [426, 192] on button "2 . 歌手 ( かしゅ )" at bounding box center [496, 175] width 191 height 45
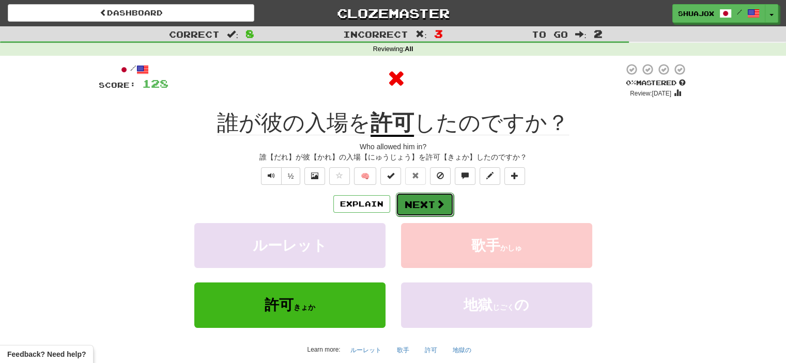
click at [422, 209] on button "Next" at bounding box center [425, 205] width 58 height 24
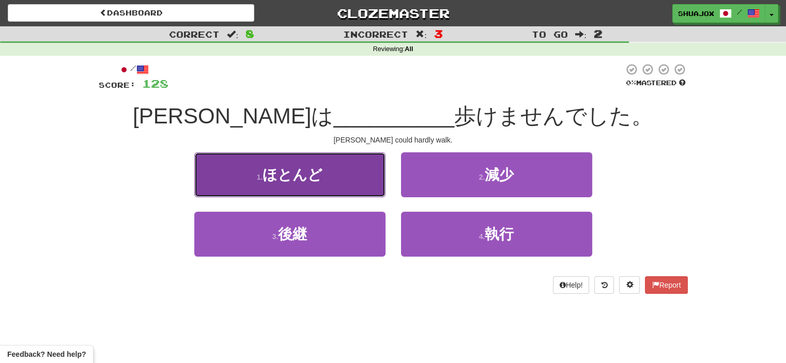
click at [366, 188] on button "1 . ほとんど" at bounding box center [289, 175] width 191 height 45
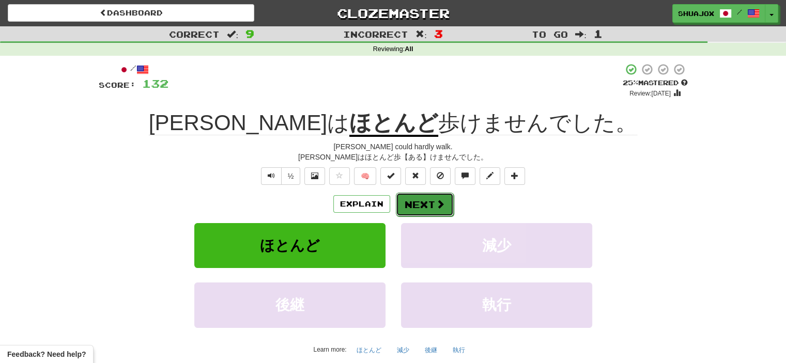
click at [407, 202] on button "Next" at bounding box center [425, 205] width 58 height 24
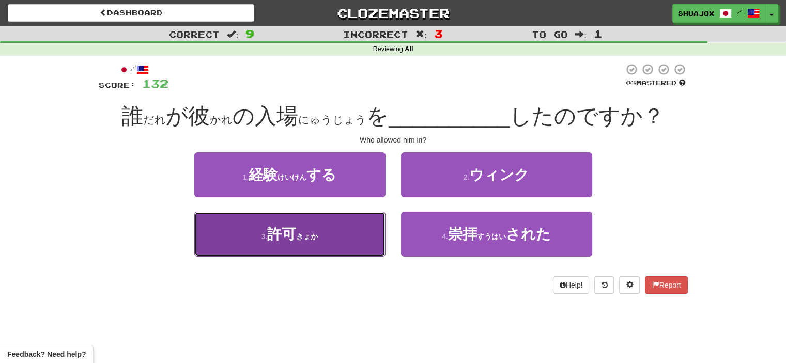
click at [326, 245] on button "3 . 許可 ( きょか )" at bounding box center [289, 234] width 191 height 45
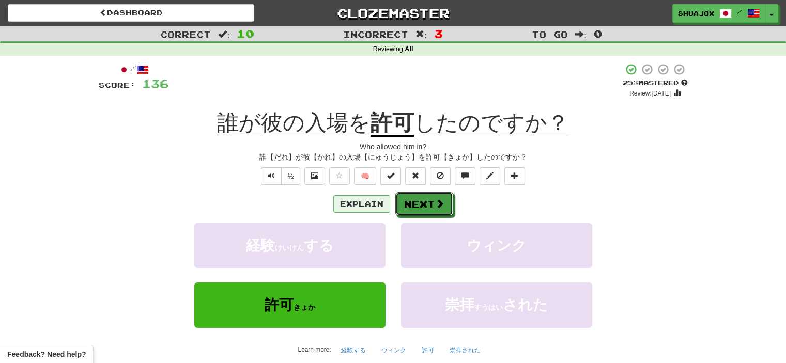
drag, startPoint x: 403, startPoint y: 210, endPoint x: 363, endPoint y: 209, distance: 39.8
click at [363, 209] on div "Explain Next" at bounding box center [393, 204] width 589 height 24
click at [363, 208] on button "Explain" at bounding box center [361, 204] width 57 height 18
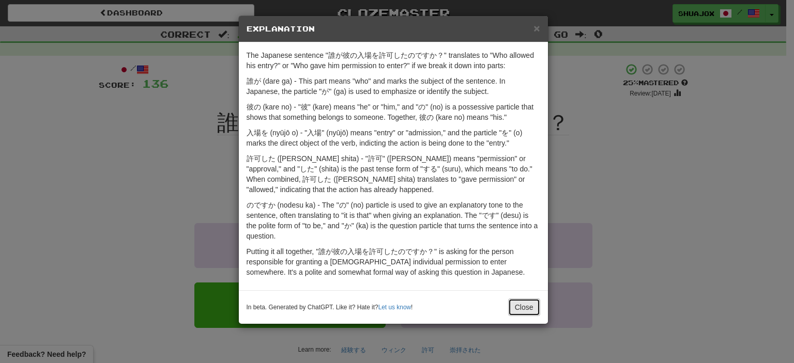
click at [513, 308] on button "Close" at bounding box center [524, 308] width 32 height 18
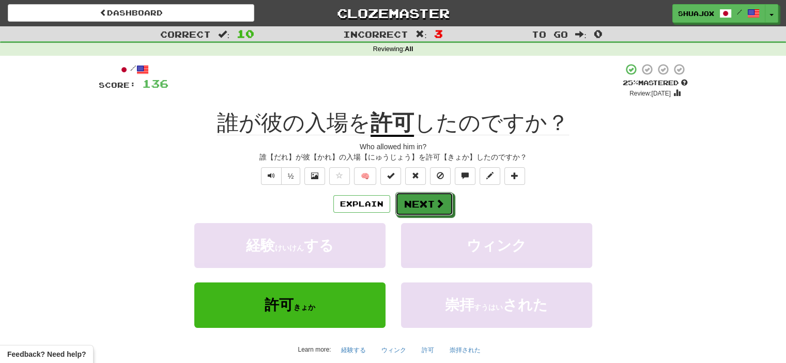
click at [436, 204] on span at bounding box center [439, 203] width 9 height 9
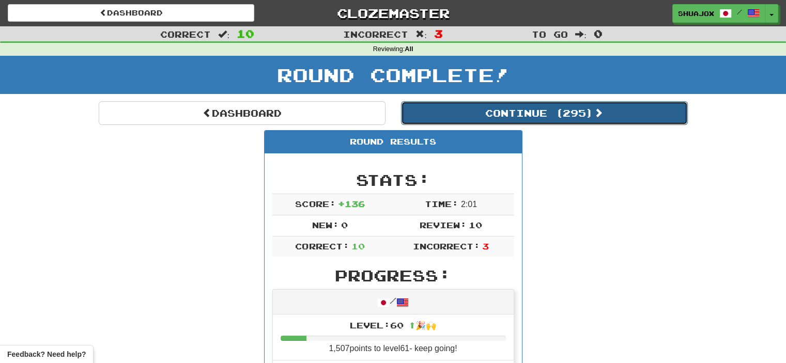
click at [507, 109] on button "Continue ( 295 )" at bounding box center [544, 113] width 287 height 24
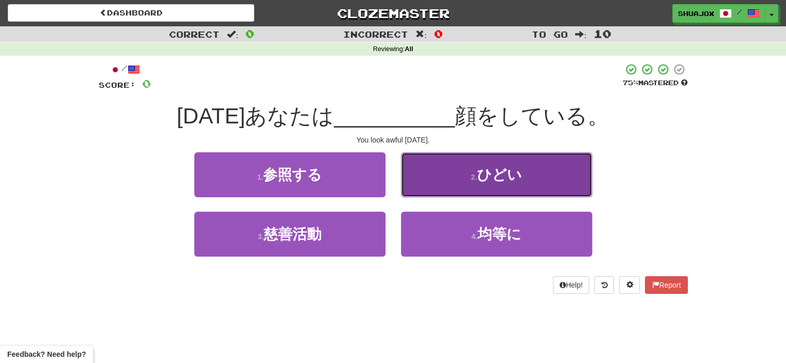
click at [482, 172] on button "2 . ひどい" at bounding box center [496, 175] width 191 height 45
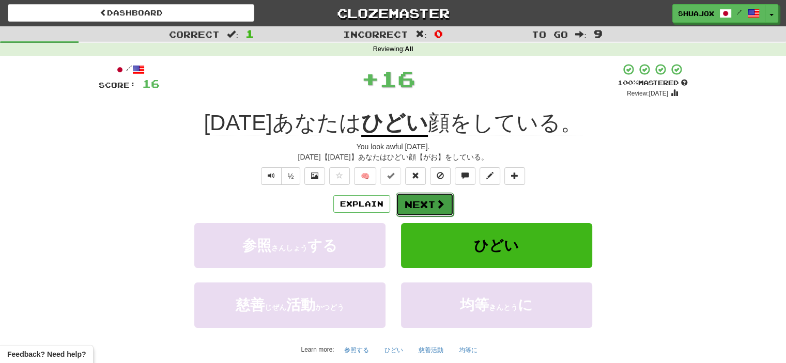
click at [422, 193] on button "Next" at bounding box center [425, 205] width 58 height 24
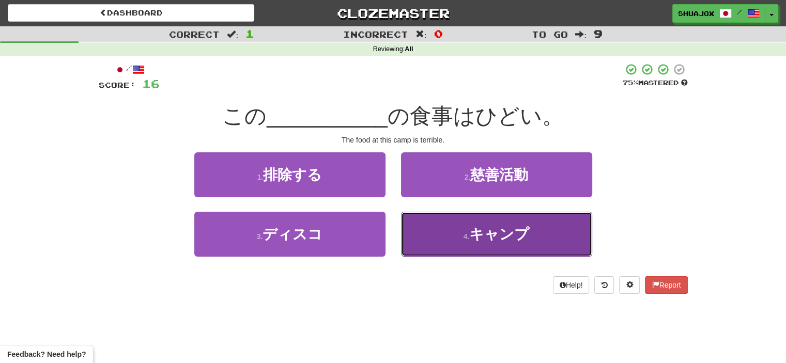
click at [448, 229] on button "4 . キャンプ" at bounding box center [496, 234] width 191 height 45
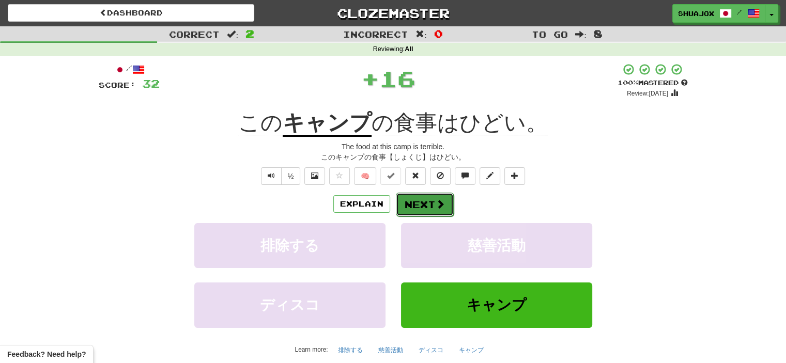
click at [416, 198] on button "Next" at bounding box center [425, 205] width 58 height 24
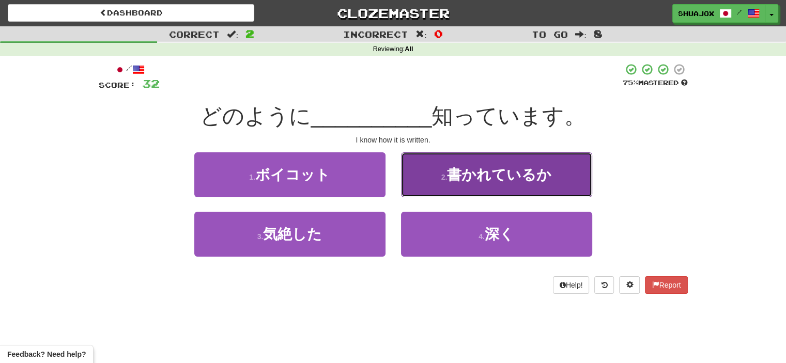
click at [421, 186] on button "2 . 書かれているか" at bounding box center [496, 175] width 191 height 45
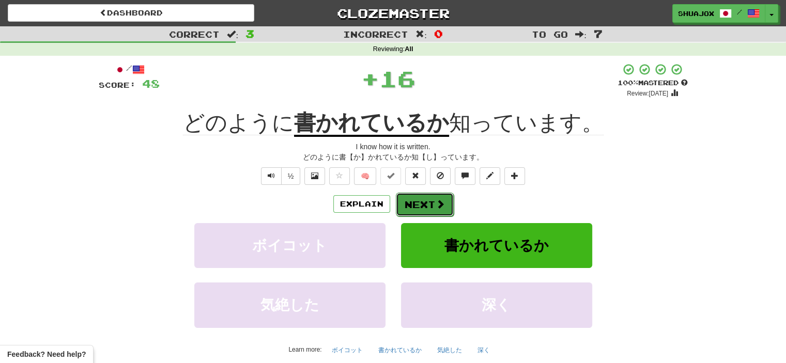
click at [411, 200] on button "Next" at bounding box center [425, 205] width 58 height 24
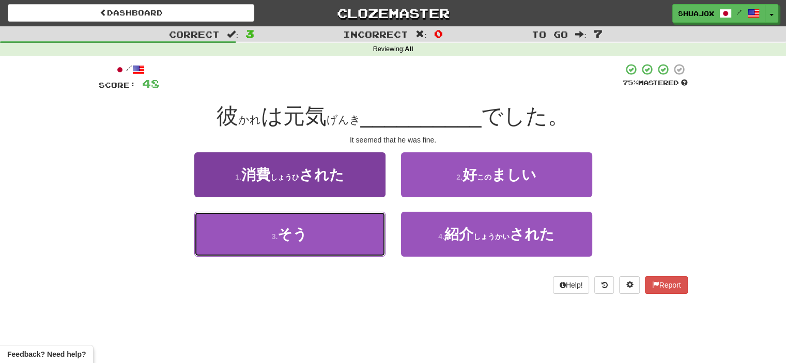
click at [329, 253] on button "3 . そう" at bounding box center [289, 234] width 191 height 45
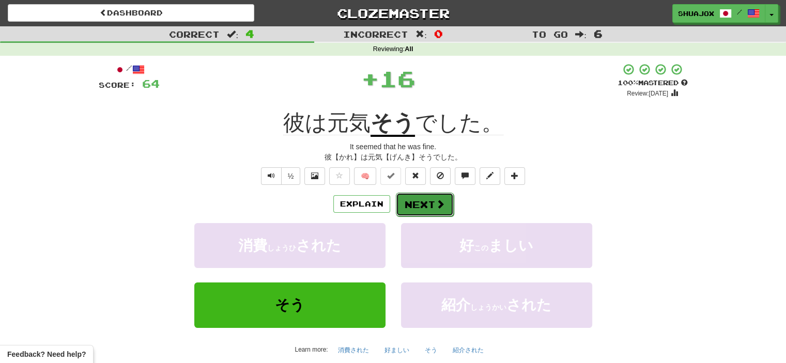
click at [431, 207] on button "Next" at bounding box center [425, 205] width 58 height 24
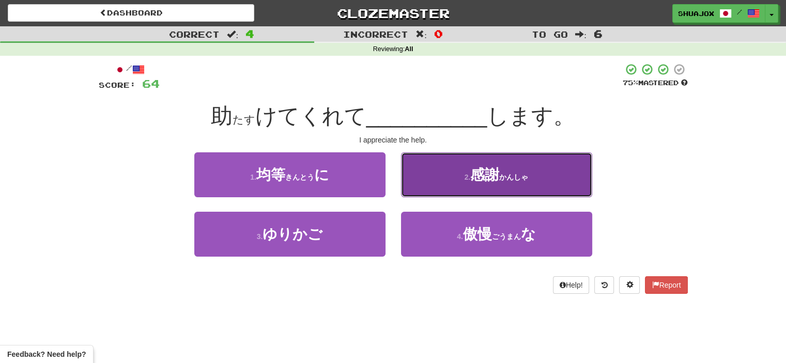
click at [420, 187] on button "2 . 感謝 ( かんしゃ )" at bounding box center [496, 175] width 191 height 45
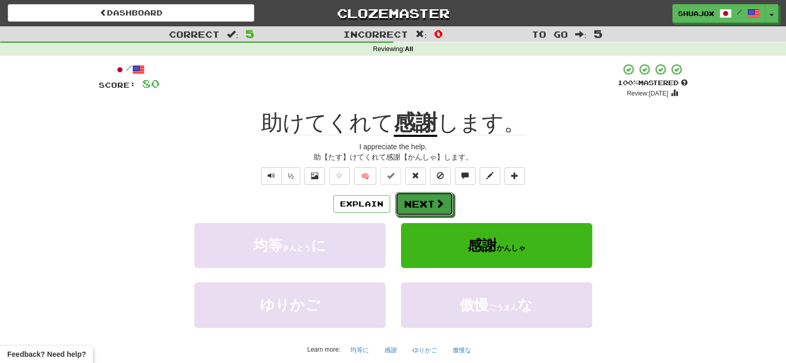
click at [394, 183] on div "/ Score: 80 + 16 100 % Mastered Review: 2026-03-17 助けてくれて 感謝 します。 I appreciate …" at bounding box center [393, 221] width 589 height 317
click at [411, 197] on button "Next" at bounding box center [425, 205] width 58 height 24
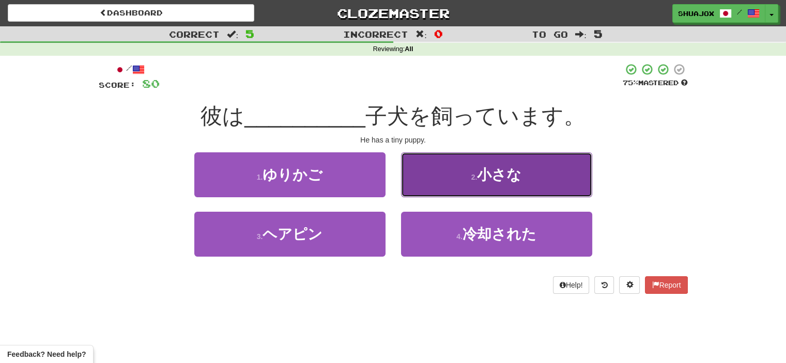
click at [433, 175] on button "2 . 小さな" at bounding box center [496, 175] width 191 height 45
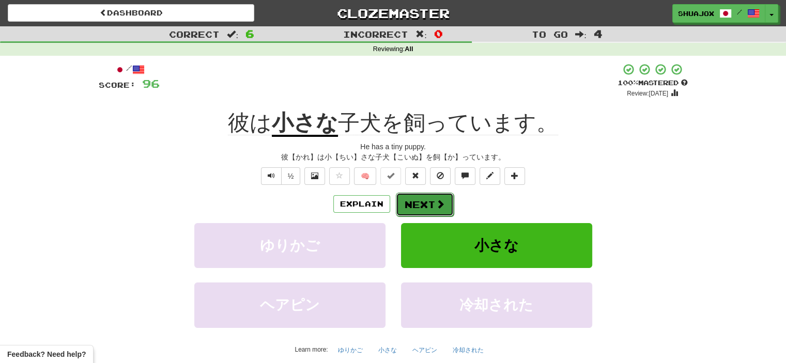
click at [422, 209] on button "Next" at bounding box center [425, 205] width 58 height 24
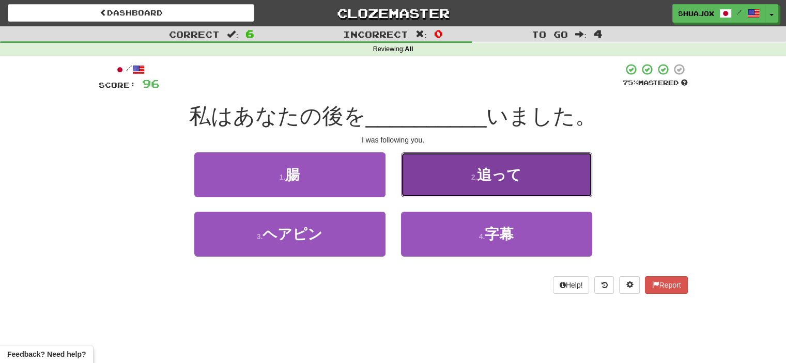
click at [432, 186] on button "2 . 追って" at bounding box center [496, 175] width 191 height 45
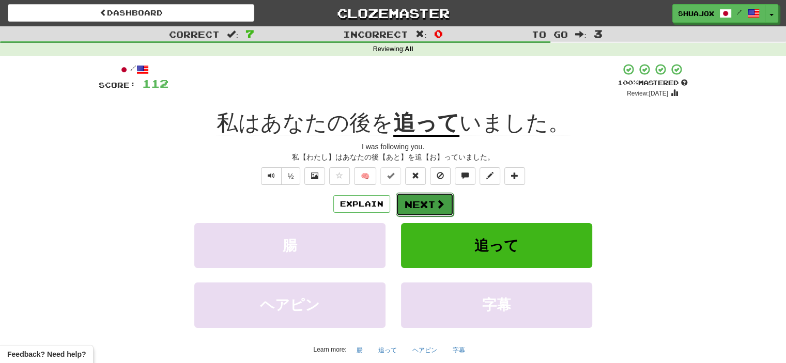
click at [451, 203] on button "Next" at bounding box center [425, 205] width 58 height 24
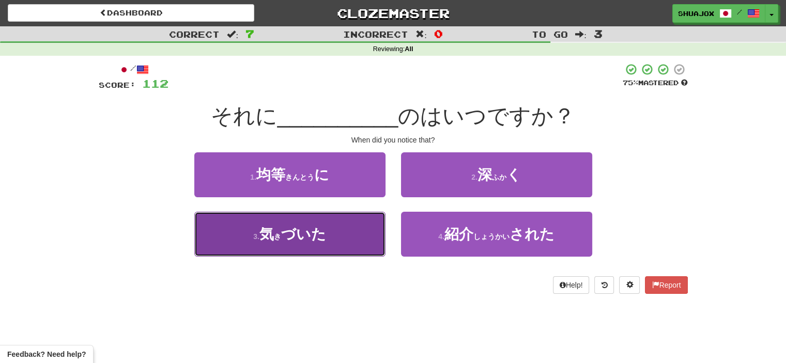
click at [374, 233] on button "3 . 気 ( き ) づいた" at bounding box center [289, 234] width 191 height 45
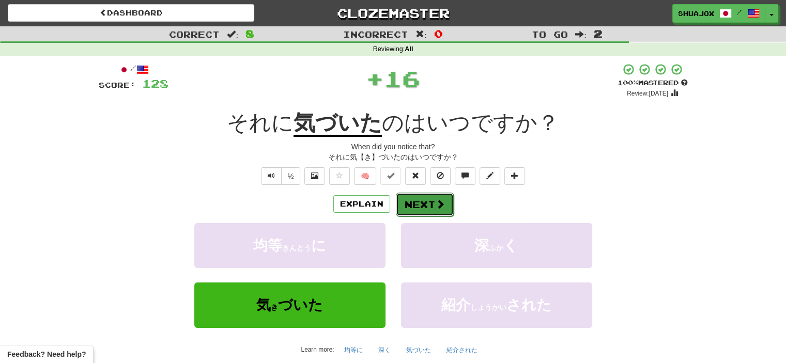
click at [407, 194] on button "Next" at bounding box center [425, 205] width 58 height 24
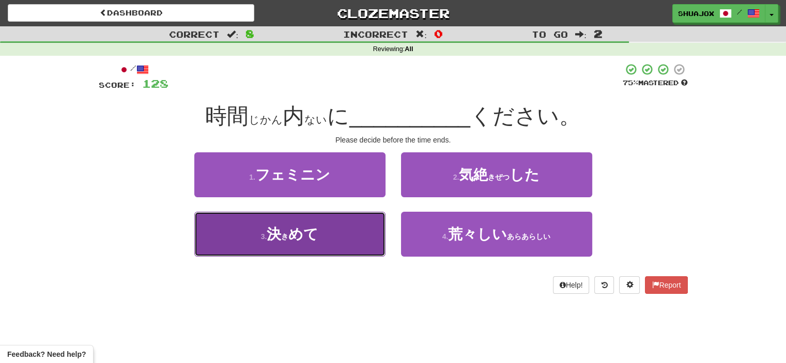
click at [377, 232] on button "3 . 決 ( き ) めて" at bounding box center [289, 234] width 191 height 45
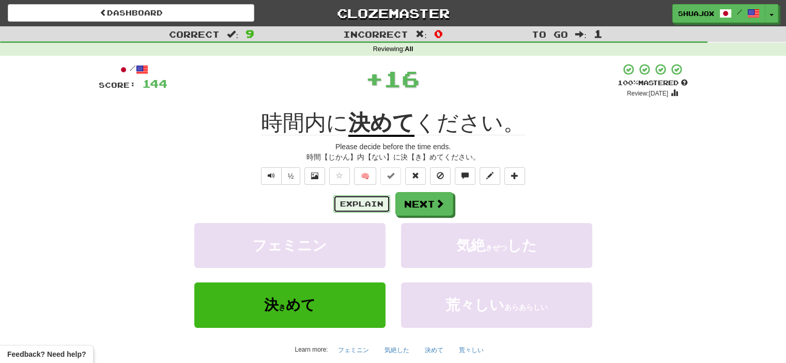
click at [372, 200] on button "Explain" at bounding box center [361, 204] width 57 height 18
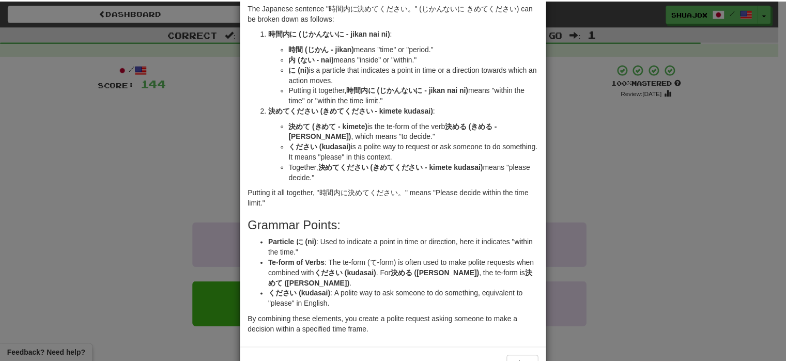
scroll to position [52, 0]
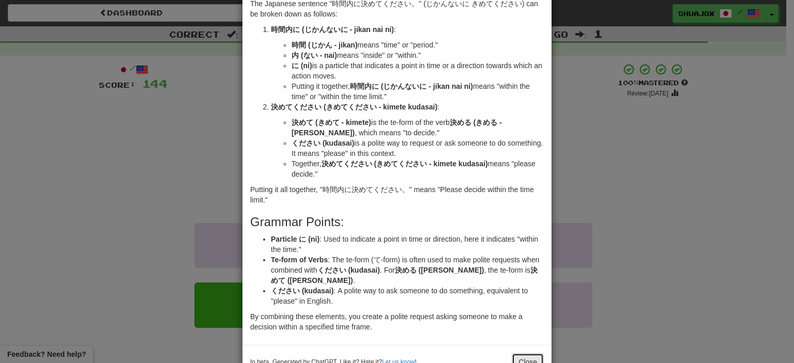
click at [534, 357] on button "Close" at bounding box center [528, 363] width 32 height 18
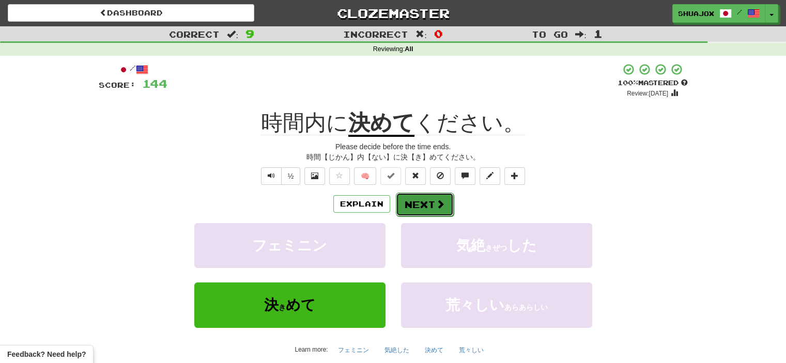
click at [412, 210] on button "Next" at bounding box center [425, 205] width 58 height 24
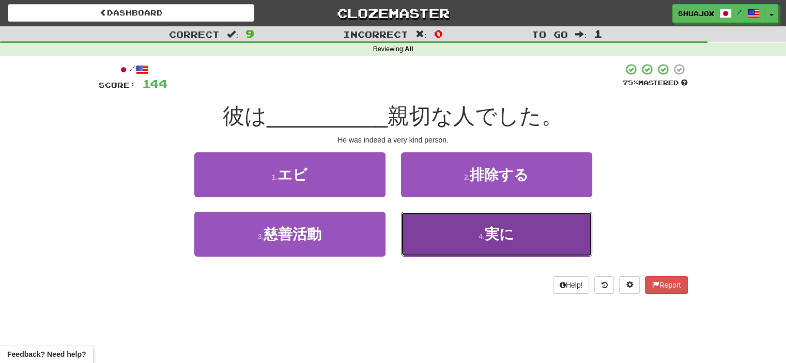
click at [469, 249] on button "4 . 実に" at bounding box center [496, 234] width 191 height 45
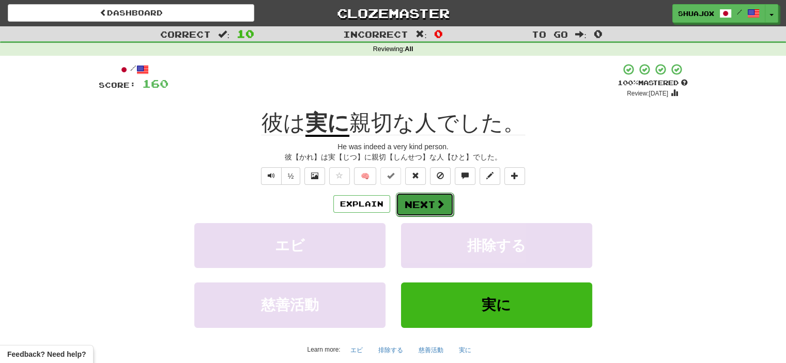
click at [428, 211] on button "Next" at bounding box center [425, 205] width 58 height 24
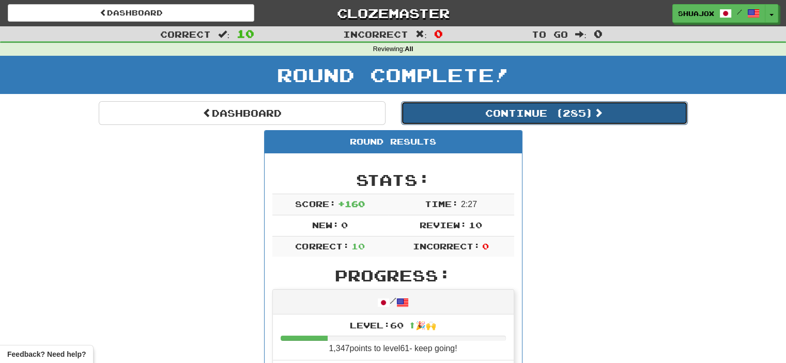
click at [454, 111] on button "Continue ( 285 )" at bounding box center [544, 113] width 287 height 24
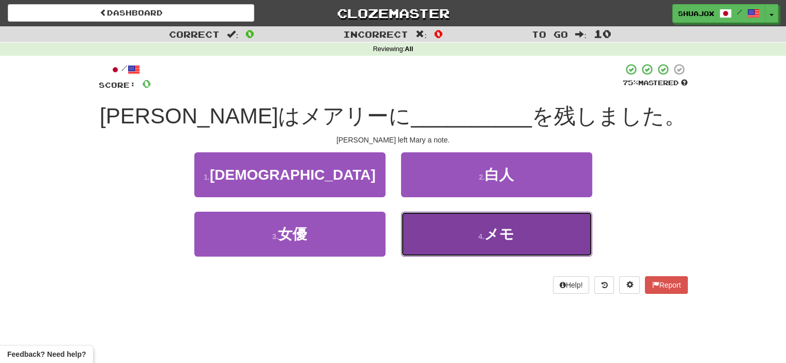
click at [419, 221] on button "4 . メモ" at bounding box center [496, 234] width 191 height 45
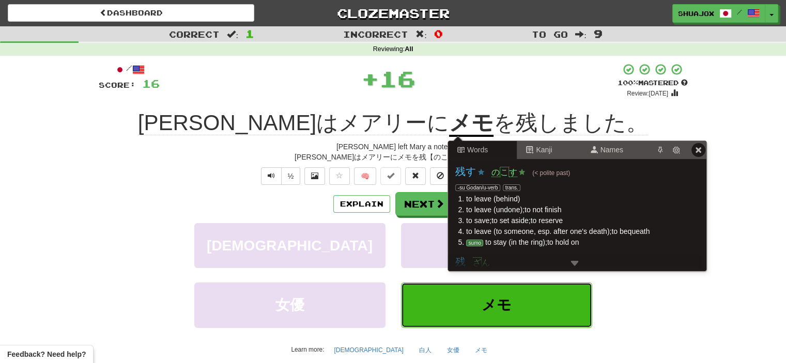
scroll to position [0, 0]
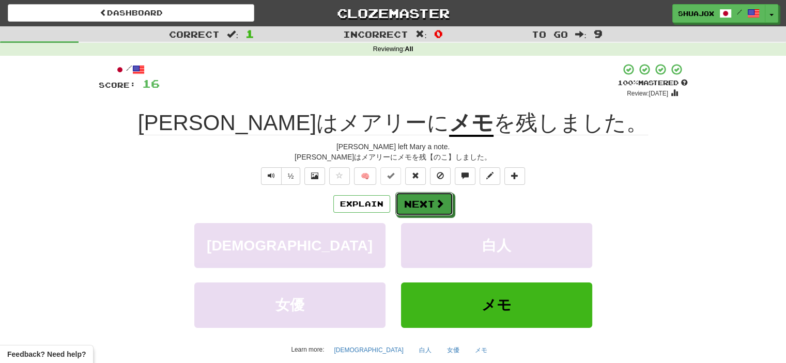
drag, startPoint x: 445, startPoint y: 198, endPoint x: 640, endPoint y: 199, distance: 194.4
click at [640, 199] on div "Explain Next" at bounding box center [393, 204] width 589 height 24
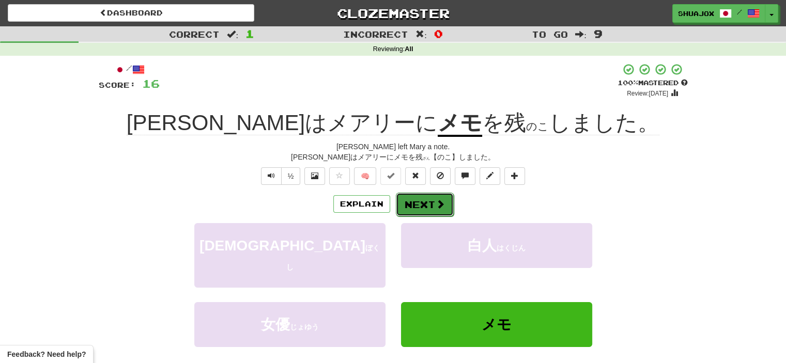
click at [442, 207] on button "Next" at bounding box center [425, 205] width 58 height 24
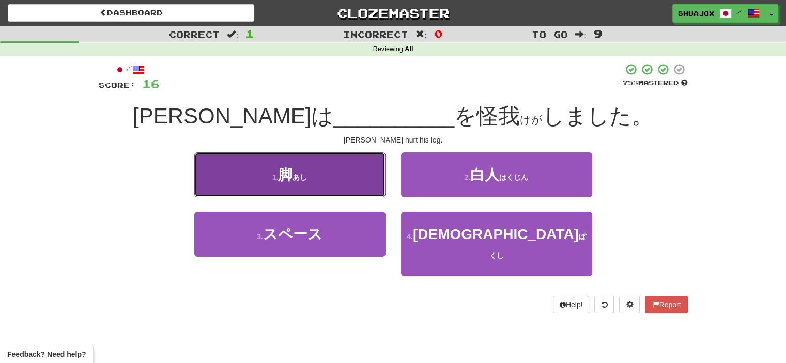
click at [365, 198] on button "1 . 脚 ( あし )" at bounding box center [289, 175] width 191 height 45
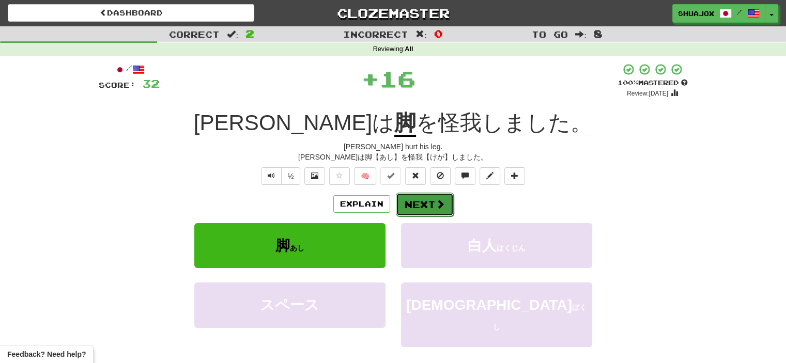
click at [436, 201] on span at bounding box center [440, 204] width 9 height 9
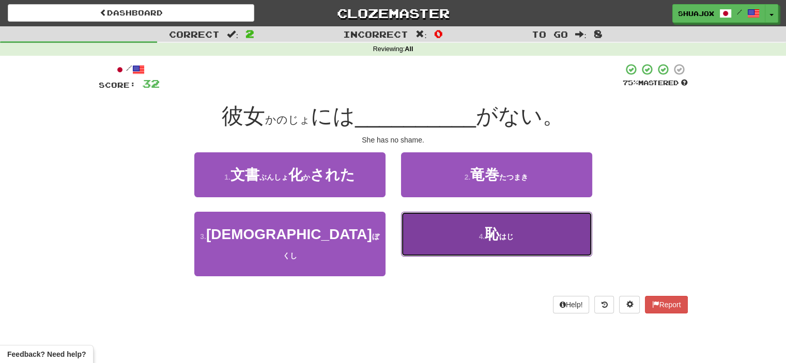
click at [451, 241] on button "4 . 恥 ( はじ )" at bounding box center [496, 234] width 191 height 45
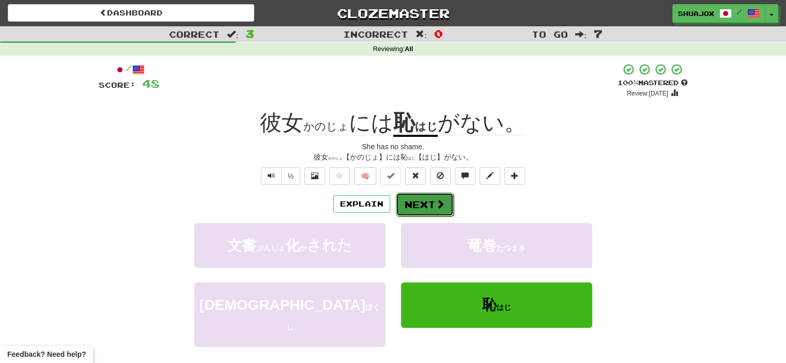
click at [430, 215] on button "Next" at bounding box center [425, 205] width 58 height 24
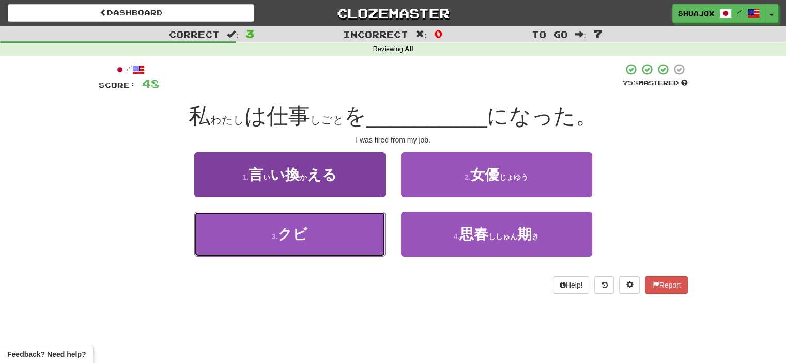
click at [358, 237] on button "3 . クビ" at bounding box center [289, 234] width 191 height 45
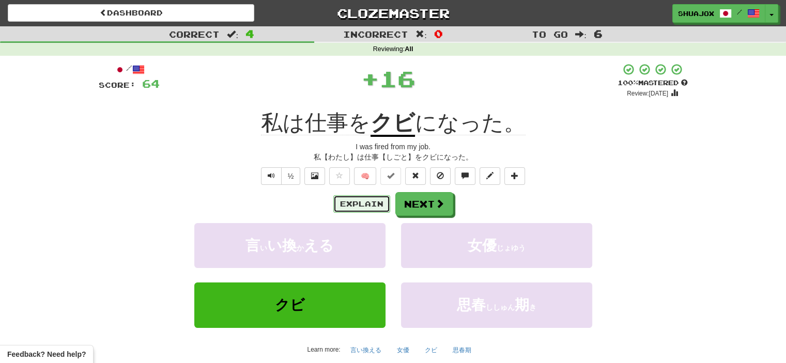
click at [370, 204] on button "Explain" at bounding box center [361, 204] width 57 height 18
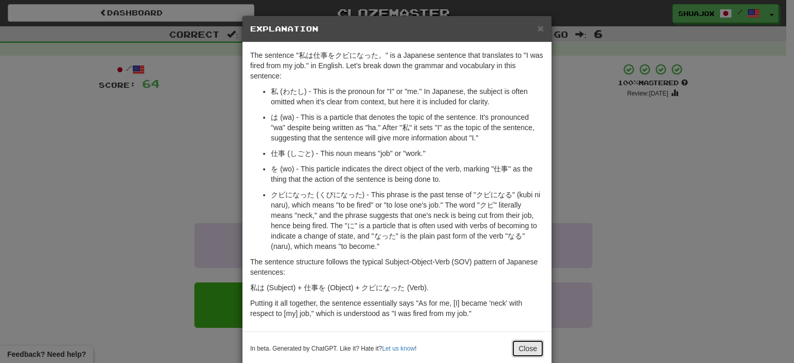
click at [523, 340] on button "Close" at bounding box center [528, 349] width 32 height 18
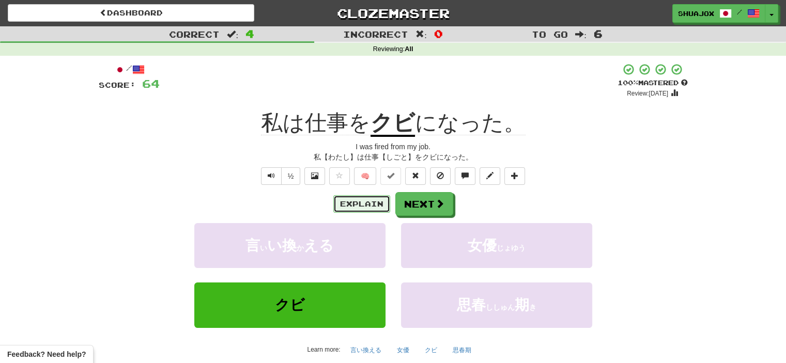
click at [366, 212] on button "Explain" at bounding box center [361, 204] width 57 height 18
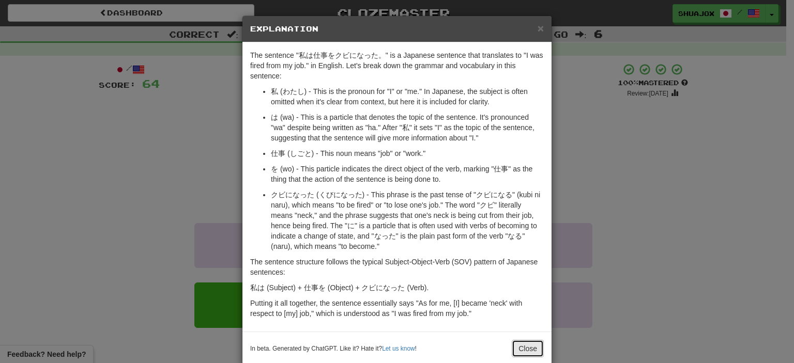
click at [525, 343] on button "Close" at bounding box center [528, 349] width 32 height 18
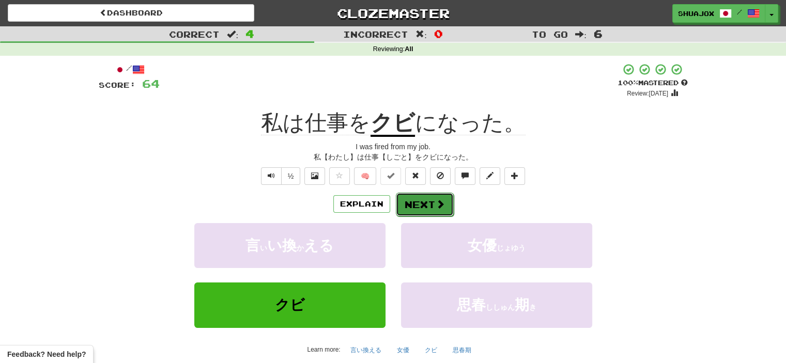
click at [422, 204] on button "Next" at bounding box center [425, 205] width 58 height 24
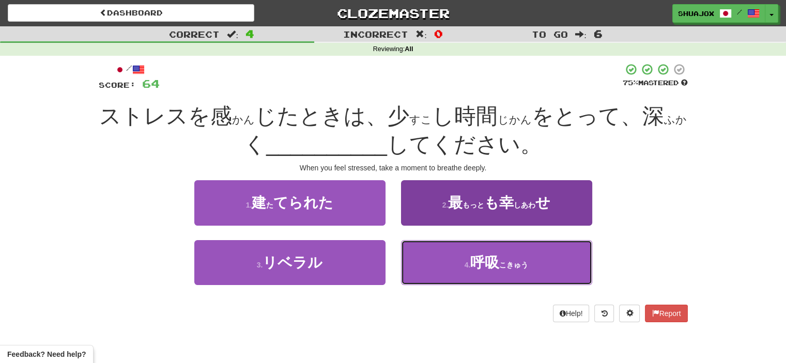
click at [418, 281] on button "4 . 呼吸 ( こきゅう )" at bounding box center [496, 262] width 191 height 45
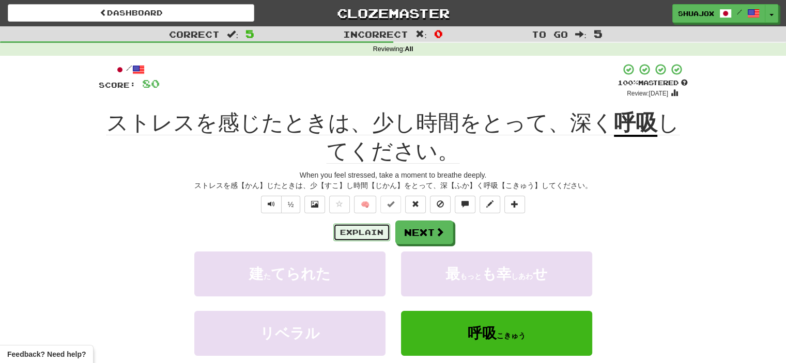
click at [371, 239] on button "Explain" at bounding box center [361, 233] width 57 height 18
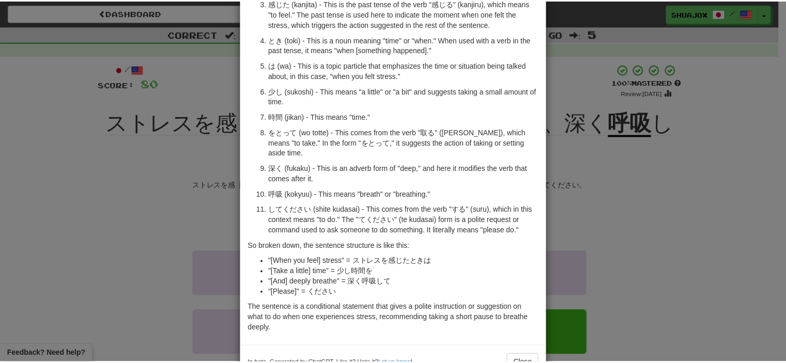
scroll to position [151, 0]
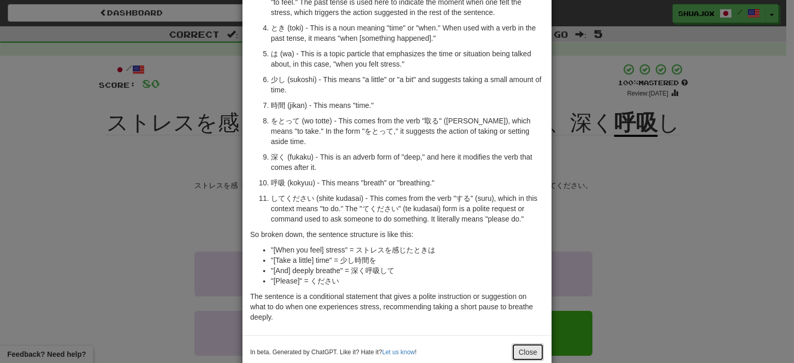
click at [525, 344] on button "Close" at bounding box center [528, 353] width 32 height 18
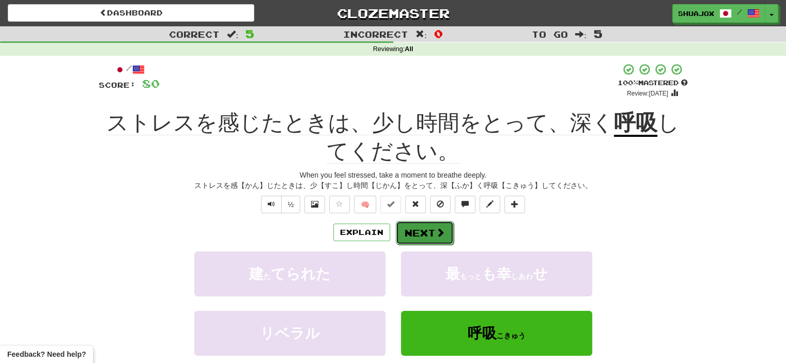
click at [414, 221] on div "Explain Next" at bounding box center [393, 233] width 589 height 24
click at [417, 227] on button "Next" at bounding box center [425, 233] width 58 height 24
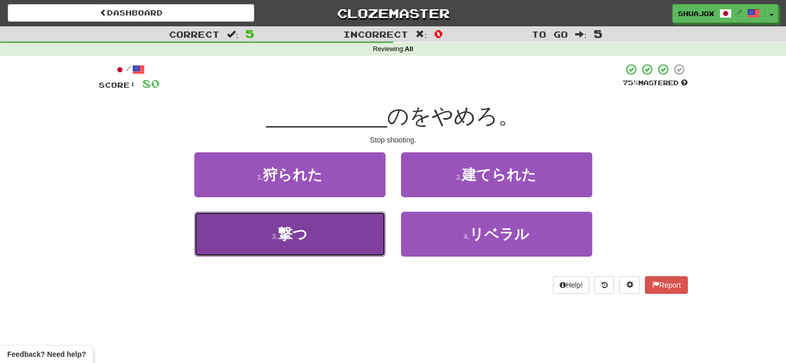
click at [367, 228] on button "3 . 撃つ" at bounding box center [289, 234] width 191 height 45
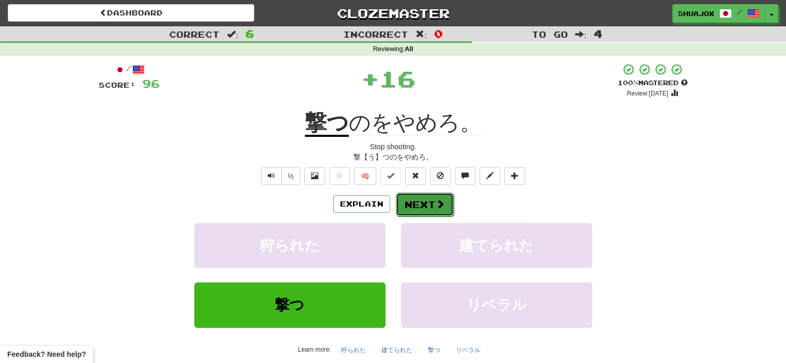
click at [413, 207] on button "Next" at bounding box center [425, 205] width 58 height 24
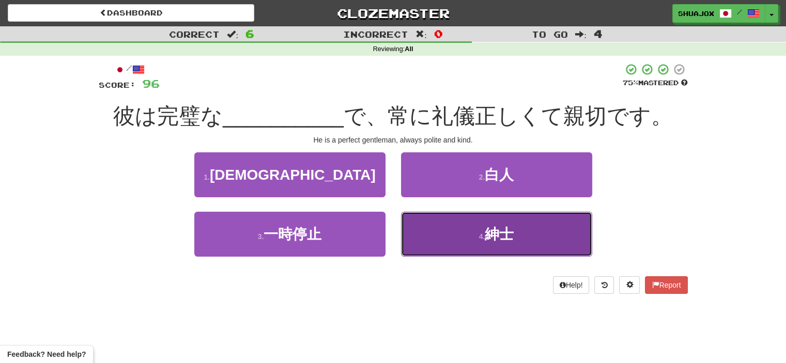
click at [432, 241] on button "4 . 紳士" at bounding box center [496, 234] width 191 height 45
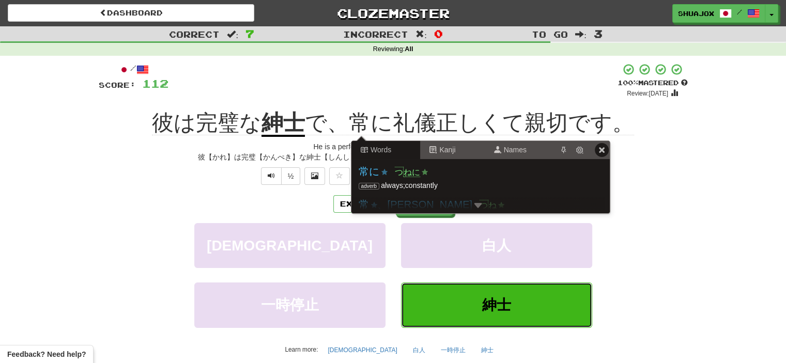
scroll to position [0, 0]
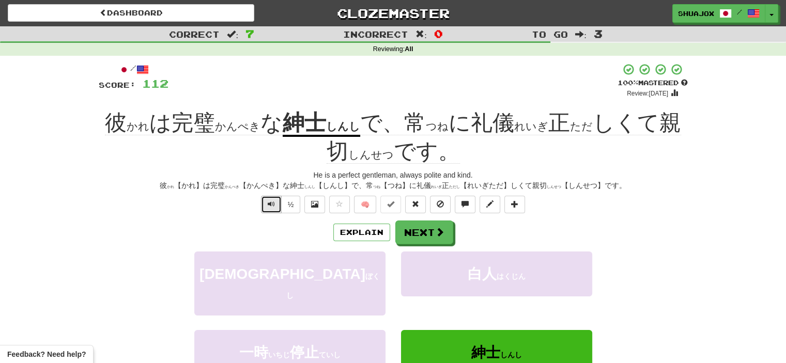
click at [268, 201] on span "Text-to-speech controls" at bounding box center [271, 204] width 7 height 7
click at [292, 196] on button "½" at bounding box center [291, 205] width 20 height 18
click at [415, 221] on button "Next" at bounding box center [425, 233] width 58 height 24
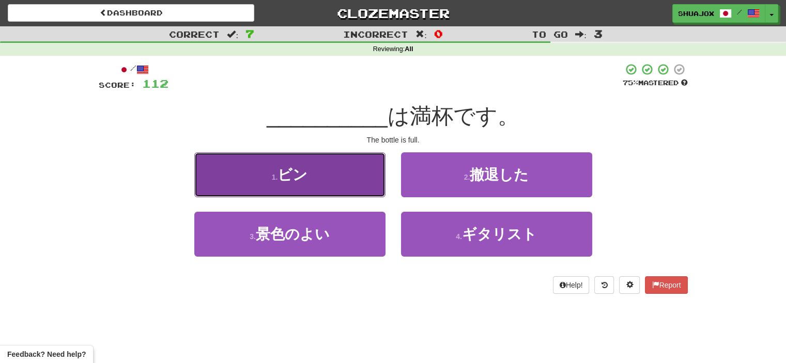
click at [333, 186] on button "1 . ビン" at bounding box center [289, 175] width 191 height 45
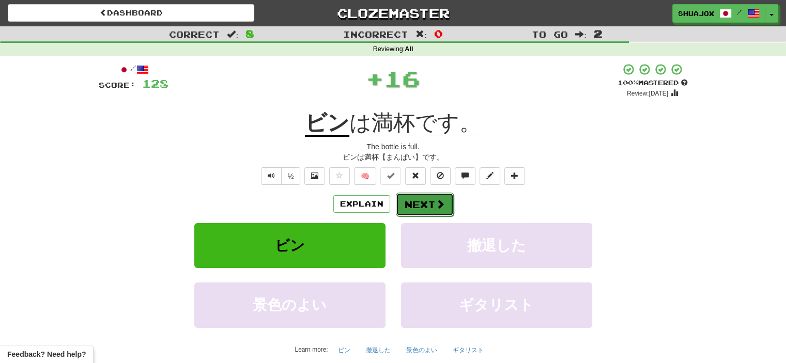
click at [400, 198] on button "Next" at bounding box center [425, 205] width 58 height 24
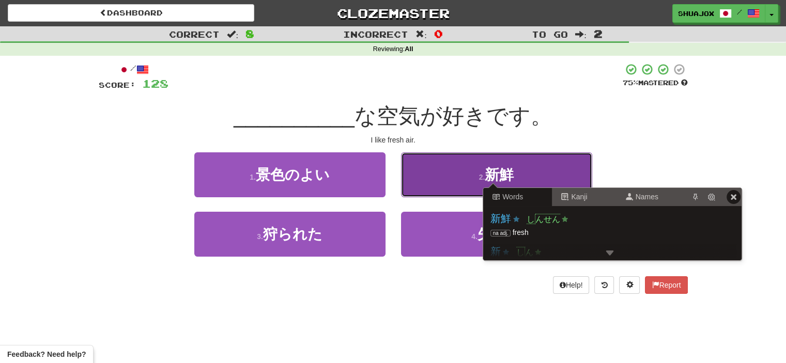
click at [490, 171] on span "新鮮" at bounding box center [499, 175] width 29 height 16
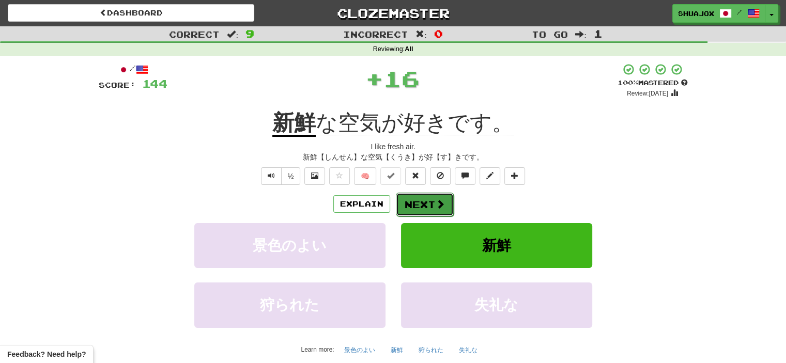
click at [410, 201] on button "Next" at bounding box center [425, 205] width 58 height 24
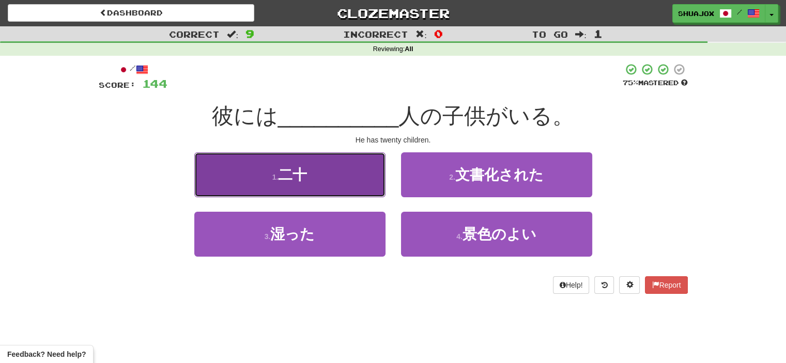
click at [351, 190] on button "1 . 二十" at bounding box center [289, 175] width 191 height 45
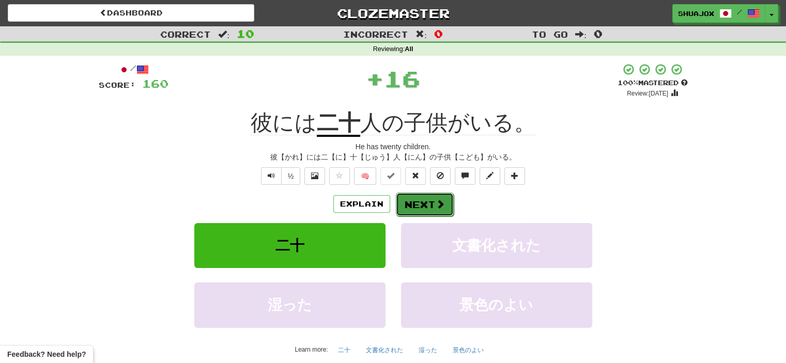
click at [410, 210] on button "Next" at bounding box center [425, 205] width 58 height 24
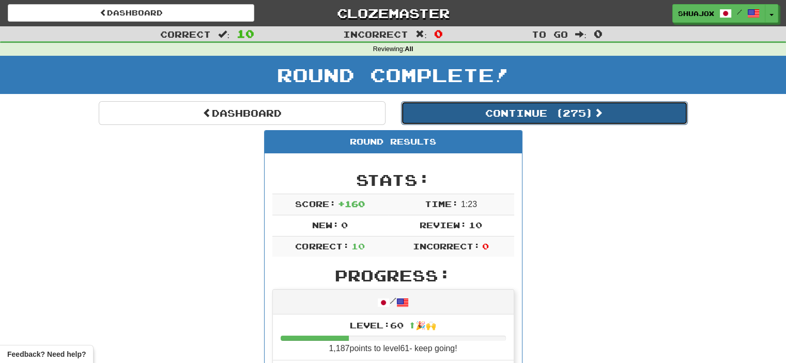
click at [459, 111] on button "Continue ( 275 )" at bounding box center [544, 113] width 287 height 24
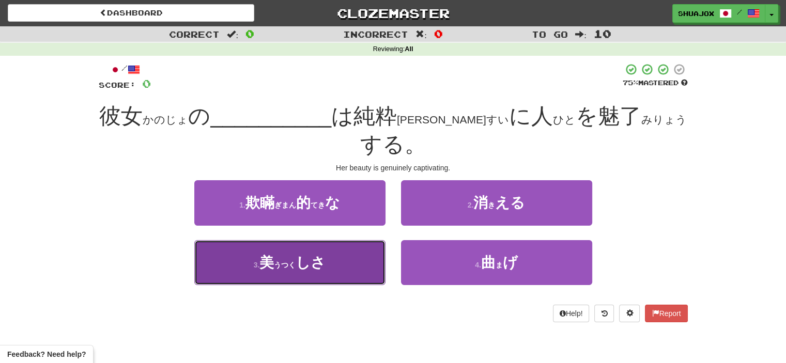
click at [350, 240] on button "3 . 美 ( うつく ) しさ" at bounding box center [289, 262] width 191 height 45
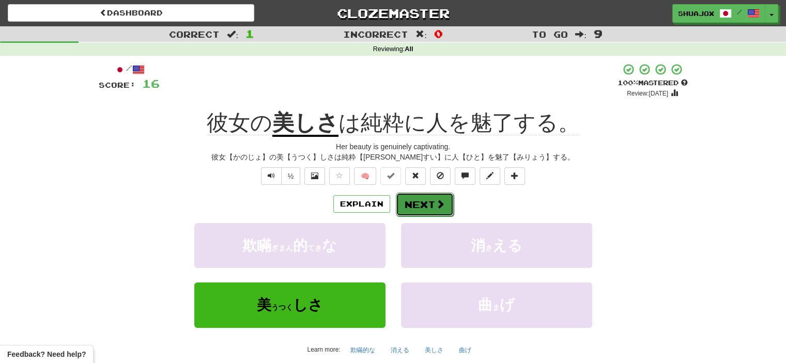
click at [411, 202] on button "Next" at bounding box center [425, 205] width 58 height 24
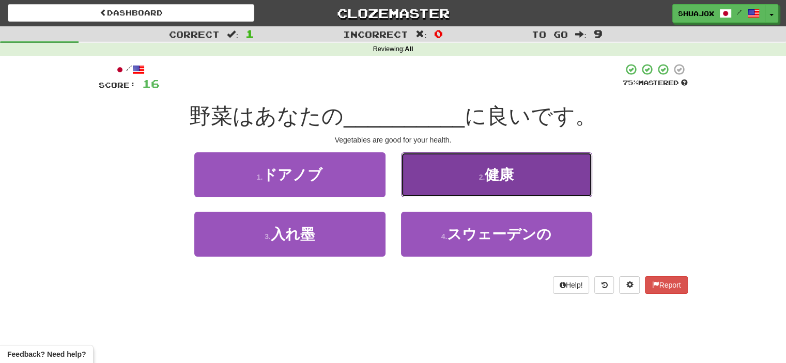
click at [441, 188] on button "2 . 健康" at bounding box center [496, 175] width 191 height 45
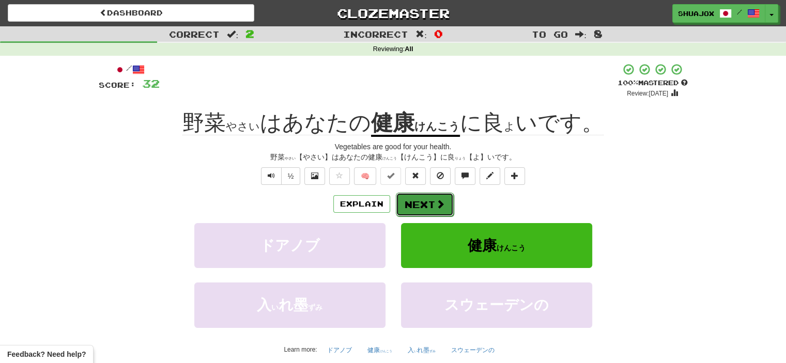
click at [418, 206] on button "Next" at bounding box center [425, 205] width 58 height 24
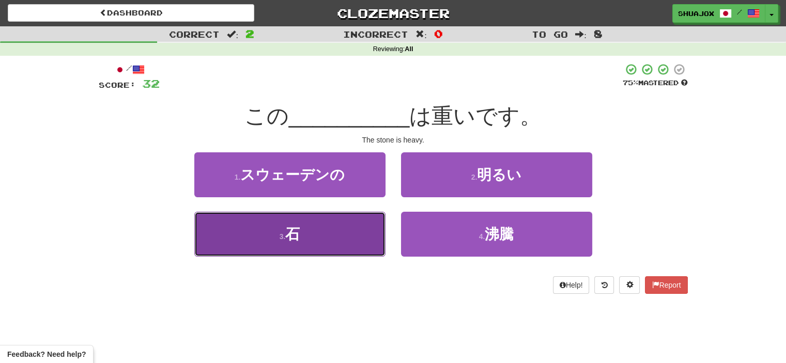
click at [340, 246] on button "3 . 石" at bounding box center [289, 234] width 191 height 45
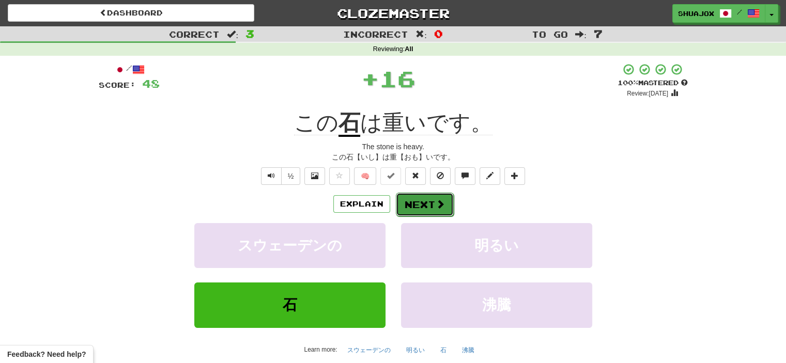
click at [409, 204] on button "Next" at bounding box center [425, 205] width 58 height 24
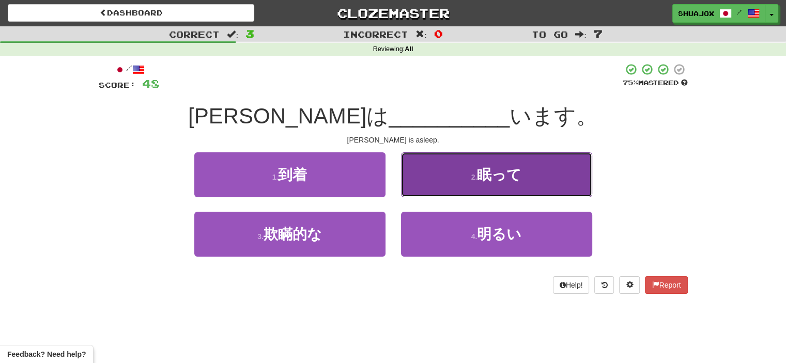
click at [417, 188] on button "2 . 眠って" at bounding box center [496, 175] width 191 height 45
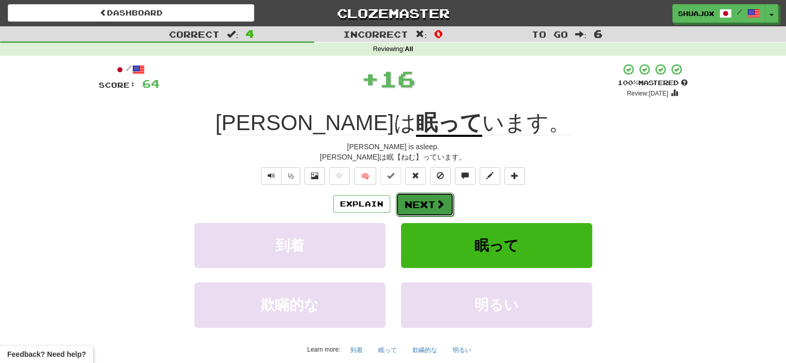
click at [416, 202] on button "Next" at bounding box center [425, 205] width 58 height 24
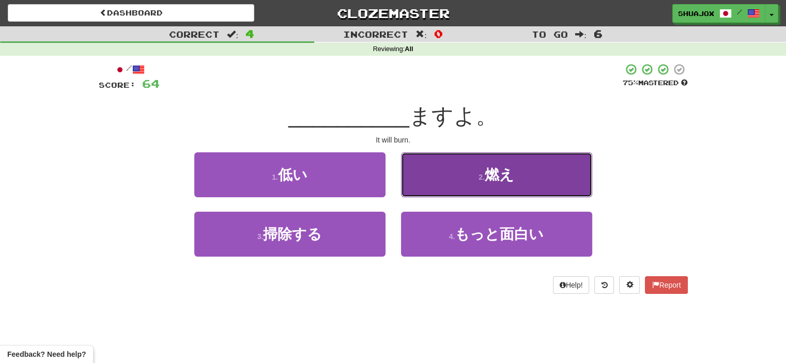
click at [434, 181] on button "2 . 燃え" at bounding box center [496, 175] width 191 height 45
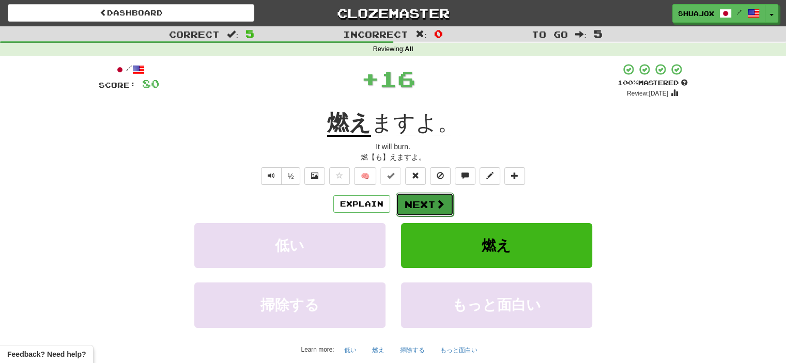
click at [417, 200] on button "Next" at bounding box center [425, 205] width 58 height 24
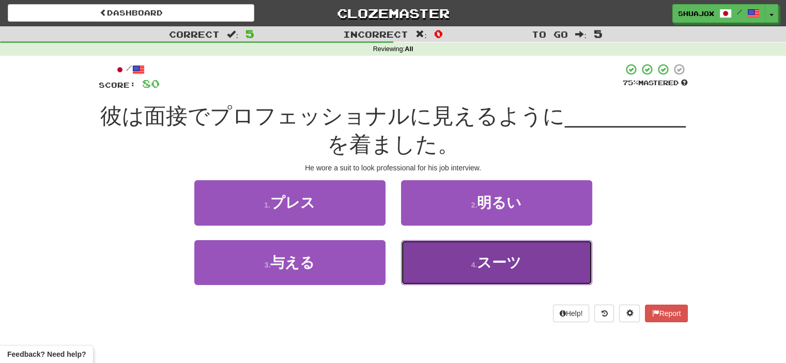
click at [423, 250] on button "4 . スーツ" at bounding box center [496, 262] width 191 height 45
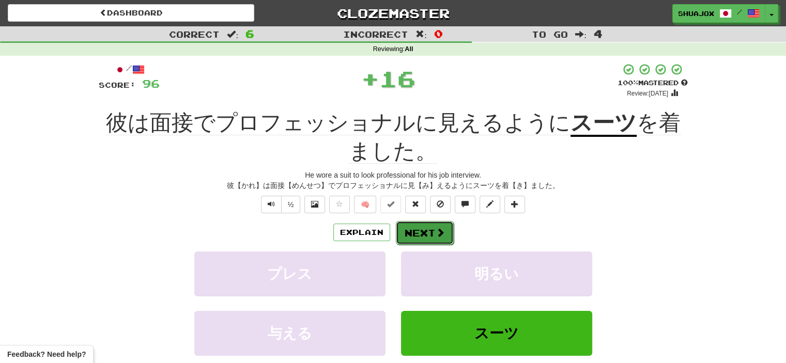
click at [425, 224] on button "Next" at bounding box center [425, 233] width 58 height 24
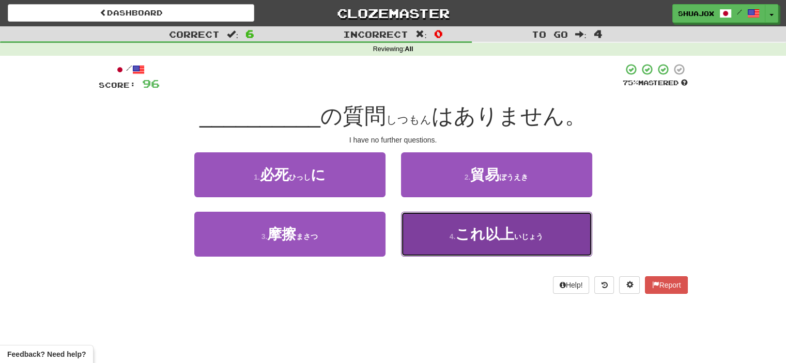
click at [420, 242] on button "4 . これ 以上 ( いじょう )" at bounding box center [496, 234] width 191 height 45
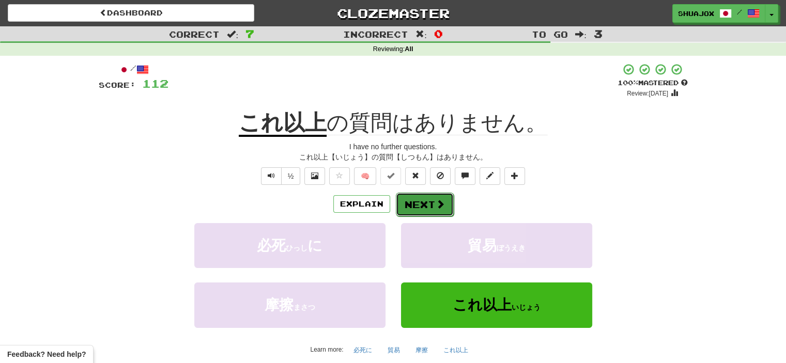
click at [413, 207] on button "Next" at bounding box center [425, 205] width 58 height 24
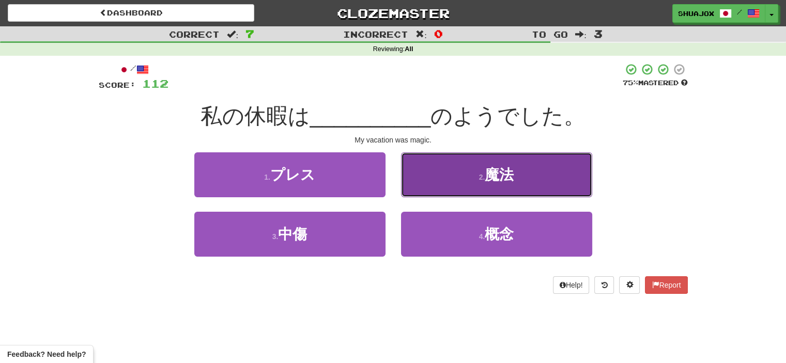
click at [445, 183] on button "2 . 魔法" at bounding box center [496, 175] width 191 height 45
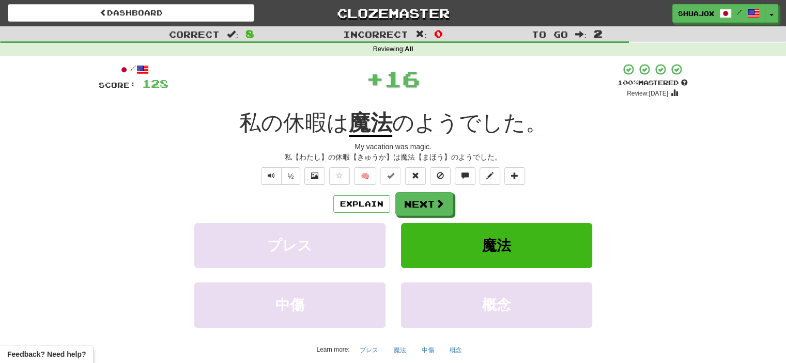
click at [407, 219] on div "Explain Next プレス 魔法 中傷 概念 Learn more: プレス 魔法 中傷 概念" at bounding box center [393, 275] width 589 height 166
click at [405, 207] on button "Next" at bounding box center [425, 205] width 58 height 24
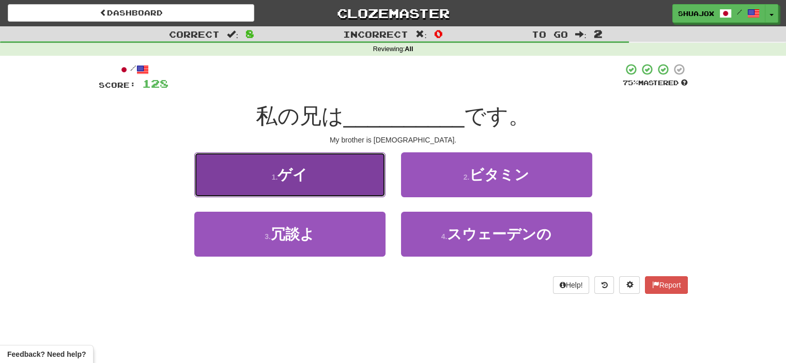
click at [352, 180] on button "1 . ゲイ" at bounding box center [289, 175] width 191 height 45
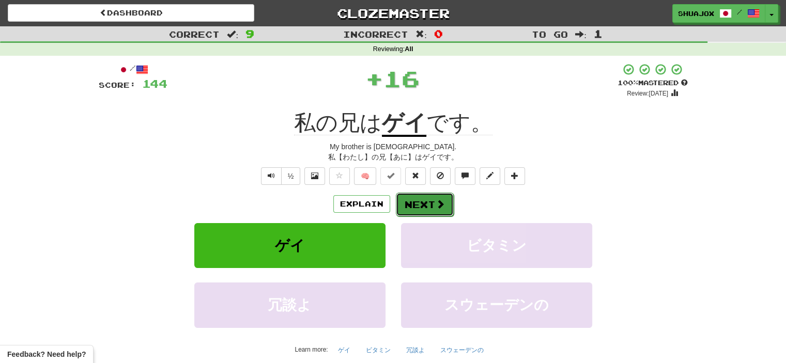
click at [422, 206] on button "Next" at bounding box center [425, 205] width 58 height 24
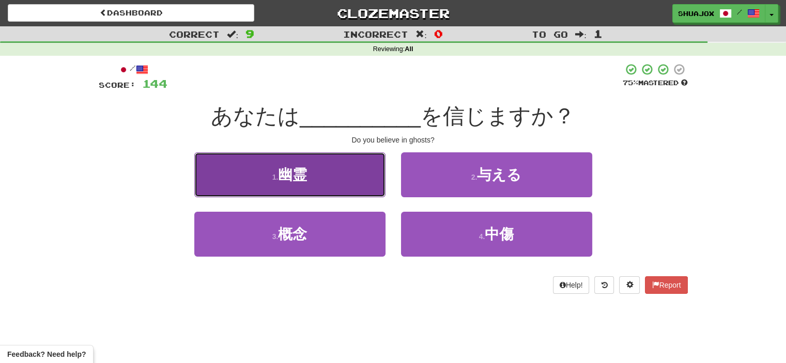
click at [325, 175] on button "1 . 幽霊" at bounding box center [289, 175] width 191 height 45
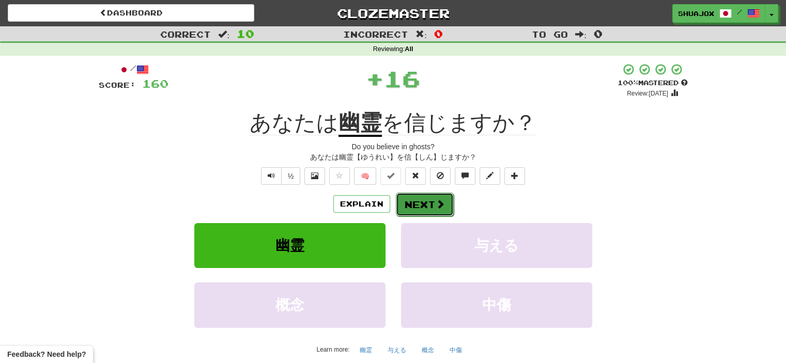
click at [417, 210] on button "Next" at bounding box center [425, 205] width 58 height 24
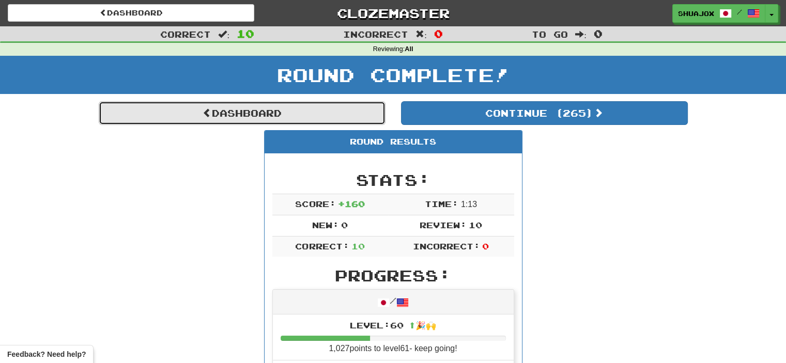
click at [190, 104] on link "Dashboard" at bounding box center [242, 113] width 287 height 24
